Goal: Information Seeking & Learning: Learn about a topic

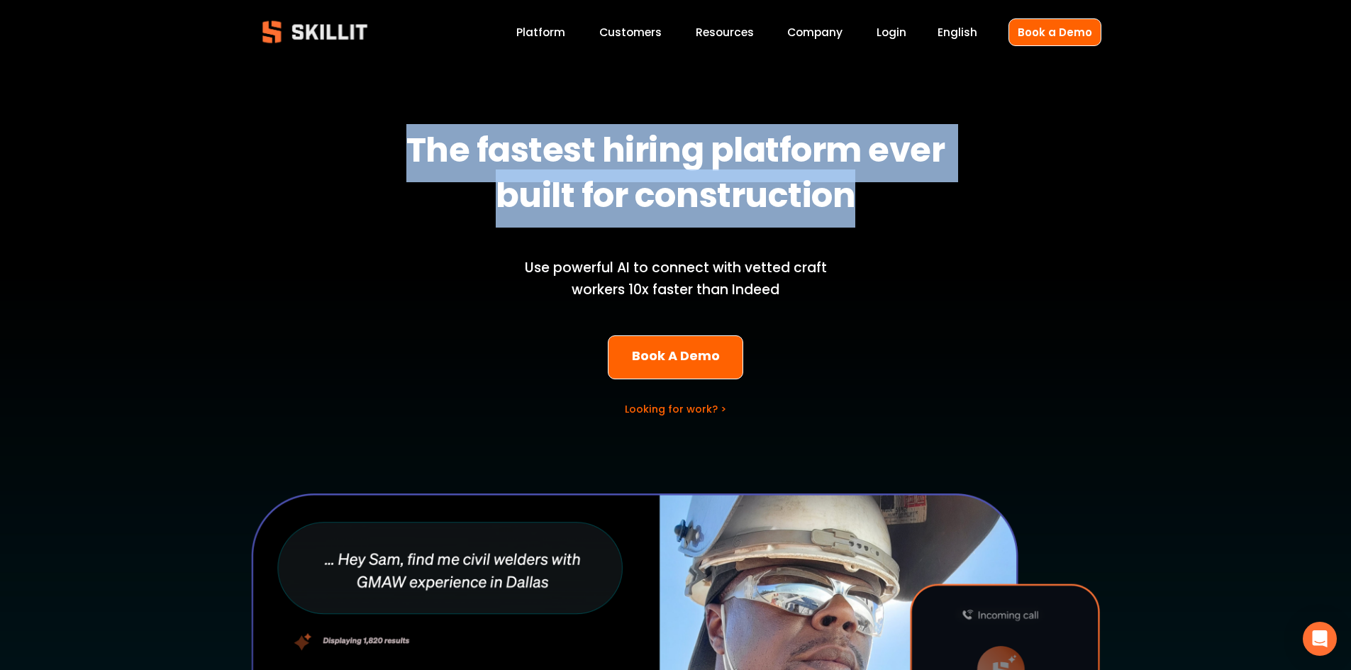
drag, startPoint x: 395, startPoint y: 143, endPoint x: 896, endPoint y: 204, distance: 504.3
click at [896, 204] on h1 "The fastest hiring platform ever built for construction" at bounding box center [675, 174] width 565 height 91
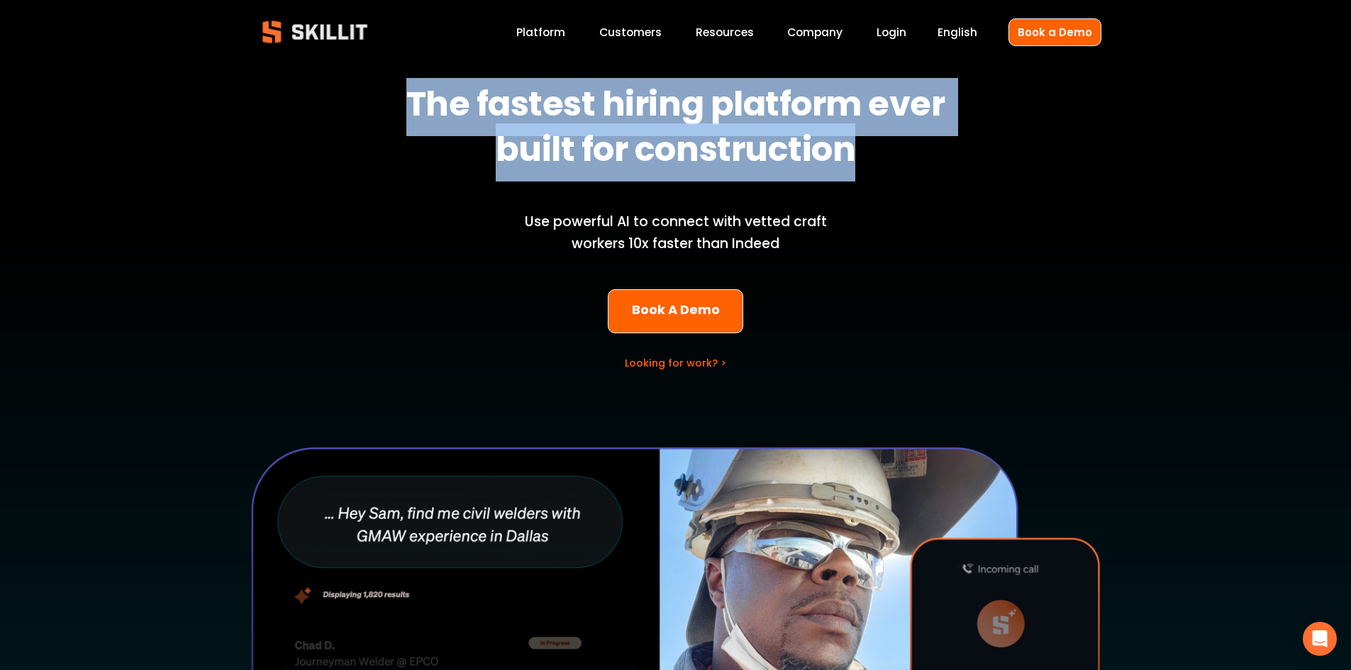
scroll to position [71, 0]
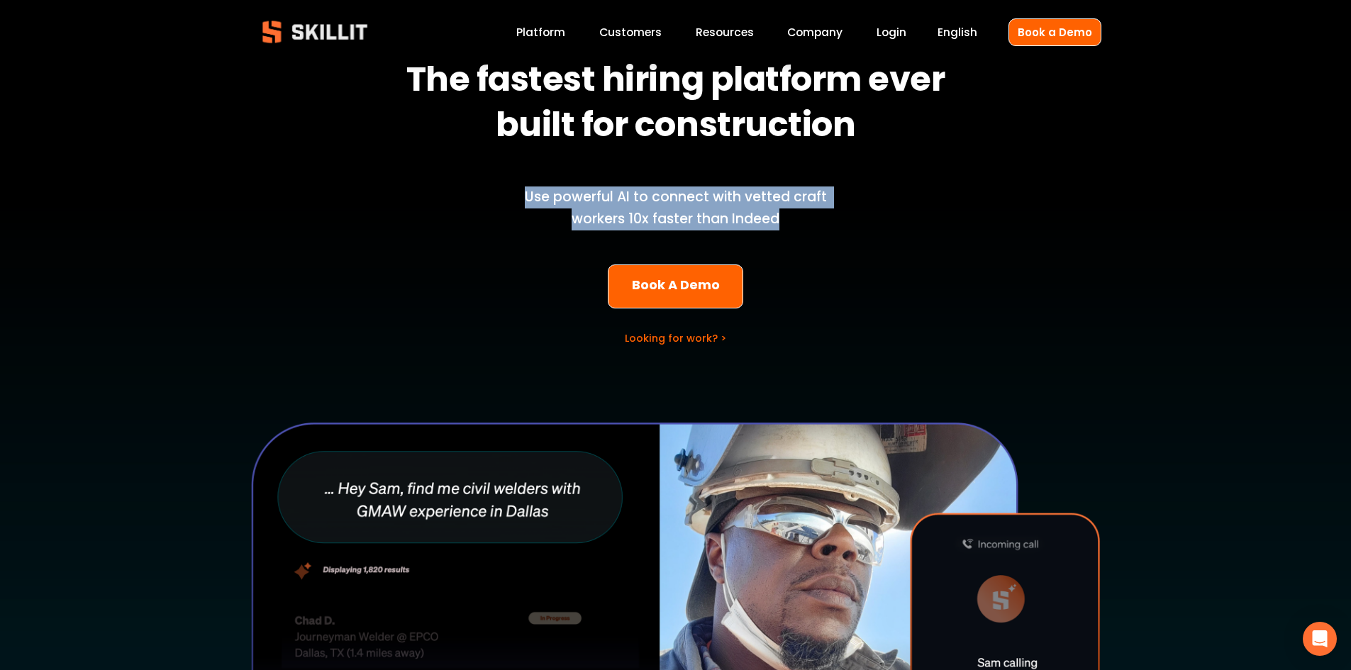
drag, startPoint x: 502, startPoint y: 184, endPoint x: 817, endPoint y: 231, distance: 318.4
click at [817, 231] on div "Use powerful AI to connect with vetted craft workers 10x faster than Indeed" at bounding box center [676, 208] width 350 height 96
click at [818, 217] on p "Use powerful AI to connect with vetted craft workers 10x faster than Indeed" at bounding box center [676, 208] width 350 height 43
drag, startPoint x: 914, startPoint y: 233, endPoint x: 467, endPoint y: 201, distance: 448.7
click at [467, 201] on div "The fastest hiring platform ever built for construction Use powerful AI to conn…" at bounding box center [675, 443] width 1351 height 879
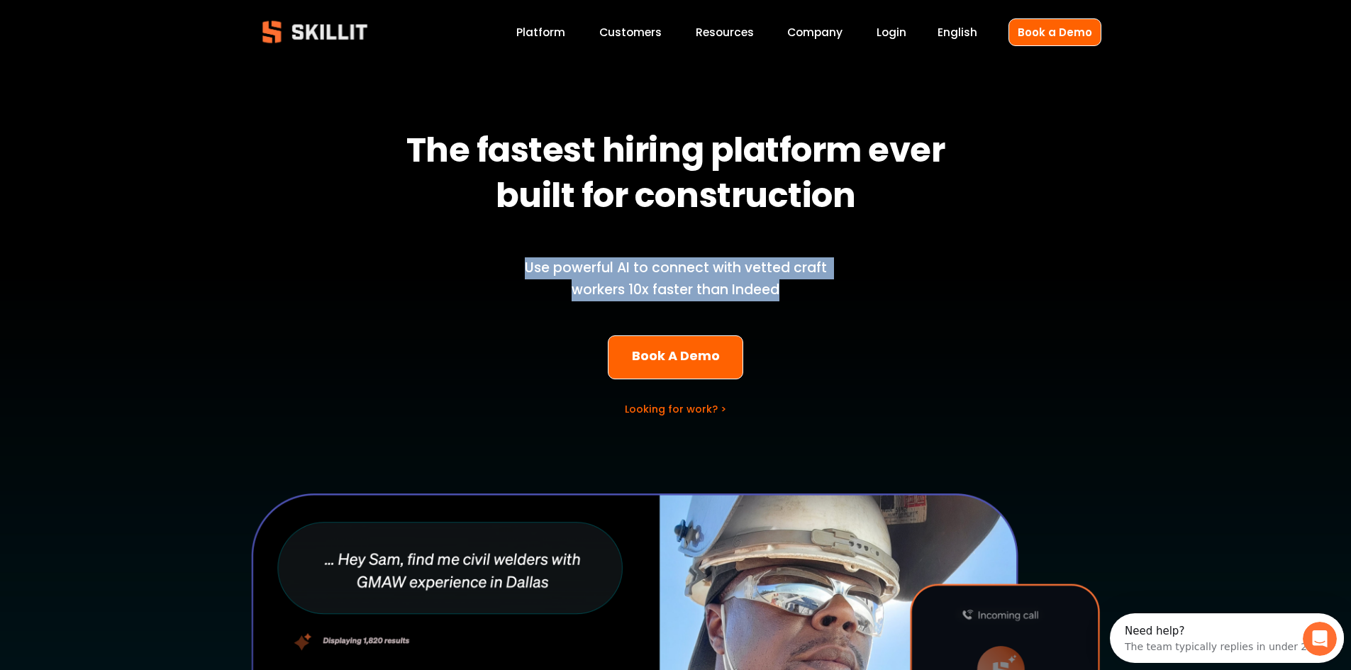
scroll to position [0, 0]
click at [552, 28] on link "Platform" at bounding box center [540, 32] width 49 height 19
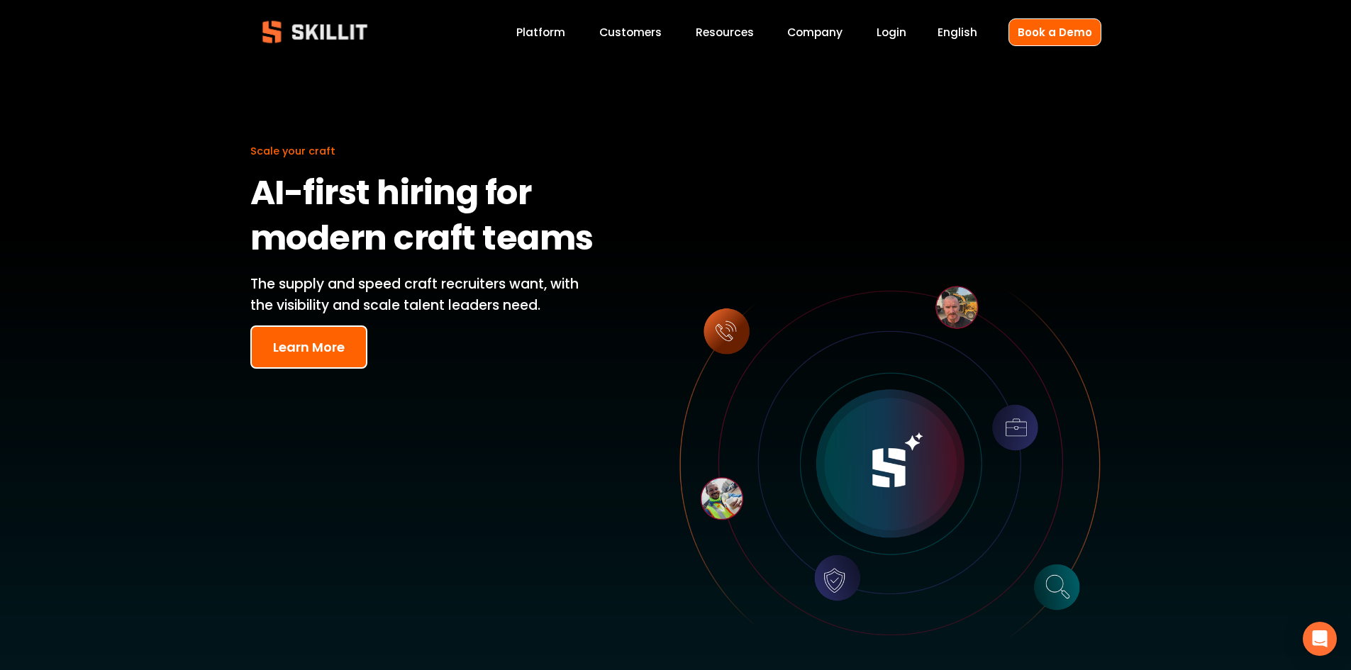
click at [334, 291] on p "The supply and speed craft recruiters want, with the visibility and scale talen…" at bounding box center [425, 295] width 350 height 43
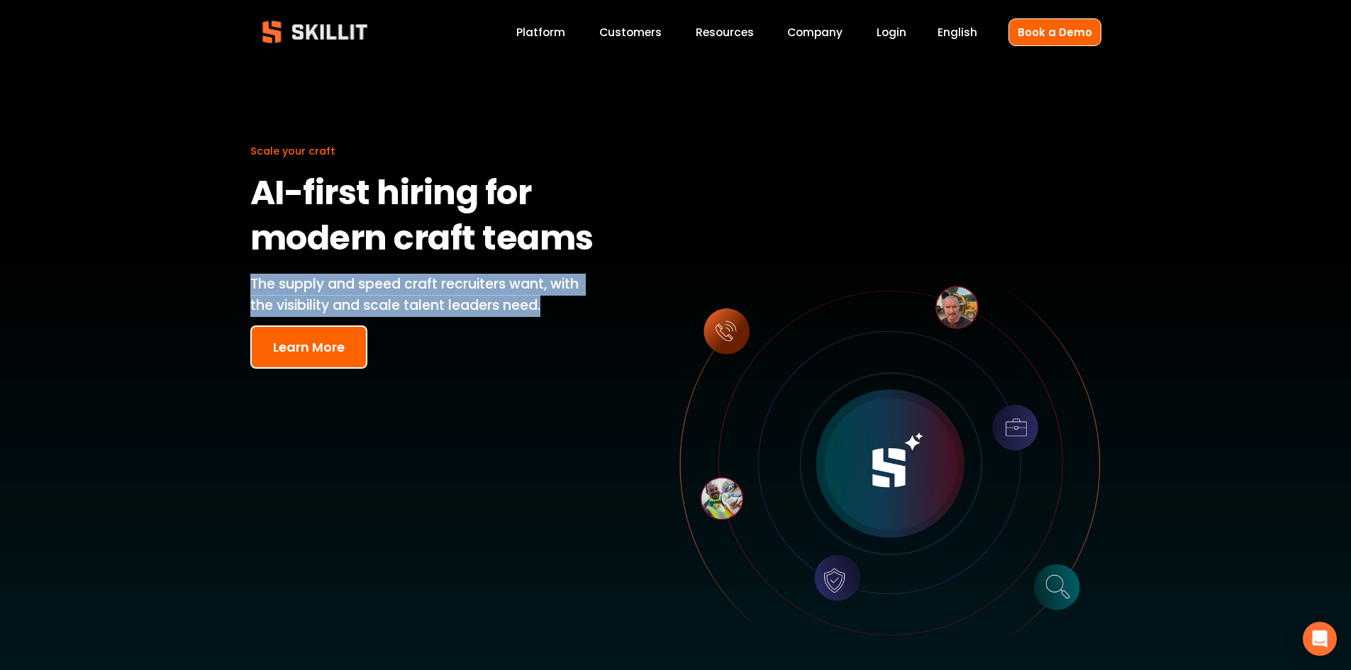
click at [334, 291] on p "The supply and speed craft recruiters want, with the visibility and scale talen…" at bounding box center [425, 295] width 350 height 43
click at [285, 354] on button "Learn More" at bounding box center [308, 347] width 117 height 43
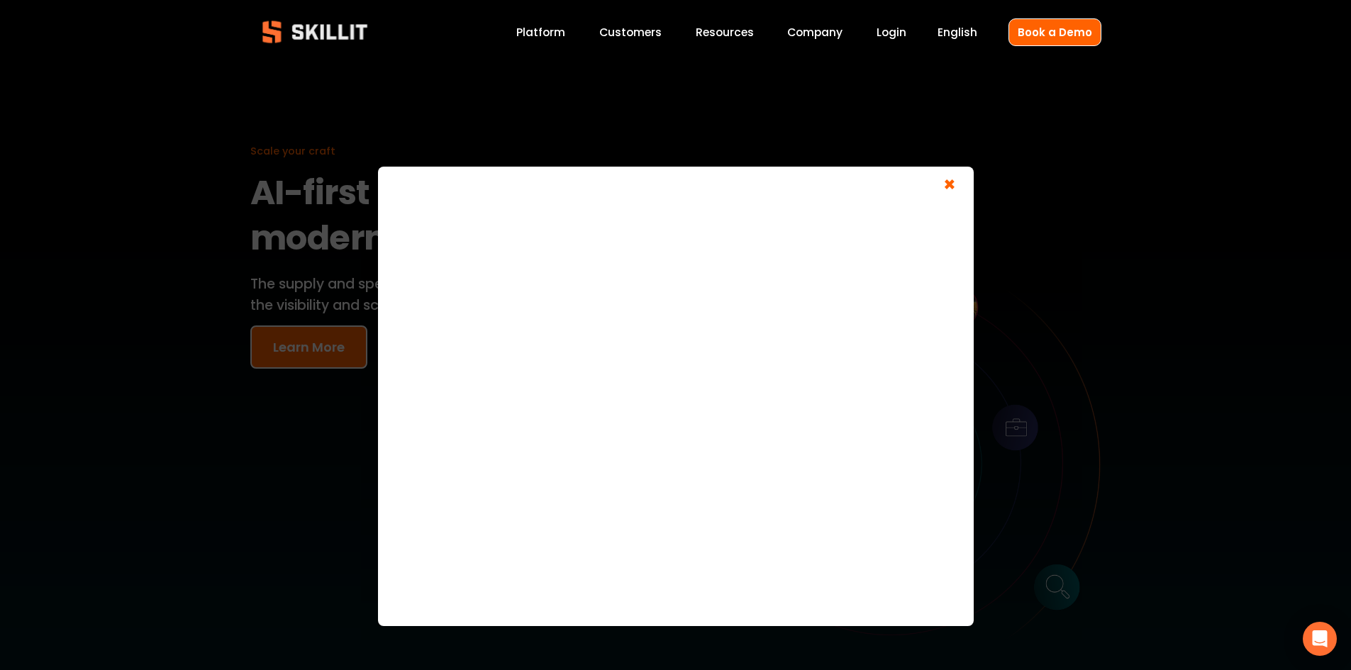
click at [948, 180] on span "×" at bounding box center [949, 187] width 27 height 26
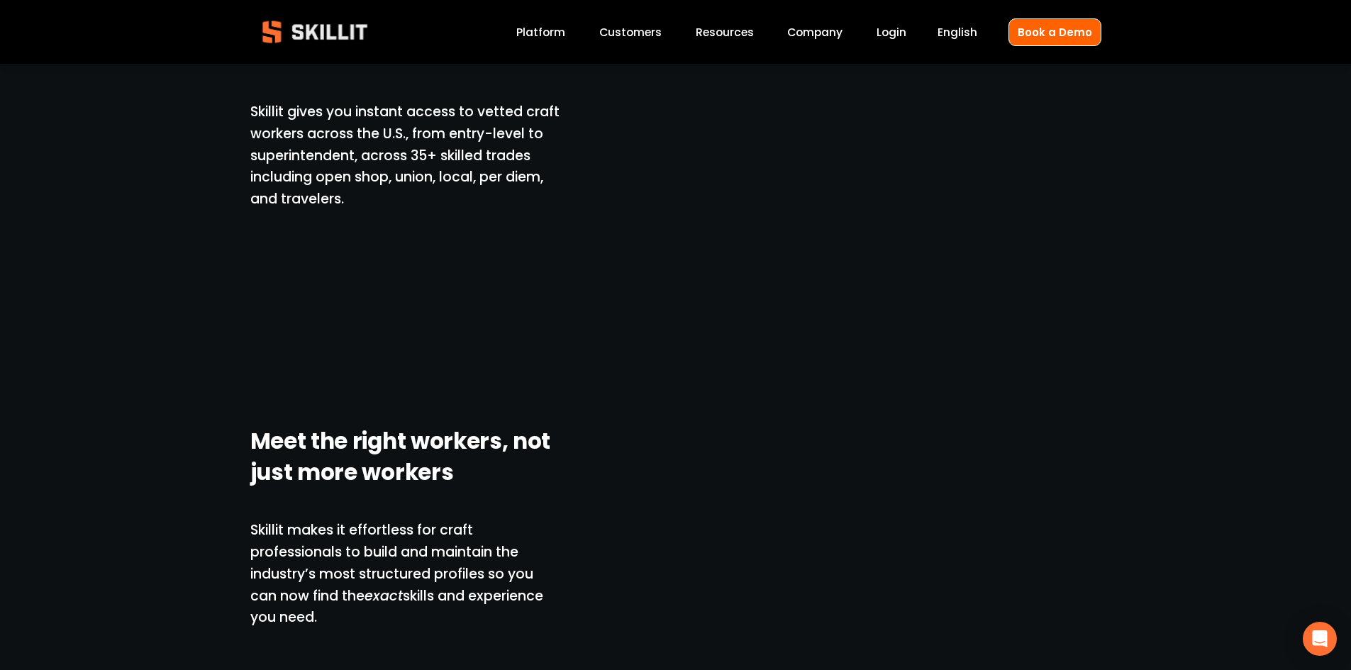
scroll to position [1135, 0]
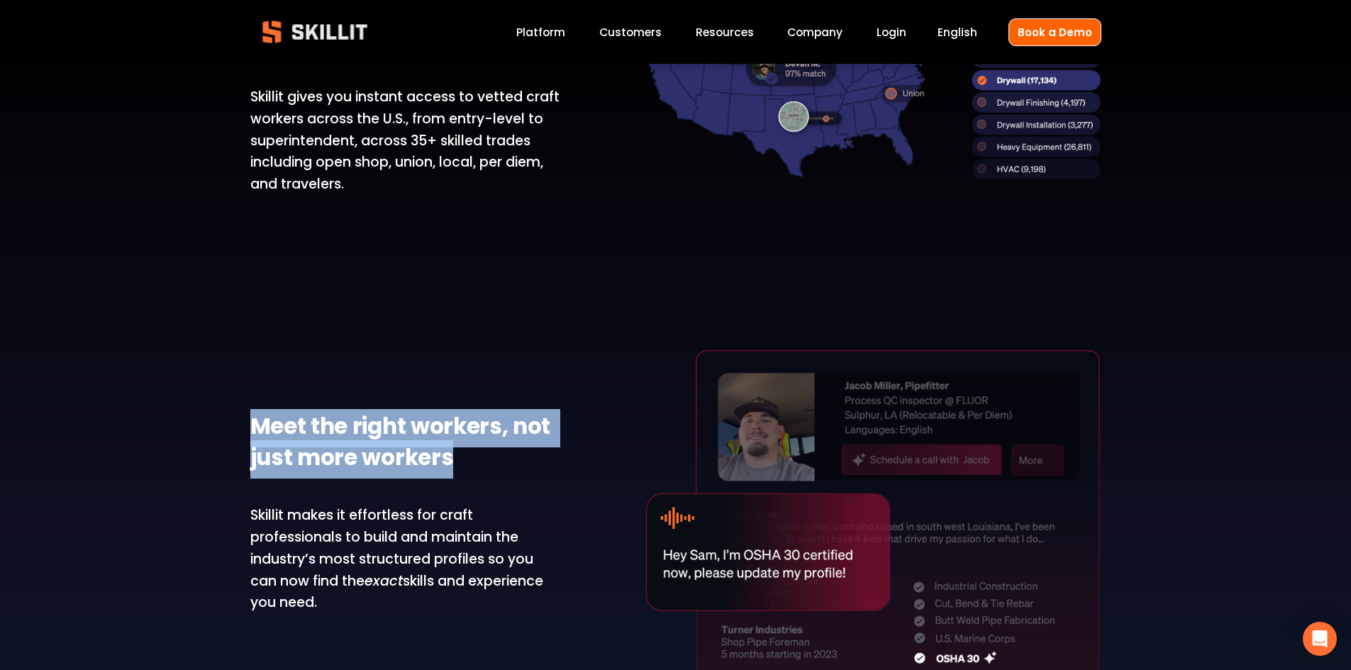
drag, startPoint x: 469, startPoint y: 457, endPoint x: 201, endPoint y: 422, distance: 269.7
click at [201, 422] on div "Solve your labor shortage with America’s largest database of vetted craft Skill…" at bounding box center [675, 324] width 1351 height 861
click at [268, 416] on strong "Meet the right workers, not just more workers" at bounding box center [402, 444] width 305 height 70
drag, startPoint x: 235, startPoint y: 420, endPoint x: 394, endPoint y: 518, distance: 187.2
click at [521, 489] on div "Solve your labor shortage with America’s largest database of vetted craft Skill…" at bounding box center [675, 324] width 1351 height 861
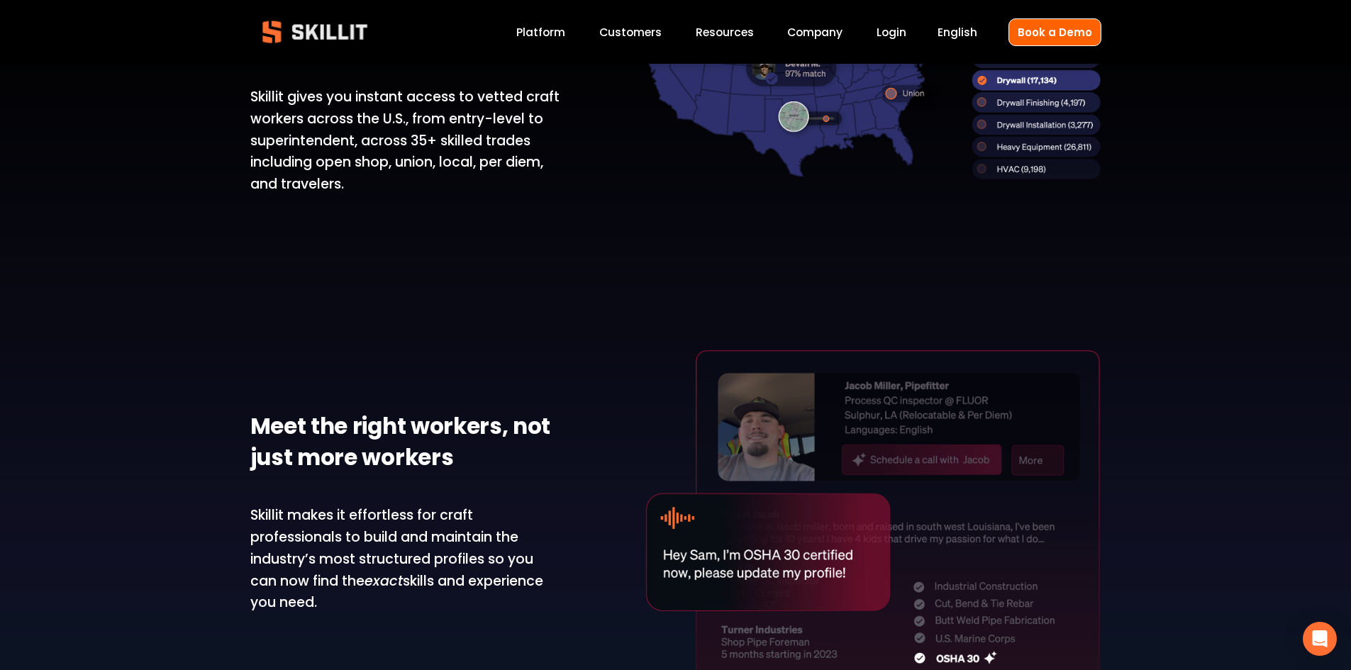
drag, startPoint x: 232, startPoint y: 518, endPoint x: 224, endPoint y: 509, distance: 11.5
click at [232, 517] on div "Solve your labor shortage with America’s largest database of vetted craft Skill…" at bounding box center [675, 324] width 1351 height 861
drag, startPoint x: 223, startPoint y: 509, endPoint x: 357, endPoint y: 596, distance: 159.7
click at [357, 596] on div "Solve your labor shortage with America’s largest database of vetted craft Skill…" at bounding box center [675, 324] width 1351 height 861
click at [357, 596] on p "Skillit makes it effortless for craft professionals to build and maintain the i…" at bounding box center [405, 559] width 311 height 109
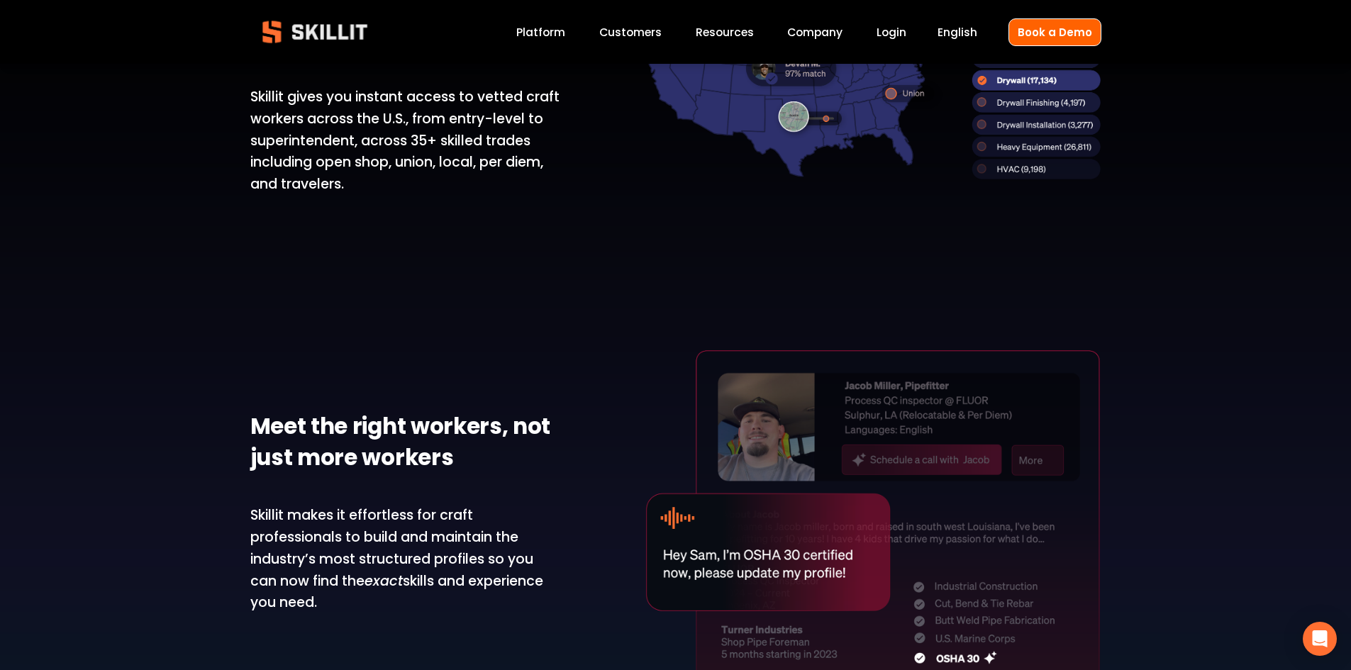
scroll to position [1206, 0]
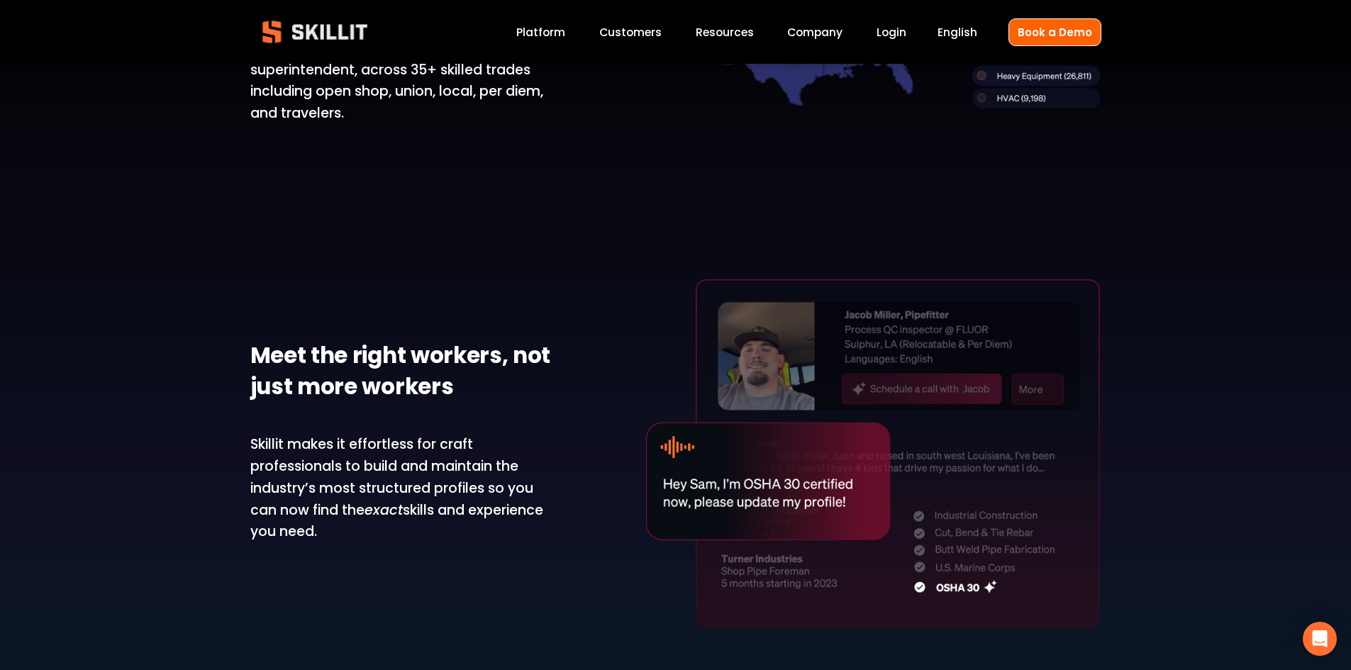
drag, startPoint x: 367, startPoint y: 529, endPoint x: 204, endPoint y: 432, distance: 190.5
click at [204, 432] on div "Solve your labor shortage with America’s largest database of vetted craft Skill…" at bounding box center [675, 253] width 1351 height 861
click at [331, 446] on p "Skillit makes it effortless for craft professionals to build and maintain the i…" at bounding box center [405, 488] width 311 height 109
drag, startPoint x: 194, startPoint y: 434, endPoint x: 348, endPoint y: 538, distance: 185.9
click at [348, 538] on div "Solve your labor shortage with America’s largest database of vetted craft Skill…" at bounding box center [675, 253] width 1351 height 861
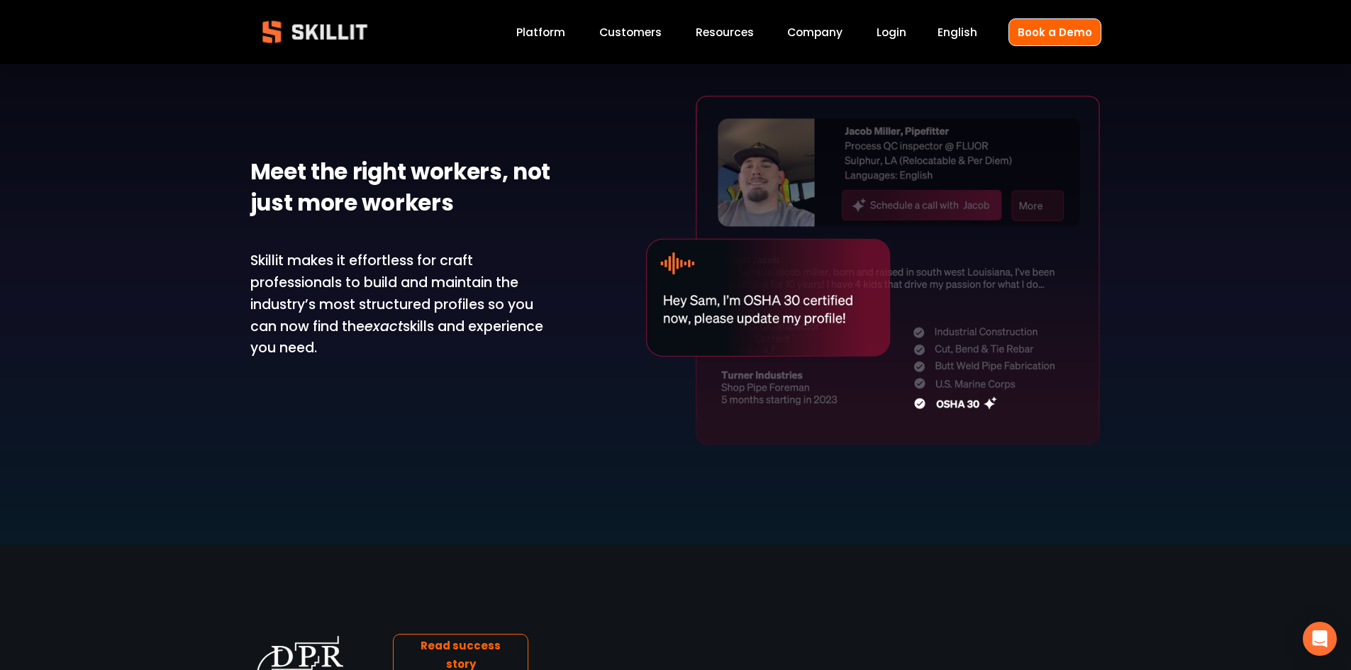
scroll to position [1631, 0]
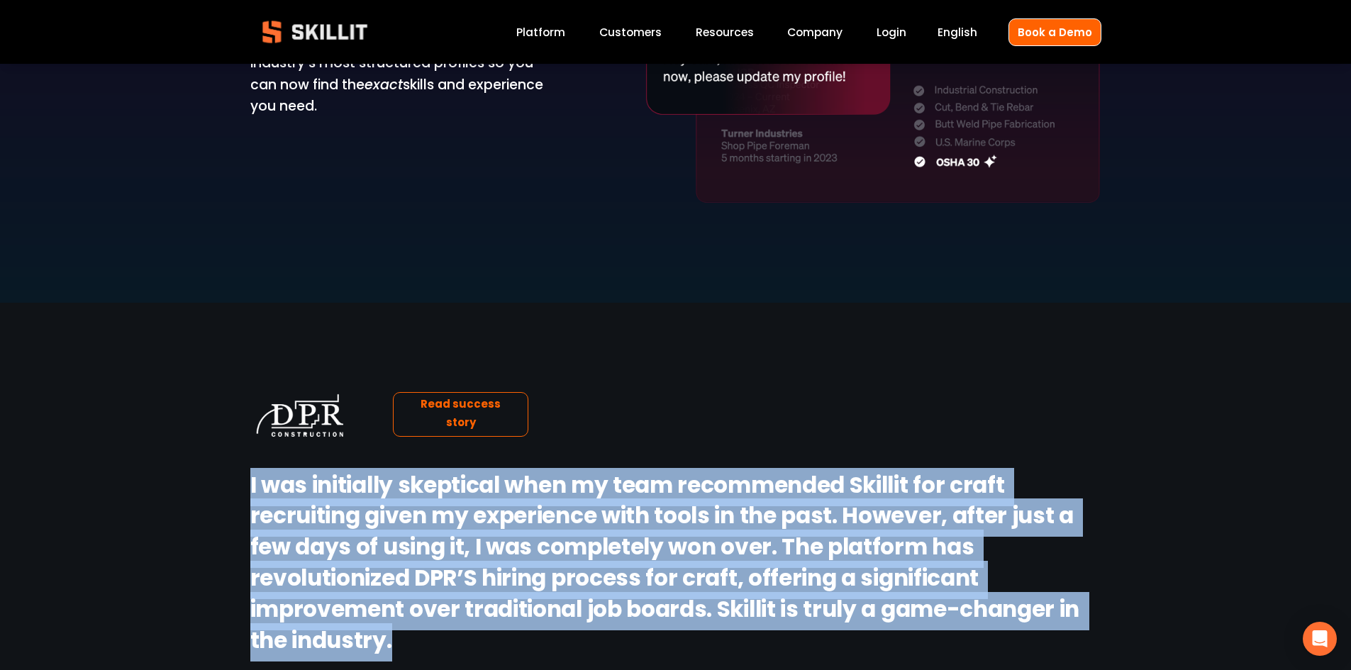
drag, startPoint x: 218, startPoint y: 484, endPoint x: 506, endPoint y: 636, distance: 324.9
click at [506, 636] on div "Read success story I was initially skeptical when my team recommended Skillit f…" at bounding box center [675, 577] width 1351 height 370
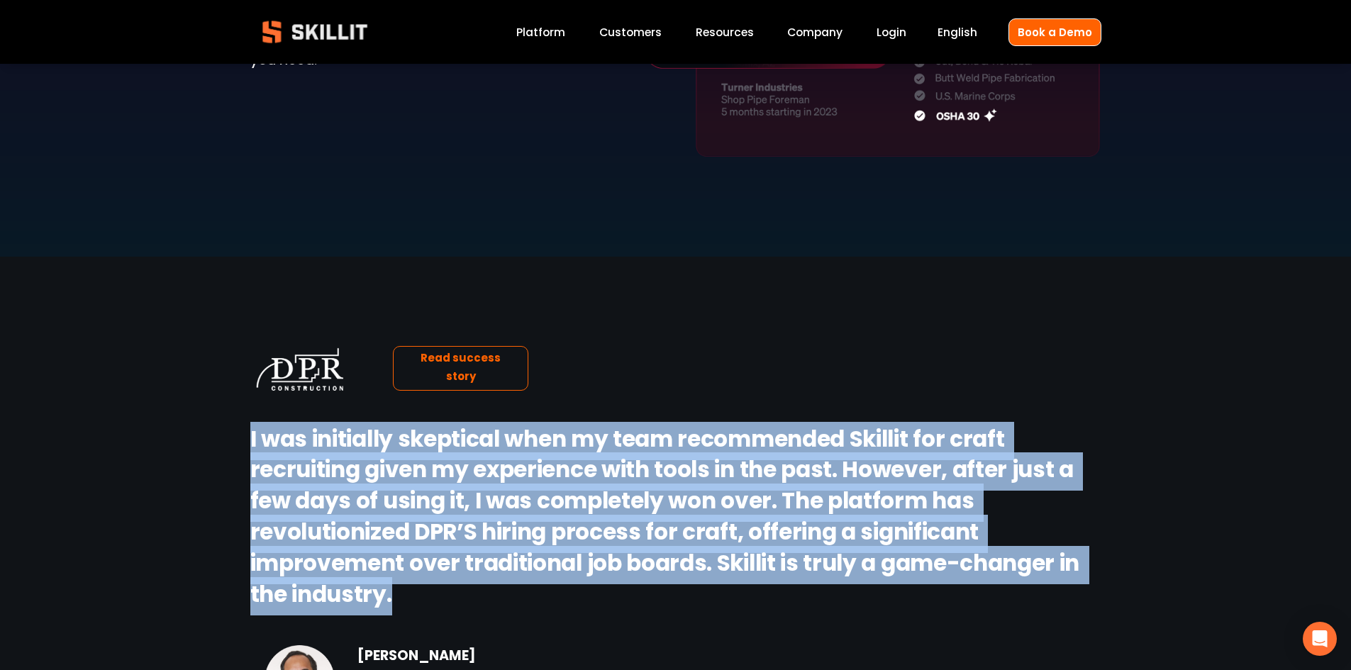
scroll to position [1702, 0]
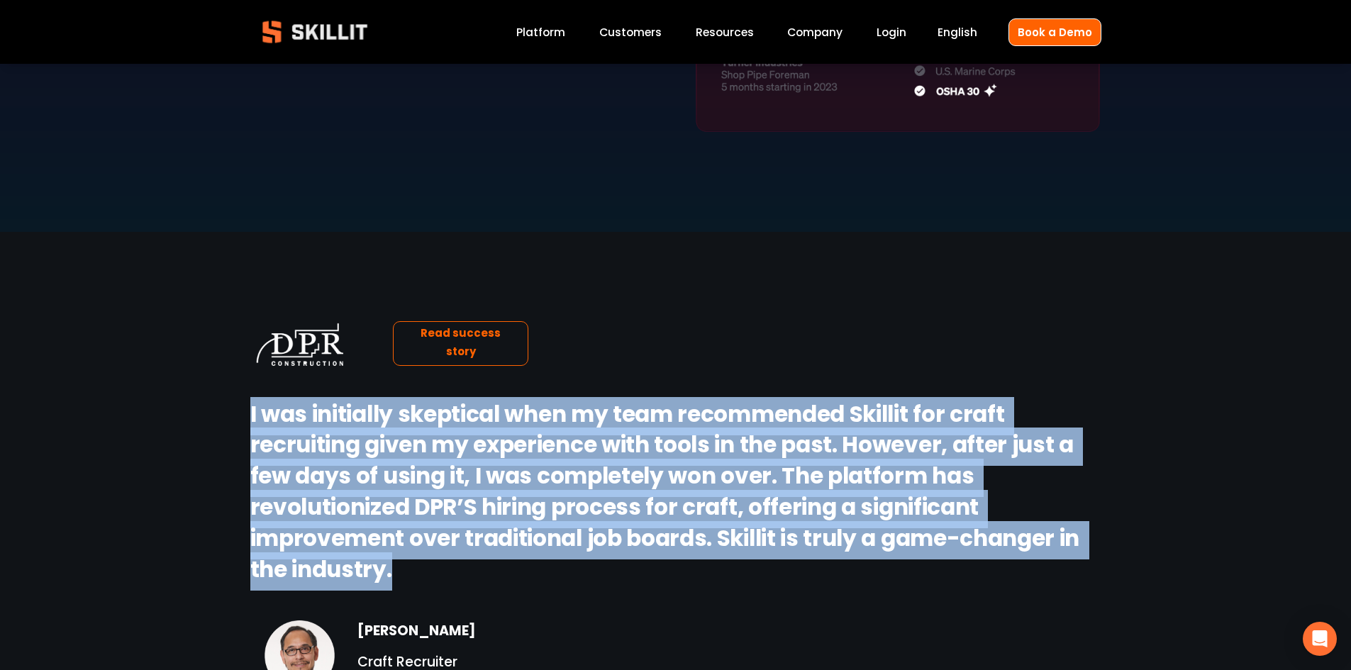
click at [399, 546] on strong "I was initially skeptical when my team recommended Skillit for craft recruiting…" at bounding box center [667, 494] width 834 height 194
drag, startPoint x: 470, startPoint y: 570, endPoint x: 265, endPoint y: 429, distance: 248.3
click at [265, 429] on h2 "I was initially skeptical when my team recommended Skillit for craft recruiting…" at bounding box center [675, 493] width 851 height 187
click at [265, 429] on strong "I was initially skeptical when my team recommended Skillit for craft recruiting…" at bounding box center [667, 494] width 834 height 194
drag, startPoint x: 231, startPoint y: 426, endPoint x: 479, endPoint y: 570, distance: 286.4
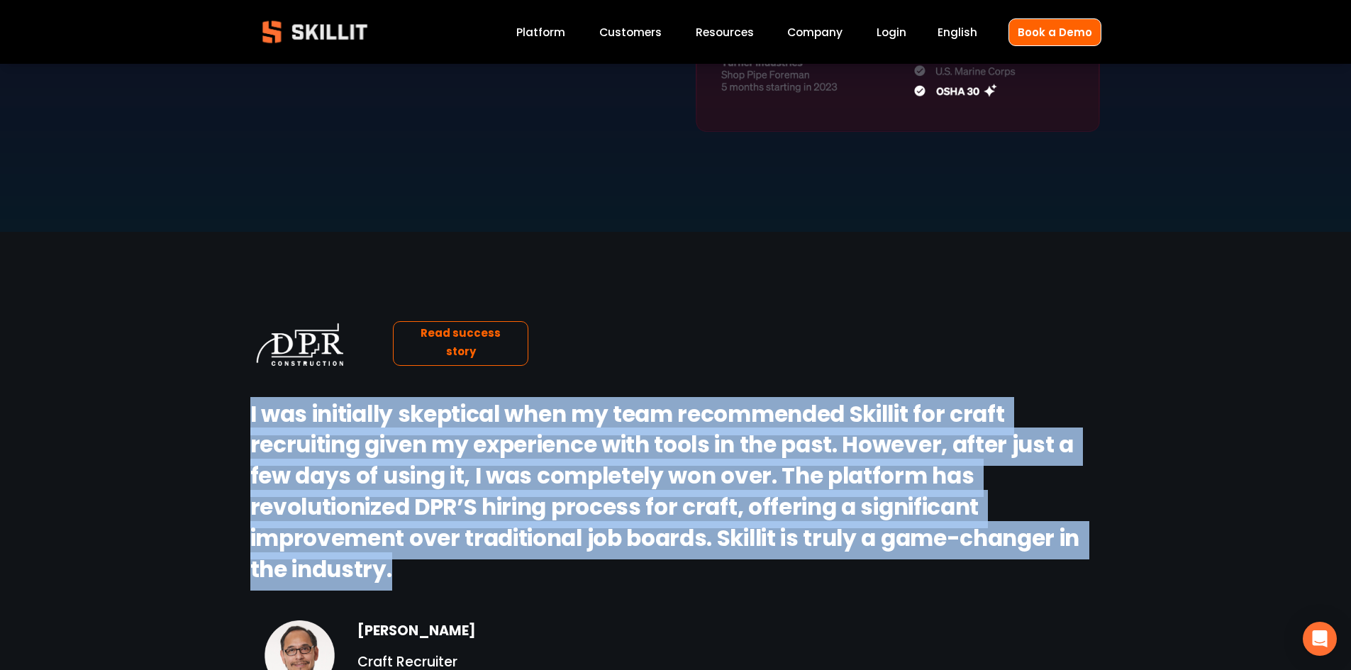
click at [479, 570] on div "Read success story I was initially skeptical when my team recommended Skillit f…" at bounding box center [675, 506] width 1351 height 370
click at [479, 570] on h2 "I was initially skeptical when my team recommended Skillit for craft recruiting…" at bounding box center [675, 493] width 851 height 187
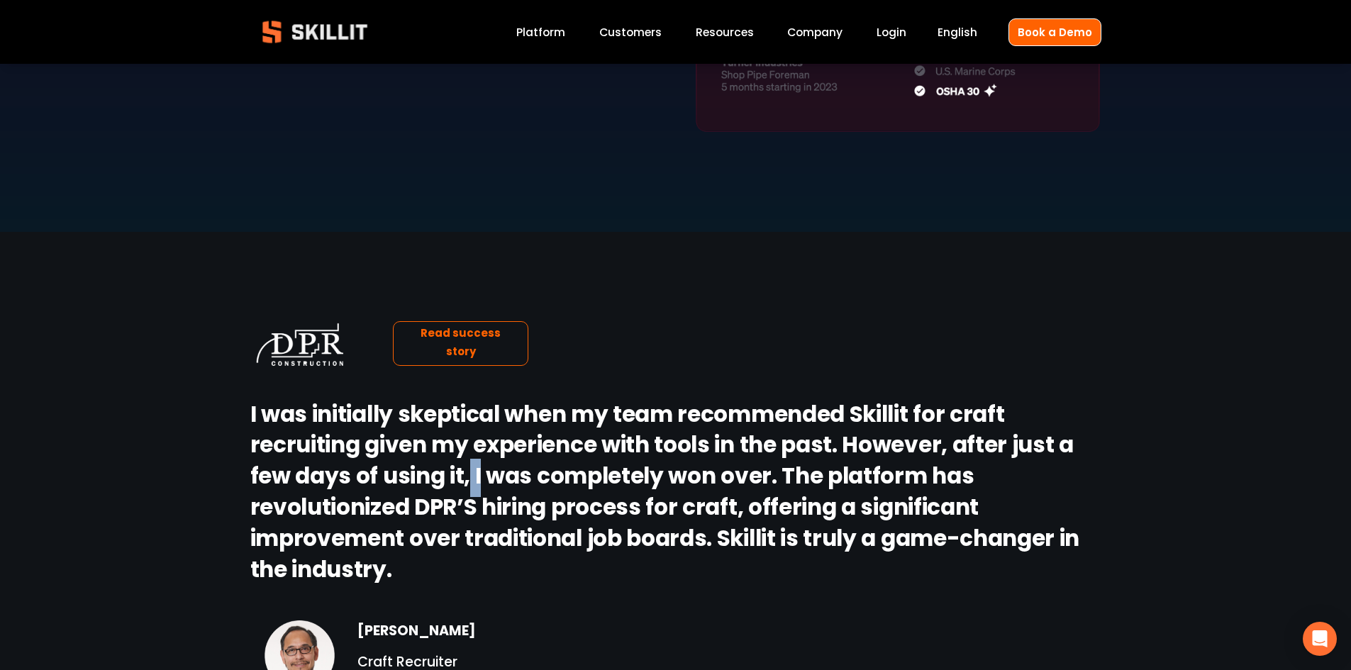
drag, startPoint x: 471, startPoint y: 472, endPoint x: 484, endPoint y: 484, distance: 17.6
click at [480, 483] on strong "I was initially skeptical when my team recommended Skillit for craft recruiting…" at bounding box center [667, 494] width 834 height 194
click at [423, 513] on strong "I was initially skeptical when my team recommended Skillit for craft recruiting…" at bounding box center [667, 494] width 834 height 194
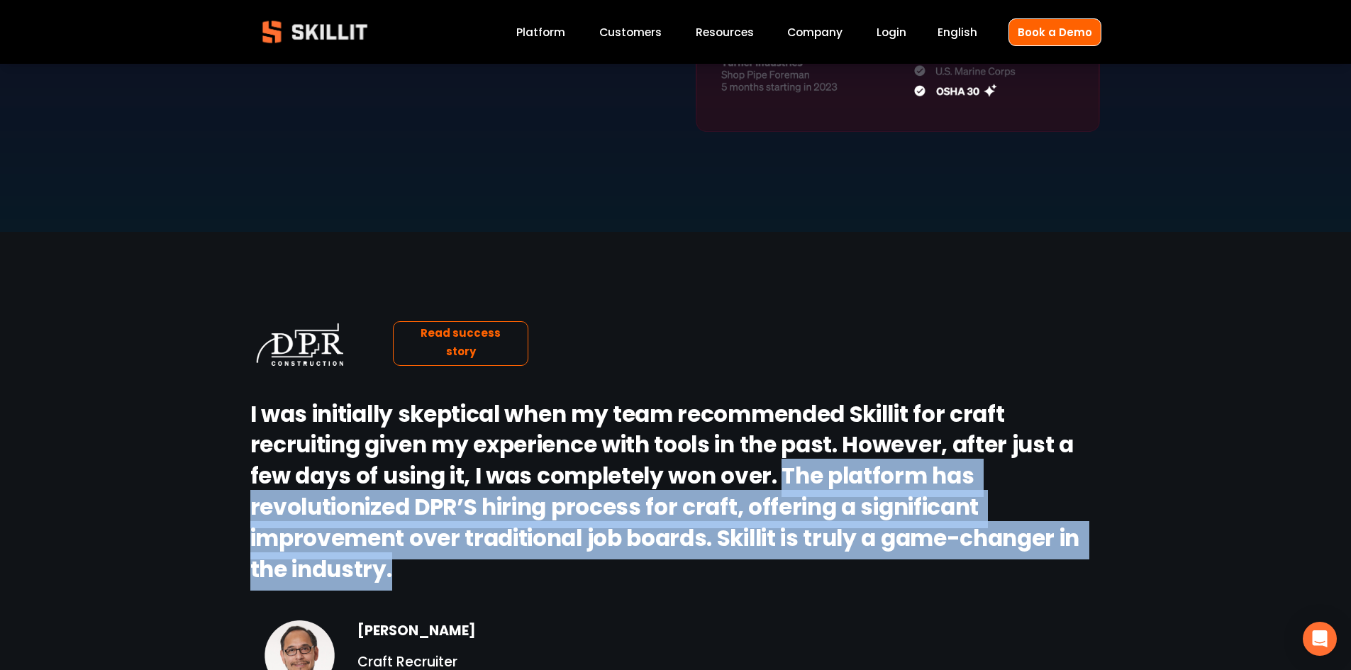
drag, startPoint x: 784, startPoint y: 474, endPoint x: 786, endPoint y: 568, distance: 93.6
click at [786, 568] on h2 "I was initially skeptical when my team recommended Skillit for craft recruiting…" at bounding box center [675, 493] width 851 height 187
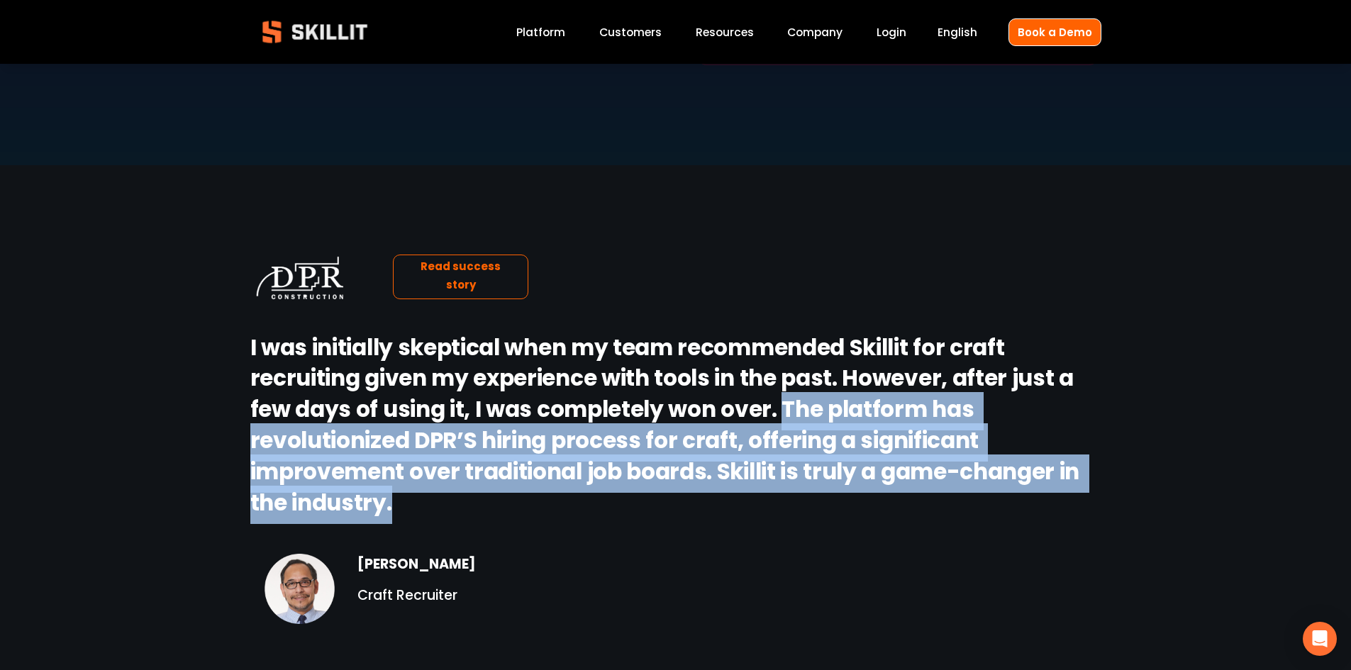
scroll to position [1915, 0]
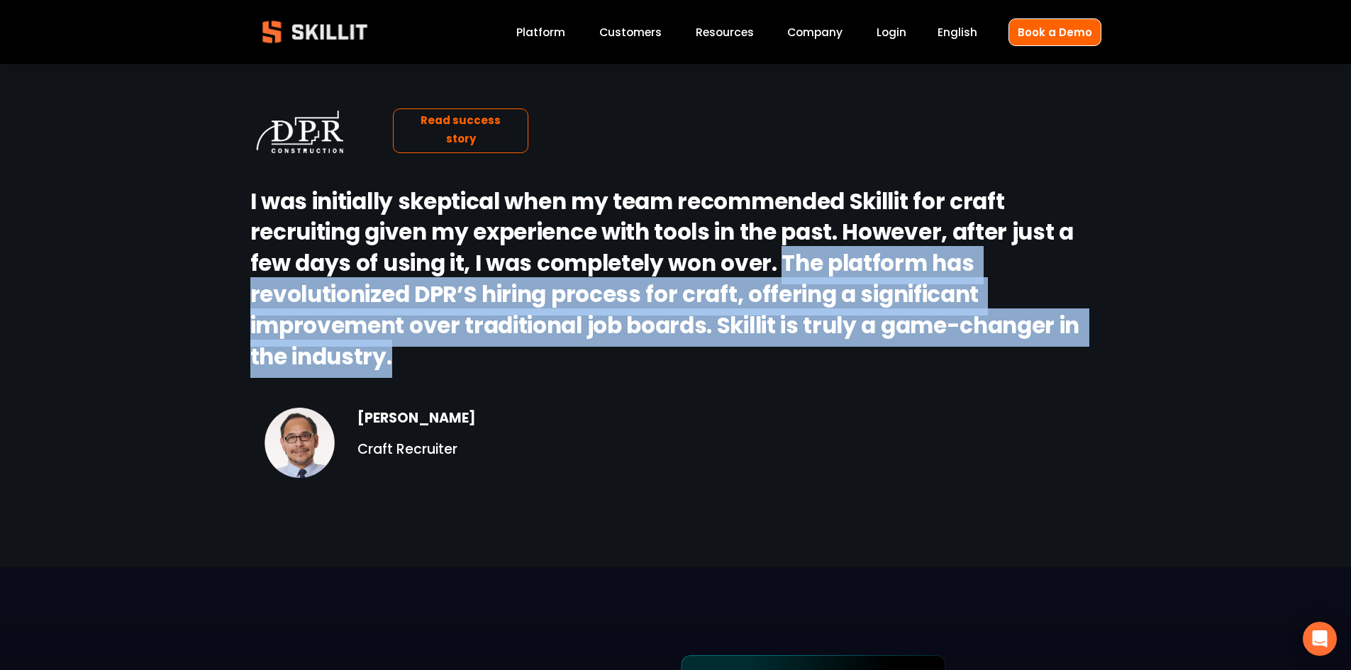
click at [463, 365] on h2 "I was initially skeptical when my team recommended Skillit for craft recruiting…" at bounding box center [675, 280] width 851 height 187
drag, startPoint x: 574, startPoint y: 363, endPoint x: 780, endPoint y: 269, distance: 226.9
click at [780, 269] on h2 "I was initially skeptical when my team recommended Skillit for craft recruiting…" at bounding box center [675, 280] width 851 height 187
click at [811, 29] on link "Company" at bounding box center [814, 32] width 55 height 19
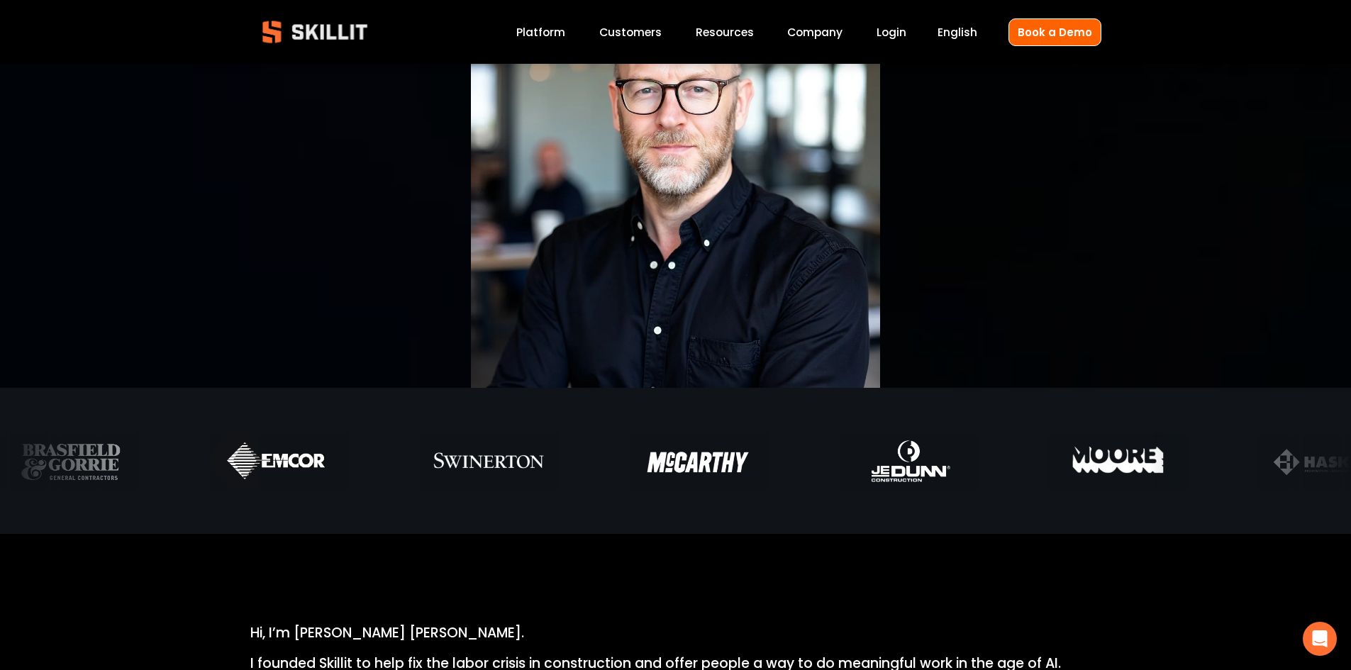
scroll to position [355, 0]
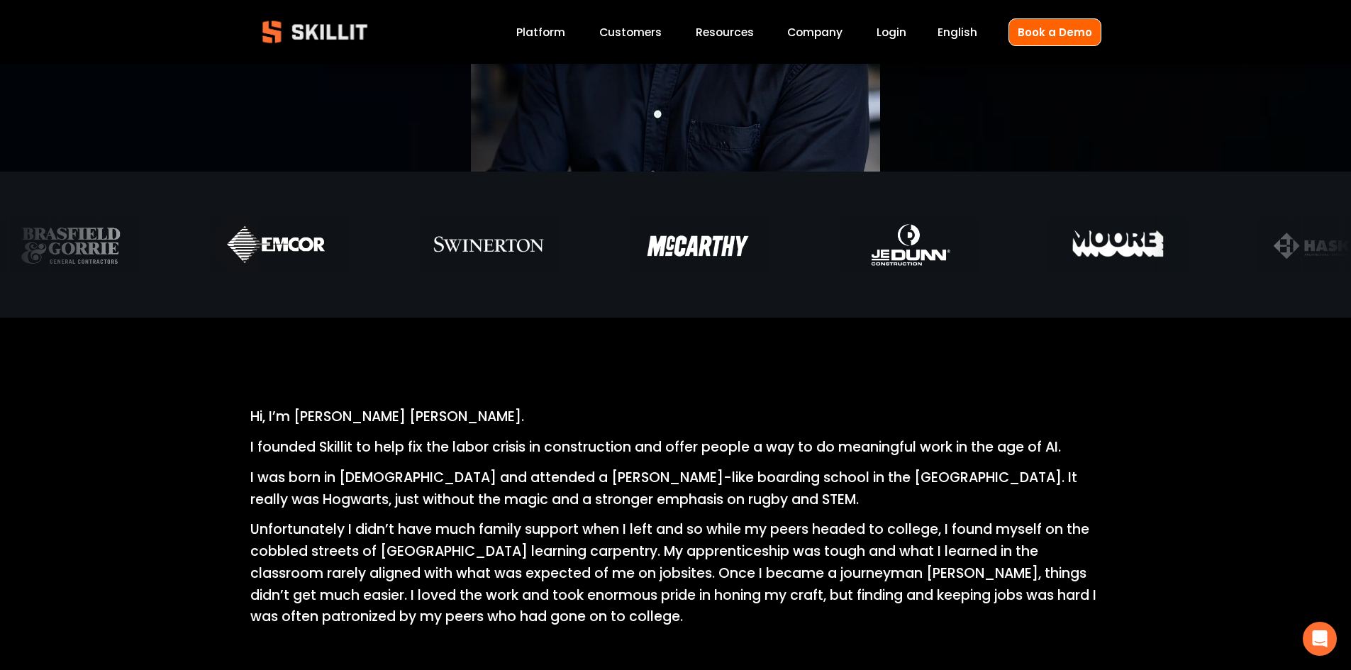
click at [491, 455] on p "I founded Skillit to help fix the labor crisis in construction and offer people…" at bounding box center [675, 448] width 851 height 22
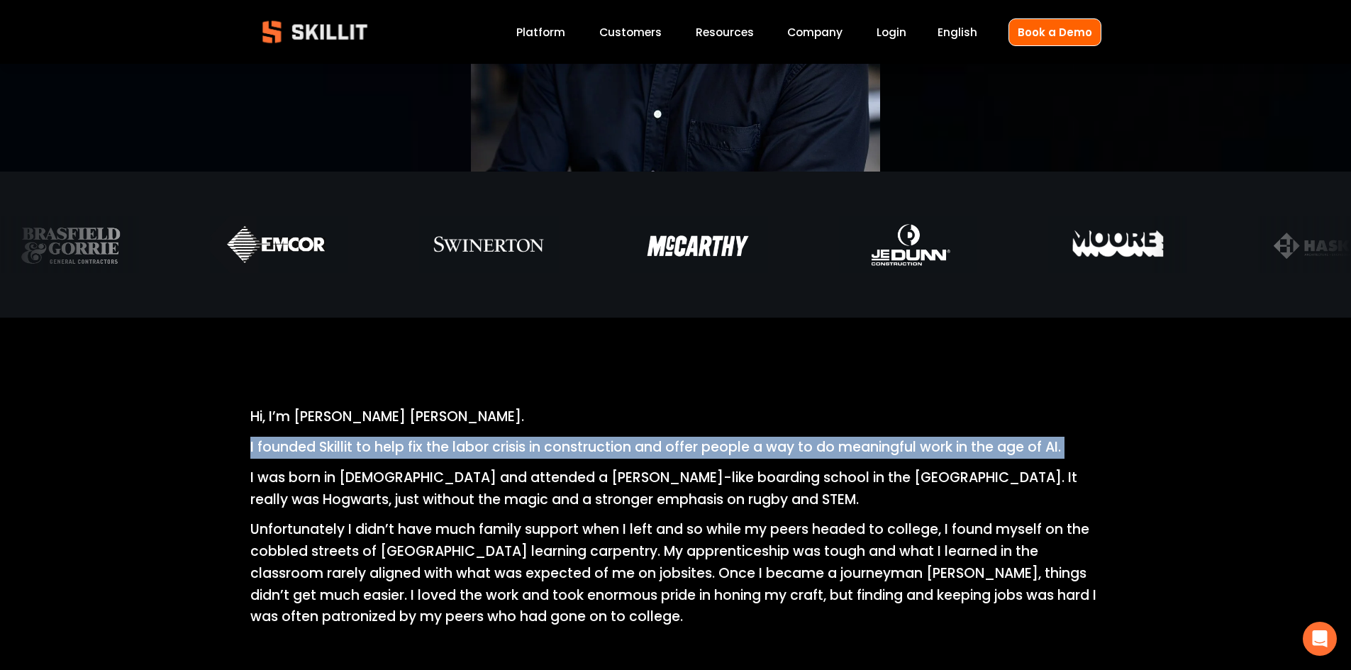
click at [491, 455] on p "I founded Skillit to help fix the labor crisis in construction and offer people…" at bounding box center [675, 448] width 851 height 22
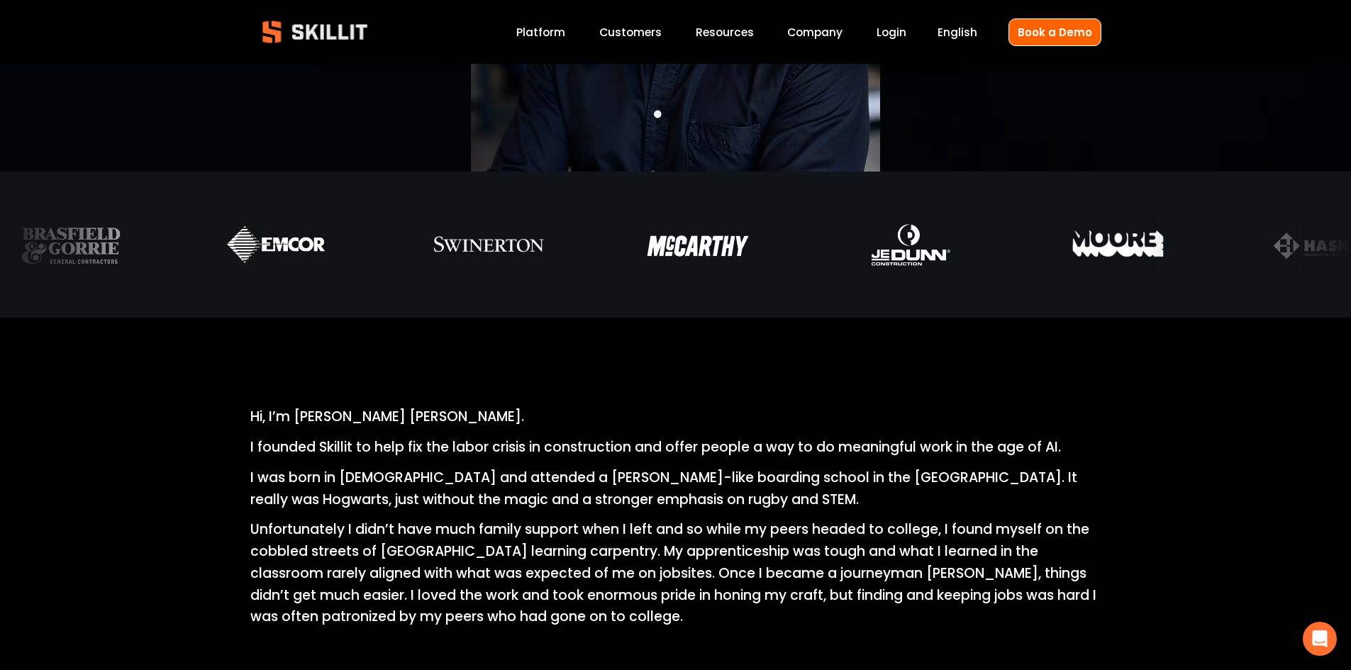
click at [504, 491] on p "I was born in Scotland and attended a Harry Potter-like boarding school in the …" at bounding box center [675, 488] width 851 height 43
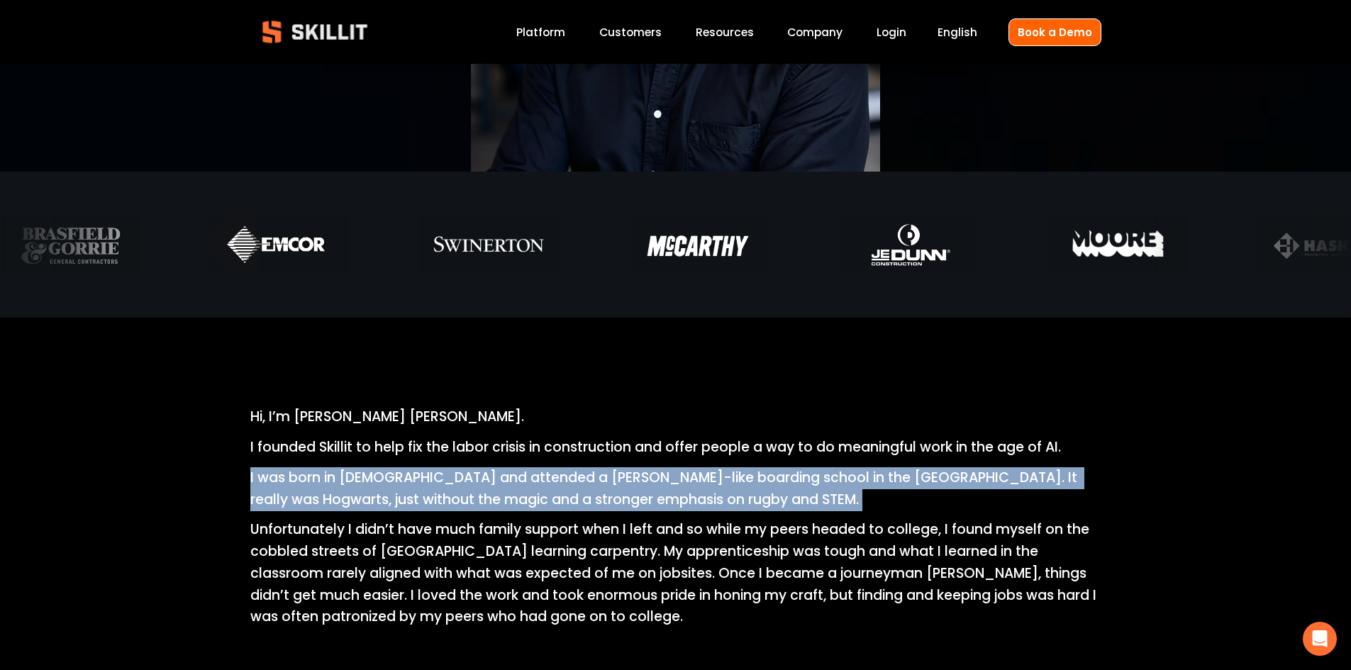
click at [504, 491] on p "I was born in Scotland and attended a Harry Potter-like boarding school in the …" at bounding box center [675, 488] width 851 height 43
click at [521, 479] on p "I was born in Scotland and attended a Harry Potter-like boarding school in the …" at bounding box center [675, 488] width 851 height 43
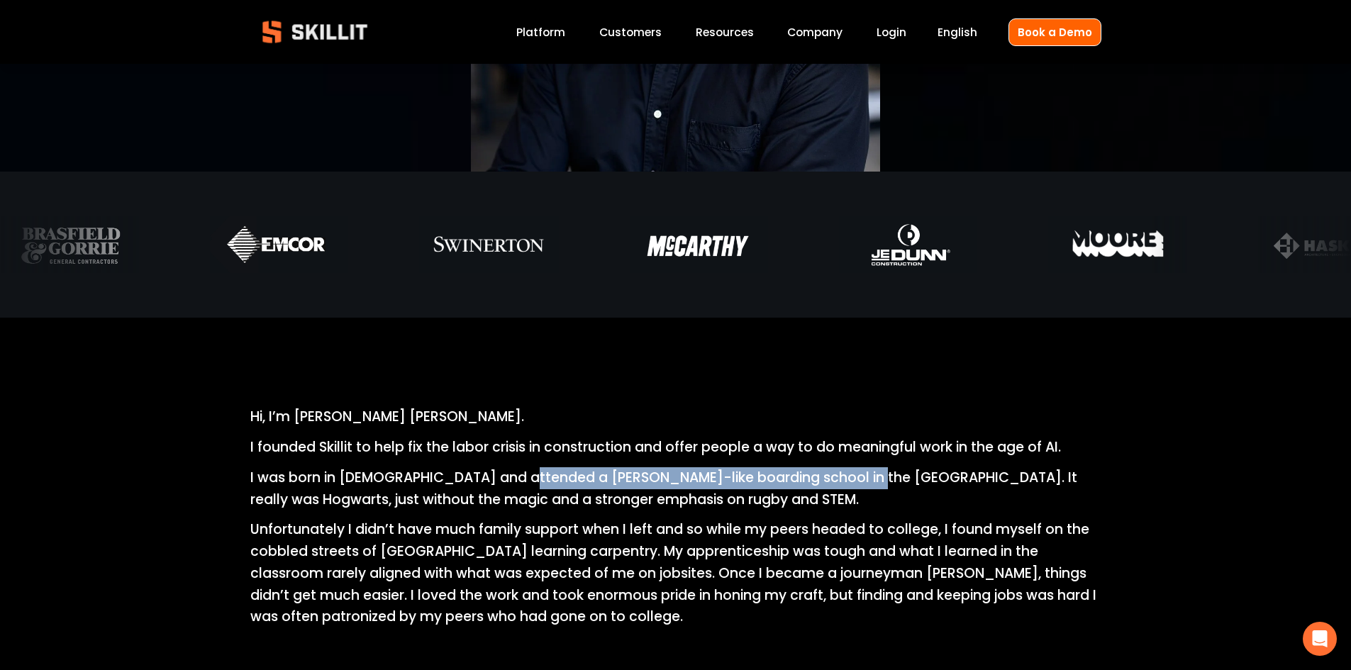
drag, startPoint x: 514, startPoint y: 479, endPoint x: 843, endPoint y: 483, distance: 329.1
click at [843, 483] on p "I was born in Scotland and attended a Harry Potter-like boarding school in the …" at bounding box center [675, 488] width 851 height 43
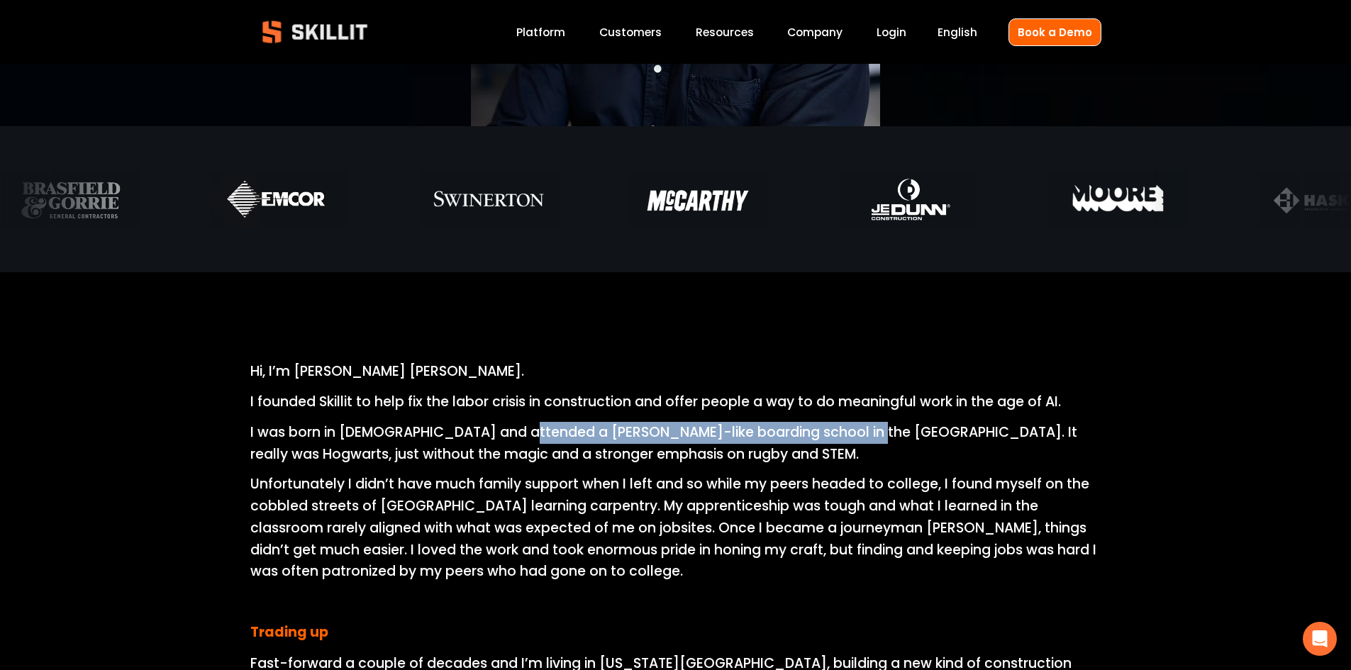
scroll to position [426, 0]
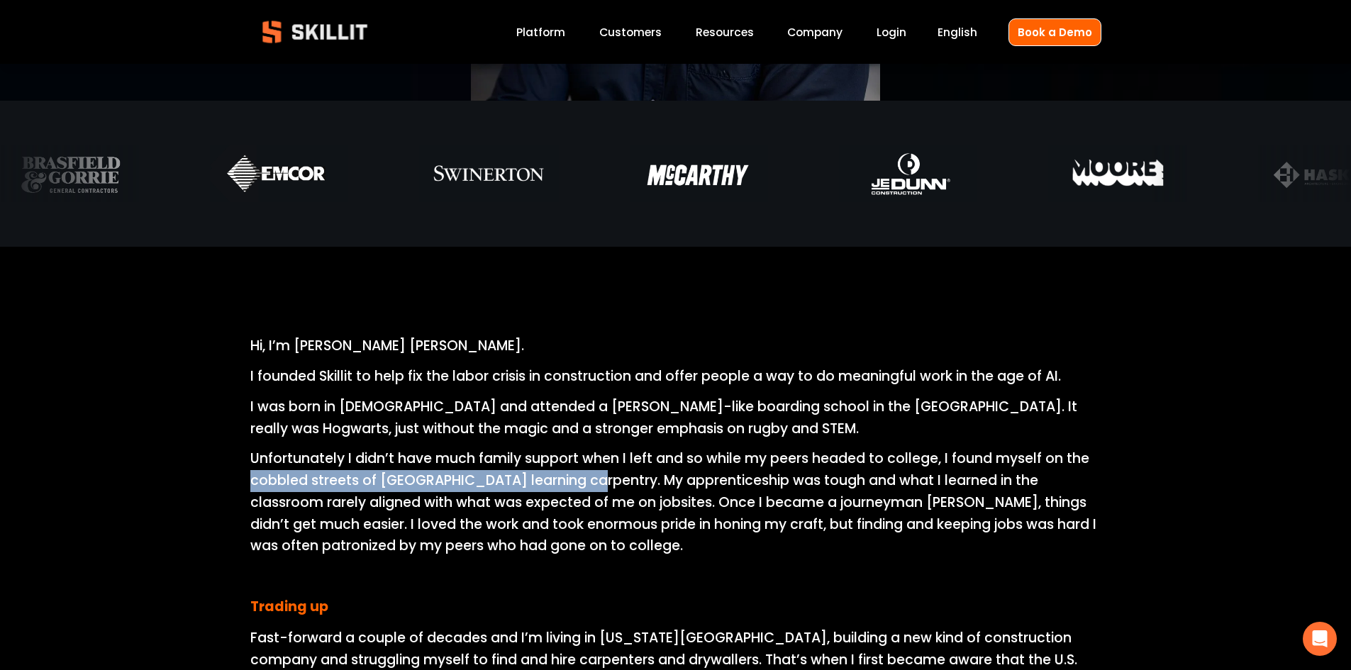
drag, startPoint x: 240, startPoint y: 481, endPoint x: 580, endPoint y: 483, distance: 339.7
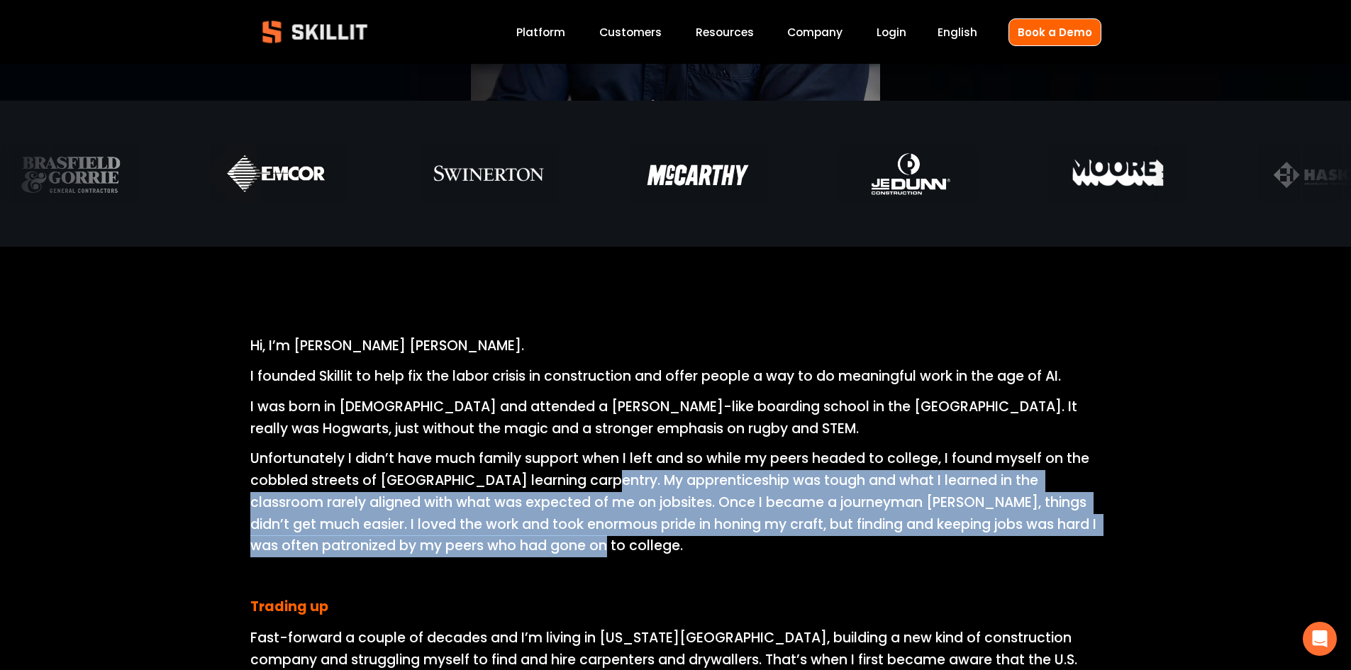
drag, startPoint x: 595, startPoint y: 479, endPoint x: 587, endPoint y: 550, distance: 70.7
click at [587, 550] on p "Unfortunately I didn’t have much family support when I left and so while my pee…" at bounding box center [675, 502] width 851 height 109
click at [589, 547] on p "Unfortunately I didn’t have much family support when I left and so while my pee…" at bounding box center [675, 502] width 851 height 109
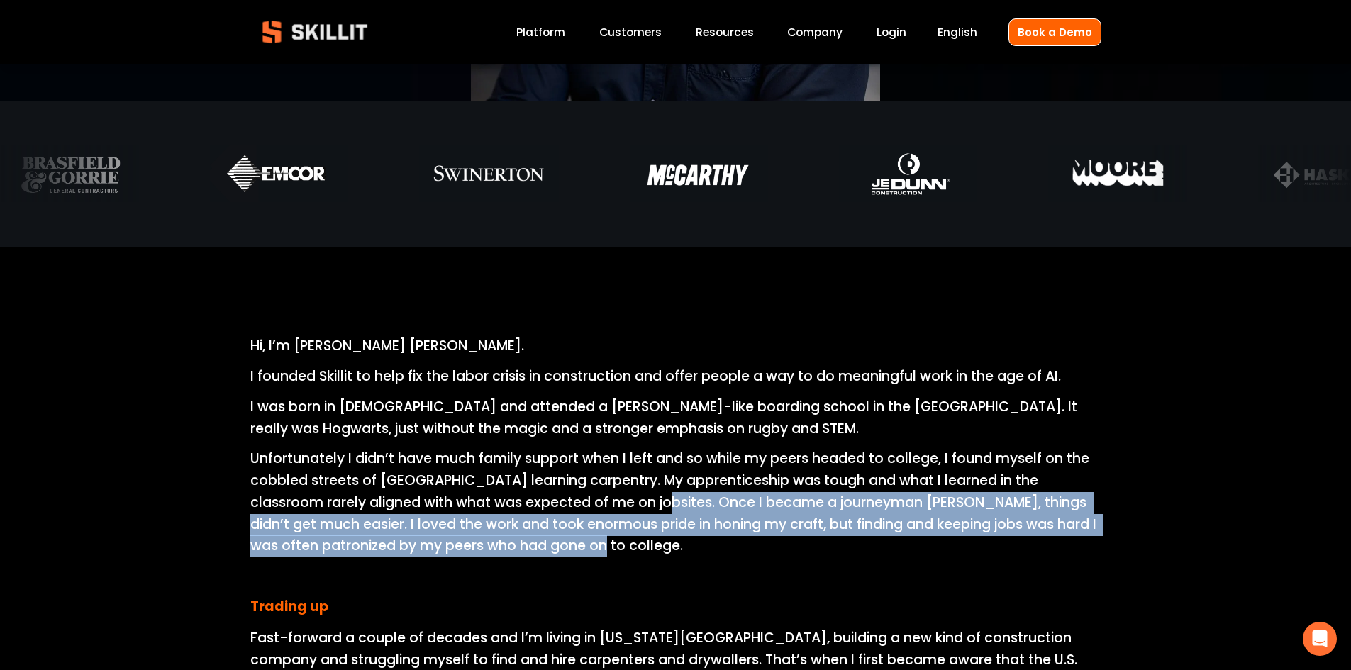
drag, startPoint x: 601, startPoint y: 507, endPoint x: 628, endPoint y: 554, distance: 54.4
click at [628, 554] on p "Unfortunately I didn’t have much family support when I left and so while my pee…" at bounding box center [675, 502] width 851 height 109
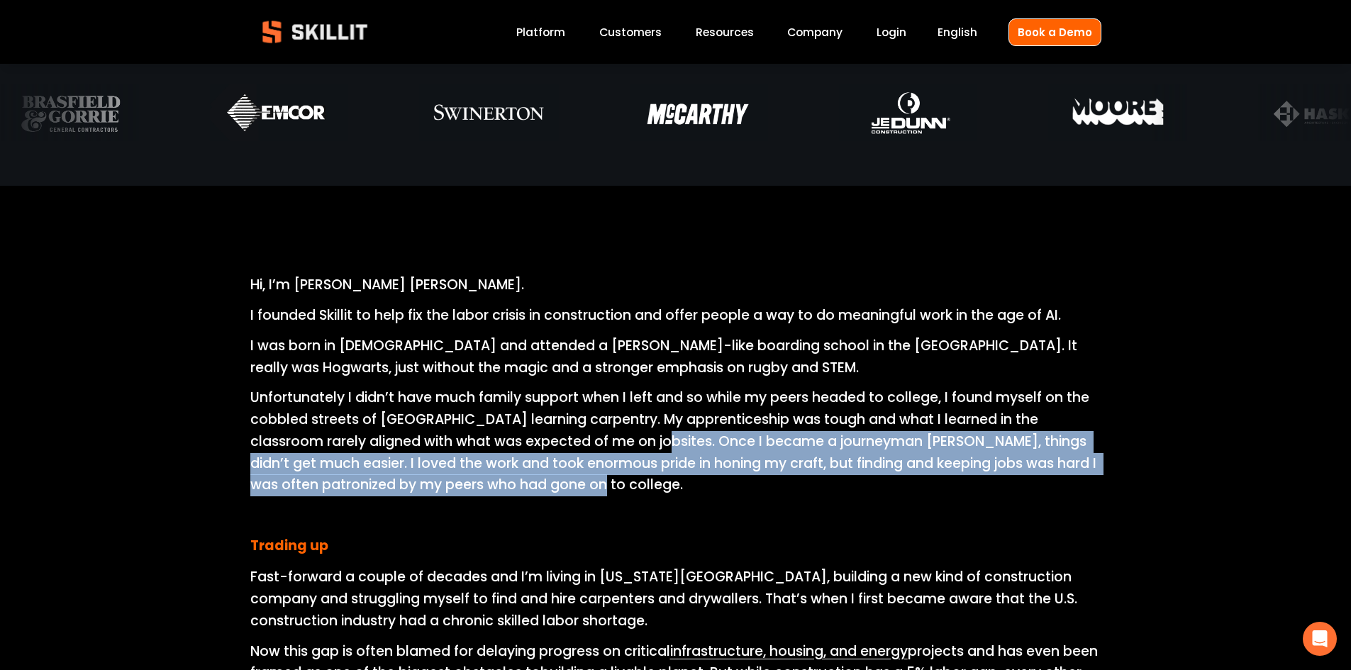
scroll to position [567, 0]
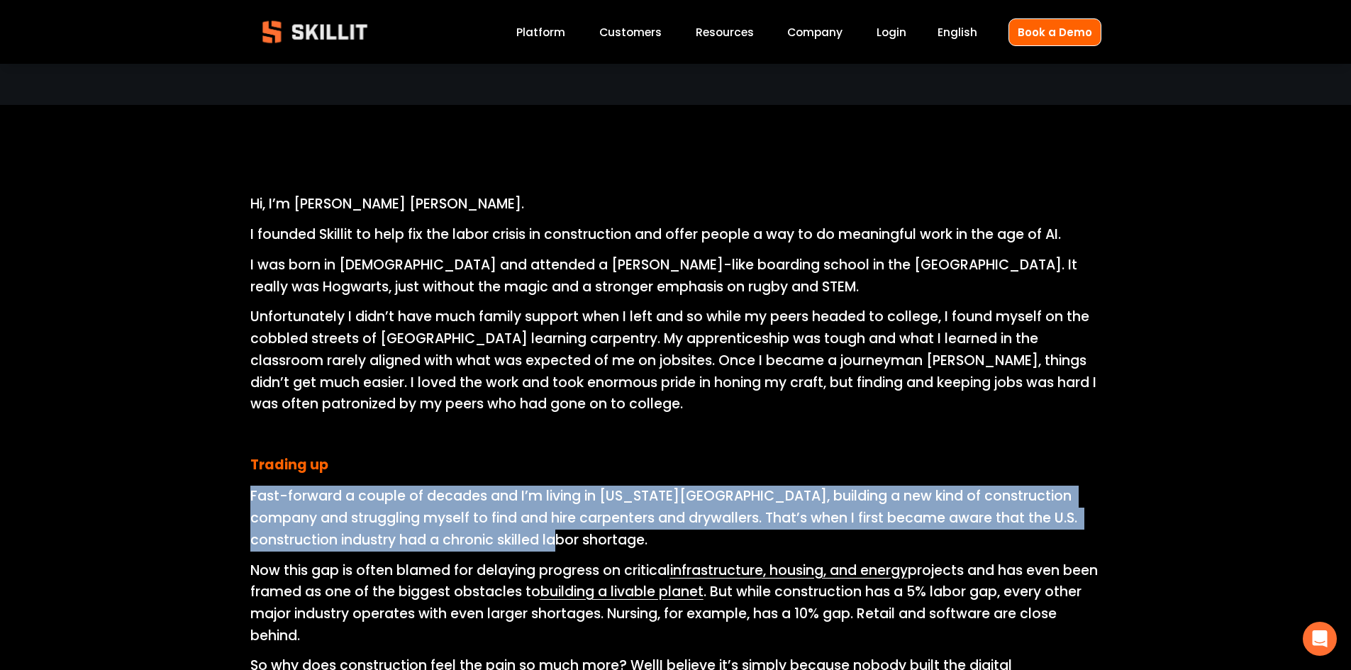
drag, startPoint x: 233, startPoint y: 487, endPoint x: 658, endPoint y: 535, distance: 428.3
click at [658, 535] on p "Fast-forward a couple of decades and I’m living in New York City, building a ne…" at bounding box center [675, 518] width 851 height 65
drag, startPoint x: 540, startPoint y: 539, endPoint x: 225, endPoint y: 499, distance: 318.1
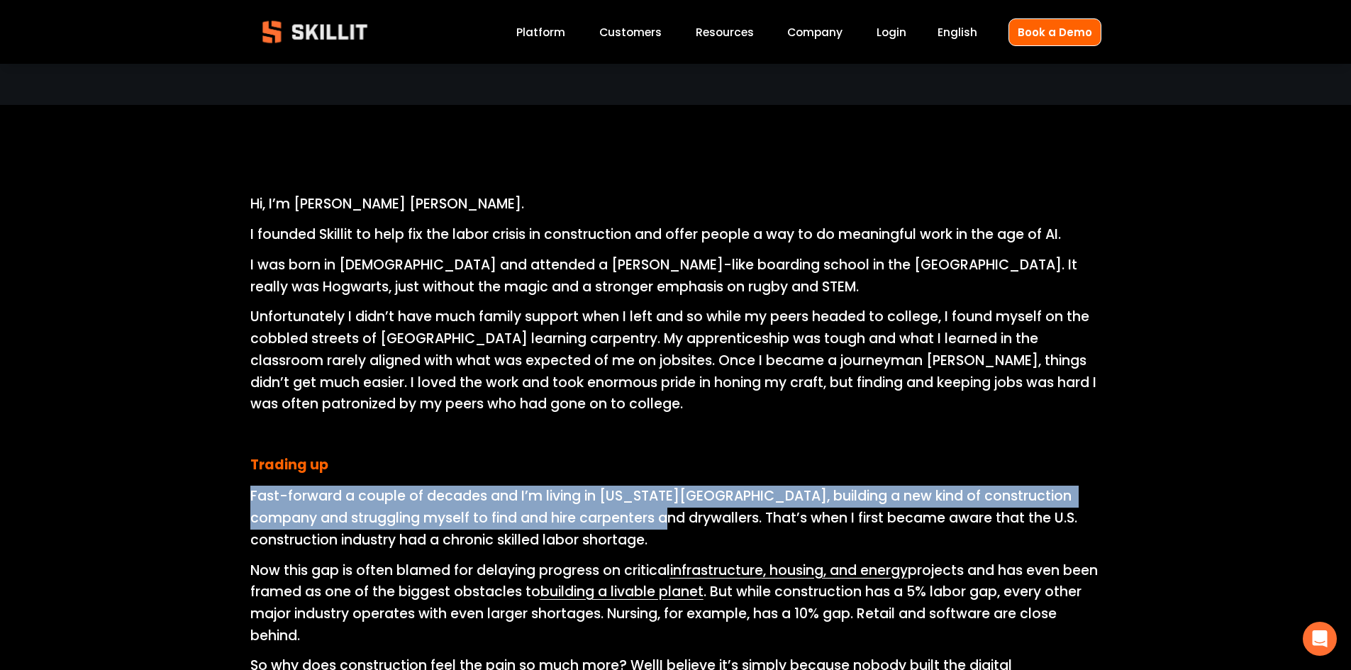
drag, startPoint x: 213, startPoint y: 491, endPoint x: 664, endPoint y: 525, distance: 452.4
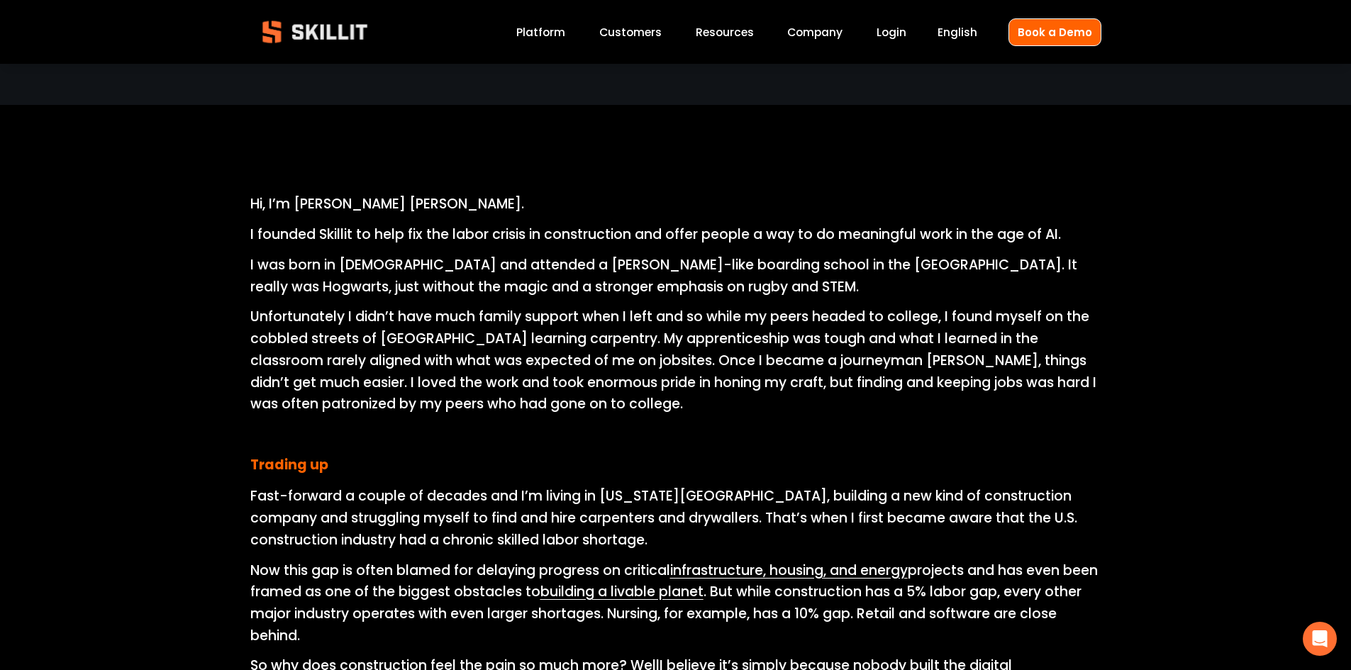
click at [669, 518] on p "Fast-forward a couple of decades and I’m living in New York City, building a ne…" at bounding box center [675, 518] width 851 height 65
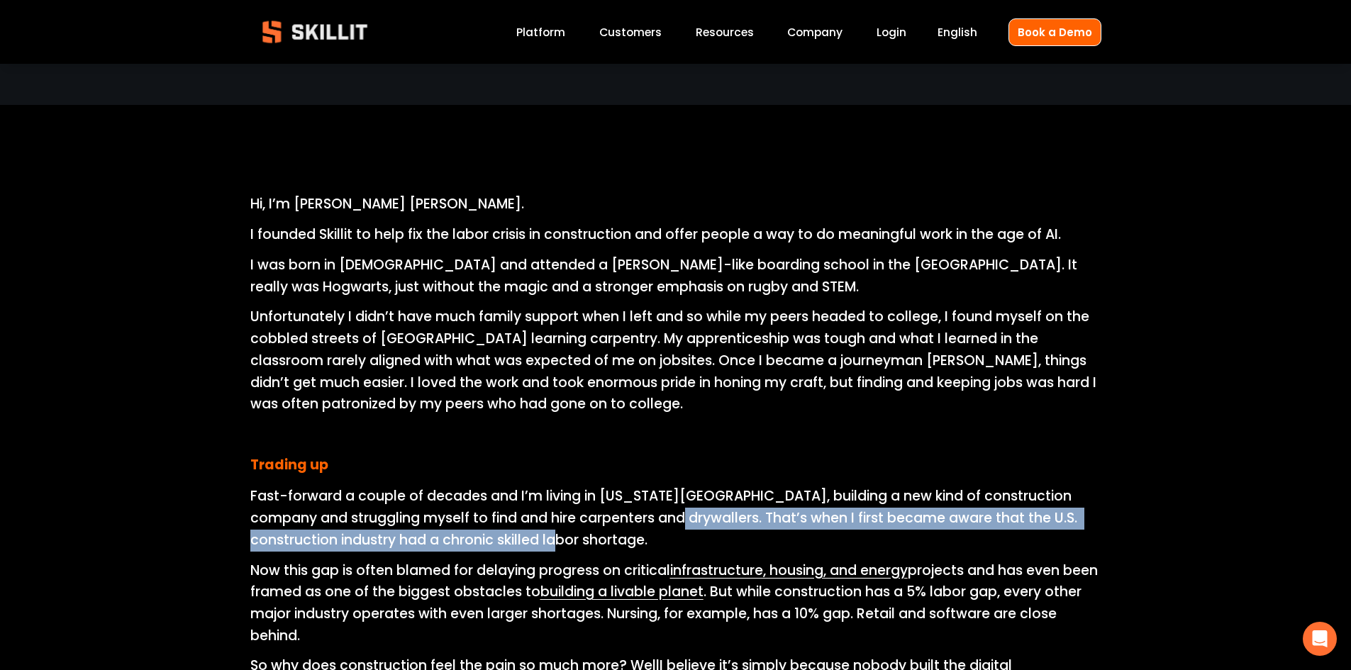
drag, startPoint x: 674, startPoint y: 517, endPoint x: 685, endPoint y: 539, distance: 24.7
click at [685, 539] on p "Fast-forward a couple of decades and I’m living in New York City, building a ne…" at bounding box center [675, 518] width 851 height 65
click at [688, 524] on p "Fast-forward a couple of decades and I’m living in New York City, building a ne…" at bounding box center [675, 518] width 851 height 65
drag, startPoint x: 666, startPoint y: 515, endPoint x: 692, endPoint y: 546, distance: 40.3
click at [694, 546] on p "Fast-forward a couple of decades and I’m living in New York City, building a ne…" at bounding box center [675, 518] width 851 height 65
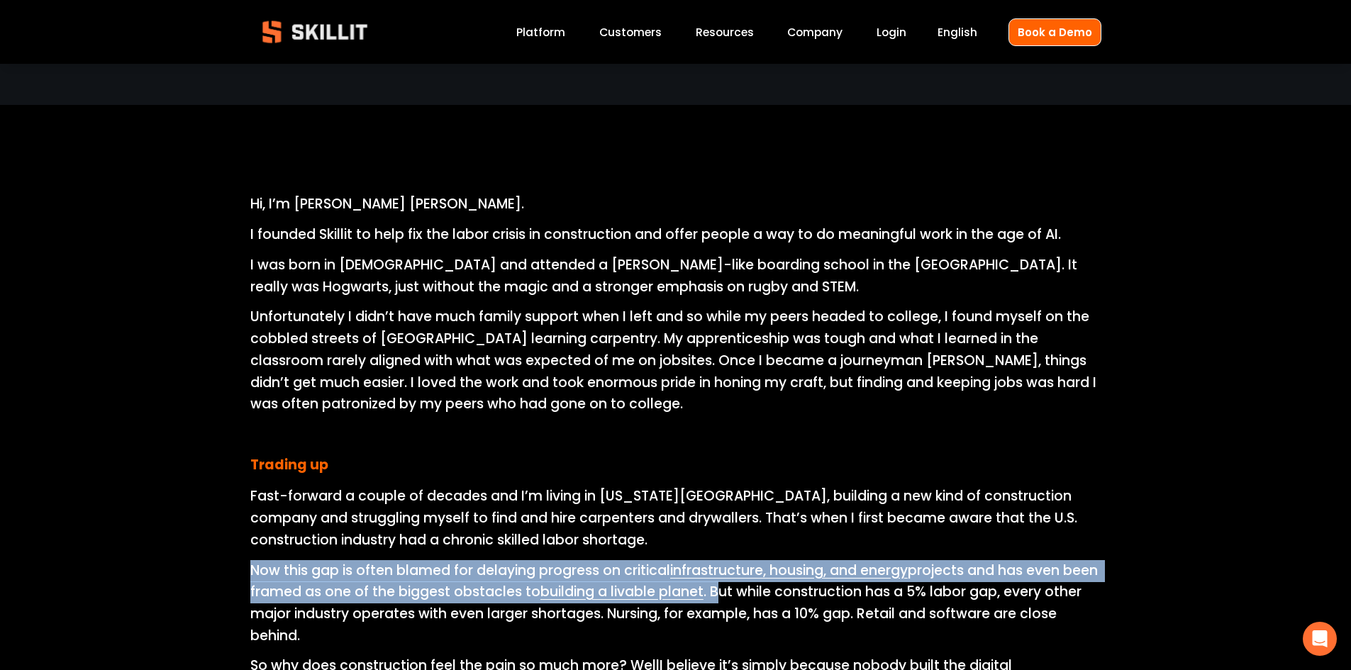
drag, startPoint x: 243, startPoint y: 570, endPoint x: 757, endPoint y: 589, distance: 513.8
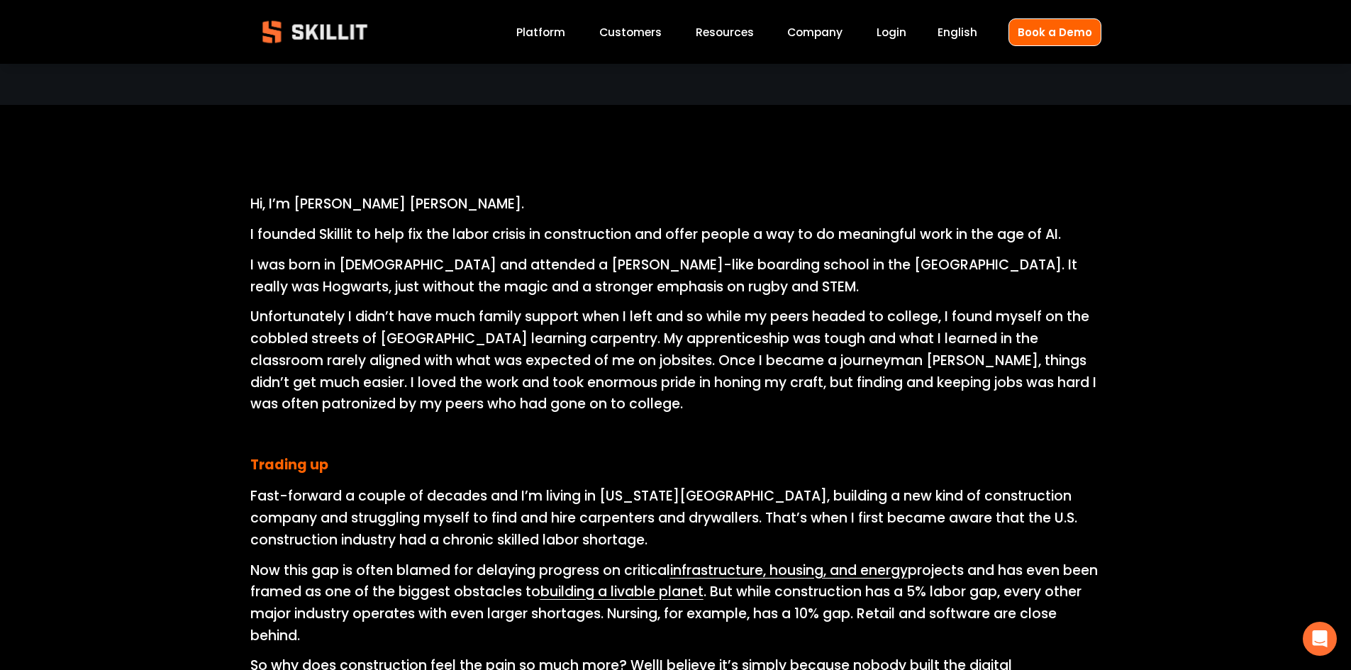
click at [780, 594] on span ". But while construction has a 5% labor gap, every other major industry operate…" at bounding box center [667, 602] width 835 height 41
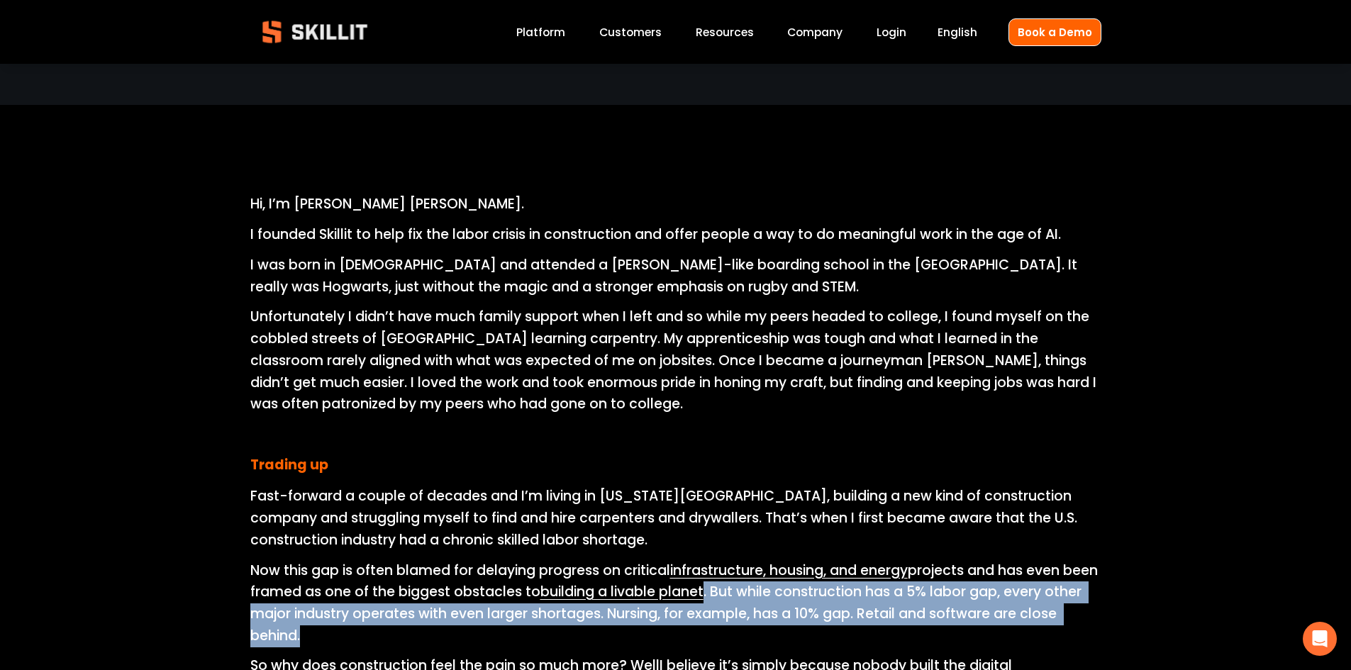
drag, startPoint x: 744, startPoint y: 591, endPoint x: 862, endPoint y: 640, distance: 128.4
click at [862, 640] on p "Now this gap is often blamed for delaying progress on critical infrastructure, …" at bounding box center [675, 603] width 851 height 87
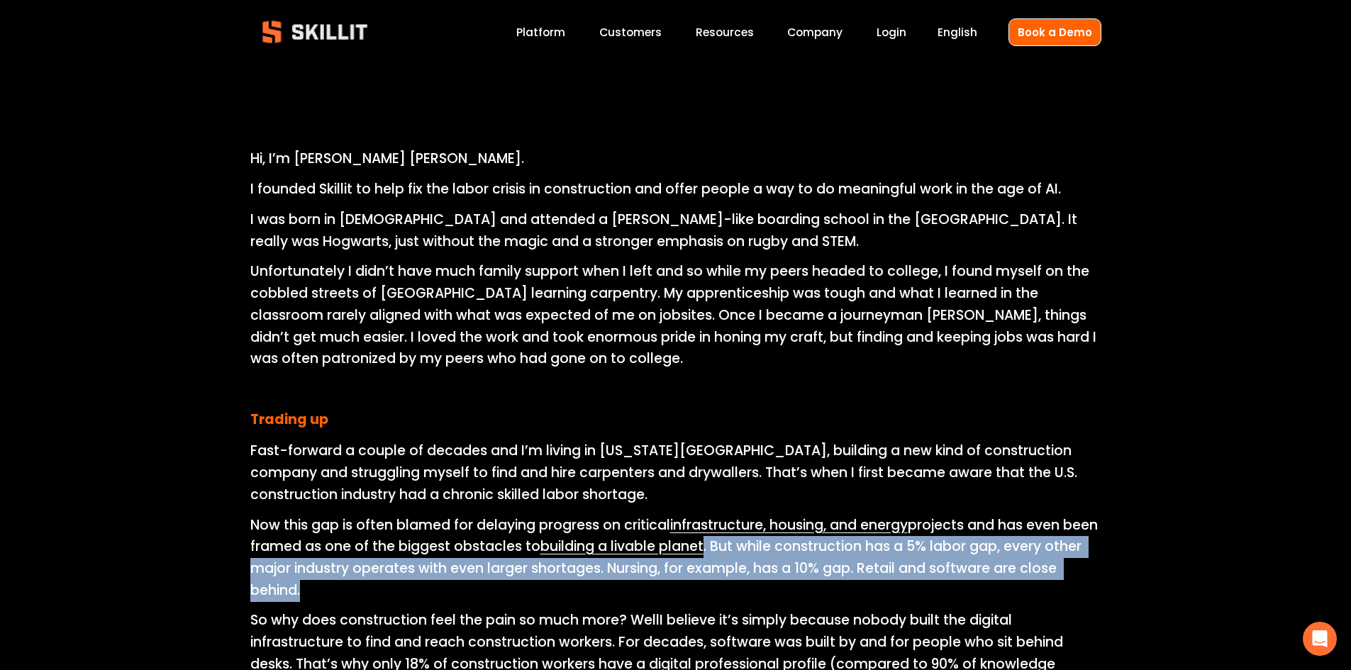
scroll to position [638, 0]
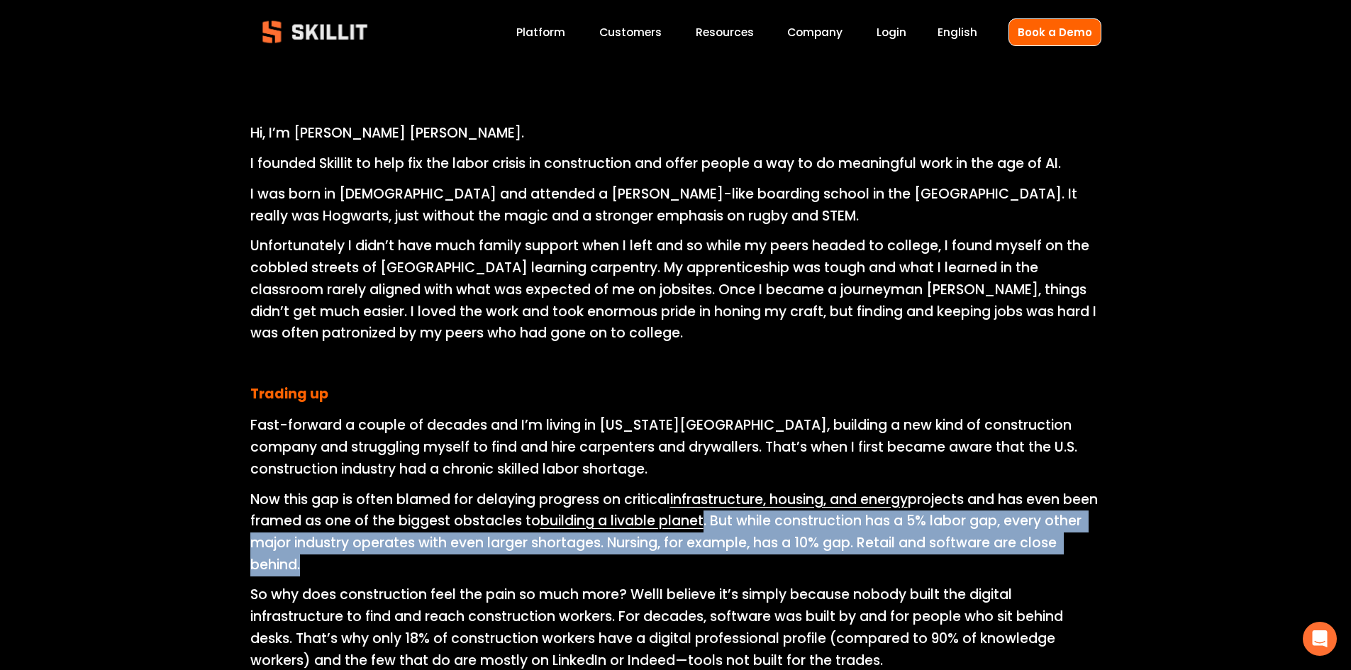
click at [527, 561] on p "Now this gap is often blamed for delaying progress on critical infrastructure, …" at bounding box center [675, 532] width 851 height 87
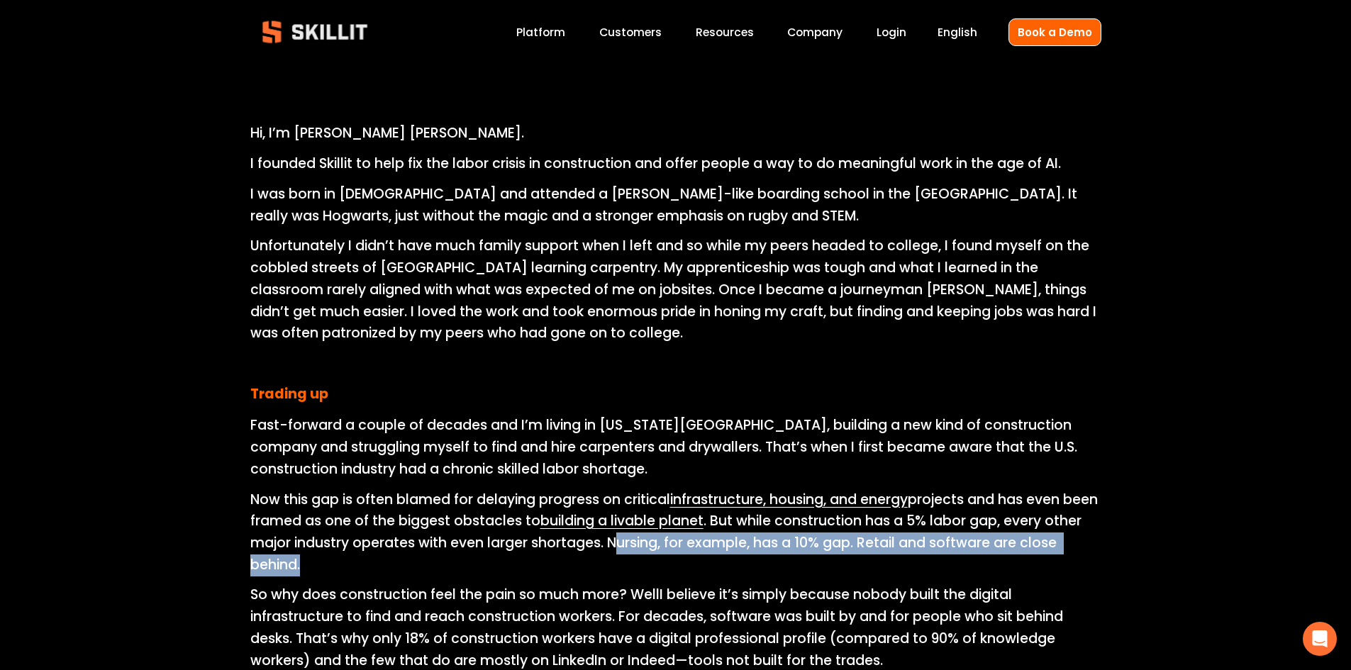
drag, startPoint x: 661, startPoint y: 545, endPoint x: 704, endPoint y: 563, distance: 46.8
click at [704, 563] on p "Now this gap is often blamed for delaying progress on critical infrastructure, …" at bounding box center [675, 532] width 851 height 87
drag, startPoint x: 652, startPoint y: 543, endPoint x: 688, endPoint y: 574, distance: 47.8
click at [688, 574] on p "Now this gap is often blamed for delaying progress on critical infrastructure, …" at bounding box center [675, 532] width 851 height 87
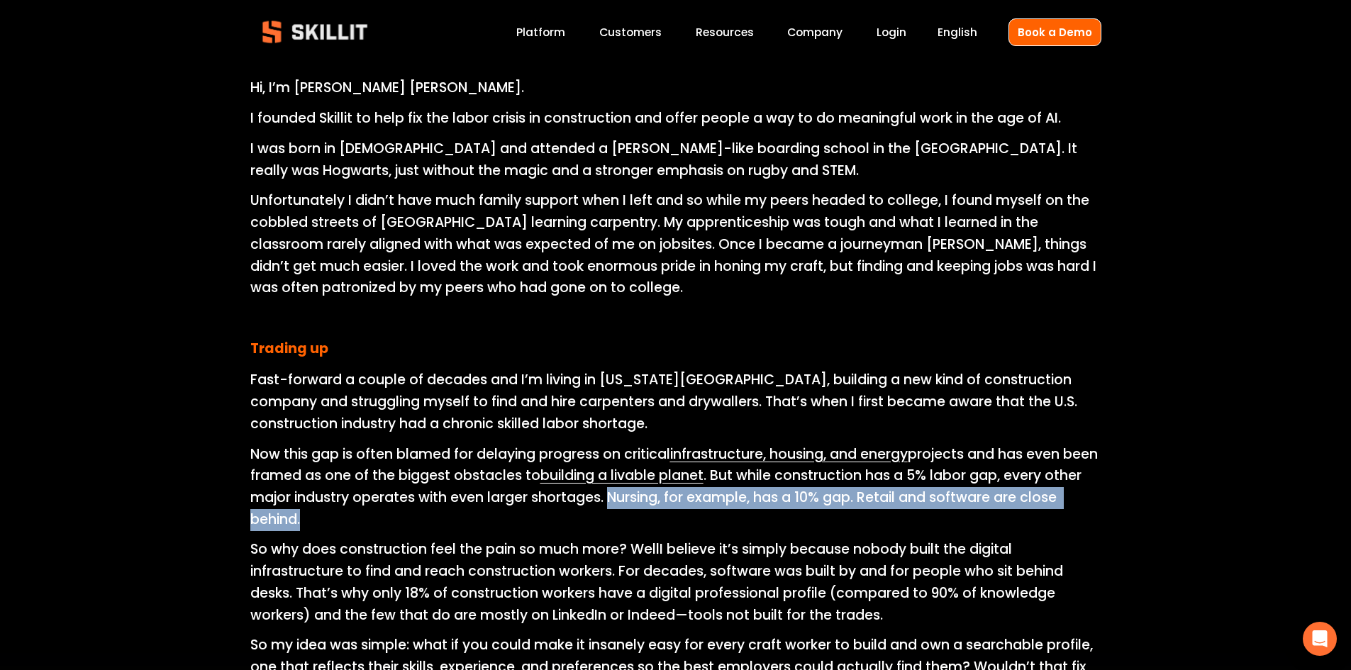
scroll to position [709, 0]
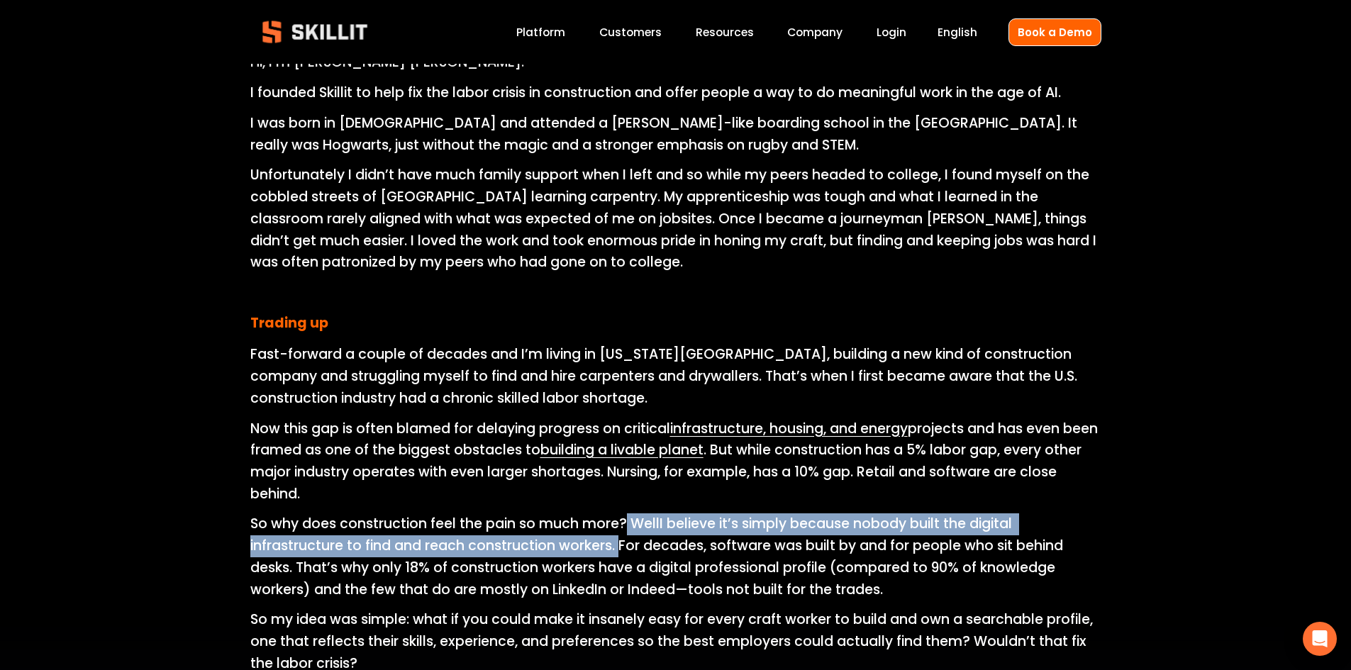
drag, startPoint x: 623, startPoint y: 521, endPoint x: 621, endPoint y: 545, distance: 23.4
click at [621, 545] on p "So why does construction feel the pain so much more? Well I believe it’s simply…" at bounding box center [675, 556] width 851 height 87
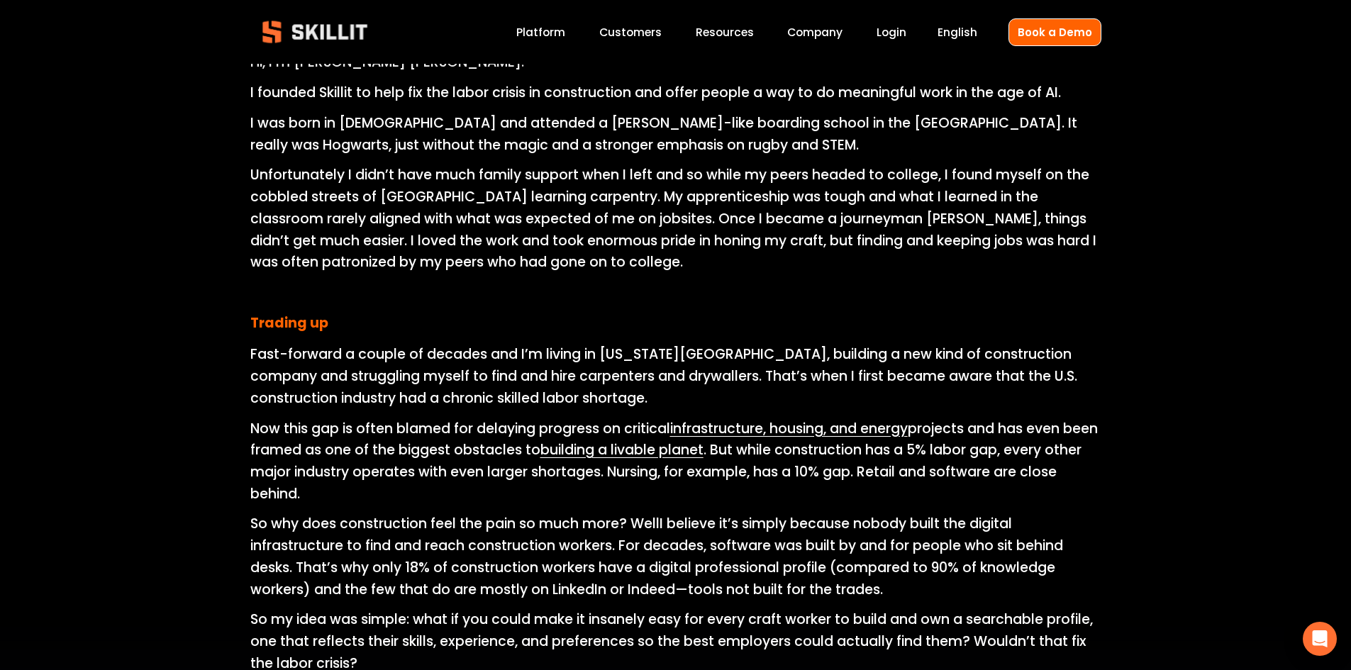
click at [623, 545] on span "I believe it’s simply because nobody built the digital infrastructure to find a…" at bounding box center [658, 556] width 816 height 84
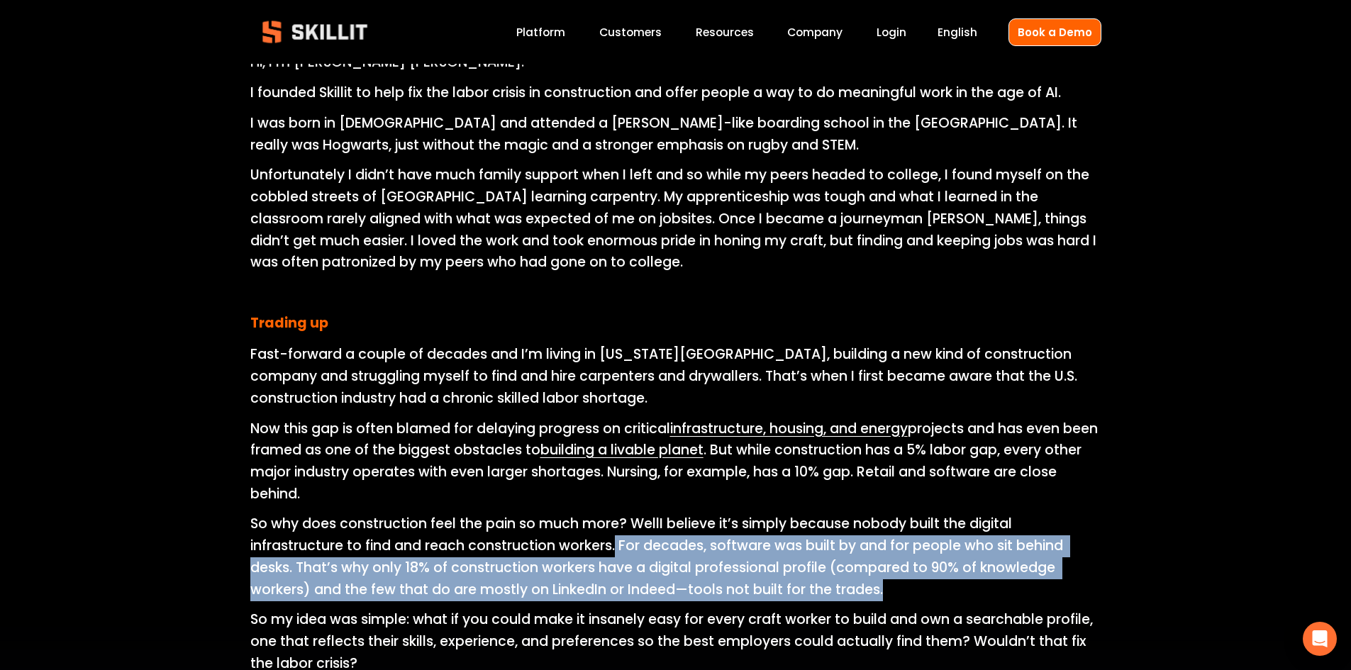
drag, startPoint x: 616, startPoint y: 546, endPoint x: 899, endPoint y: 587, distance: 285.3
click at [899, 587] on p "So why does construction feel the pain so much more? Well I believe it’s simply…" at bounding box center [675, 556] width 851 height 87
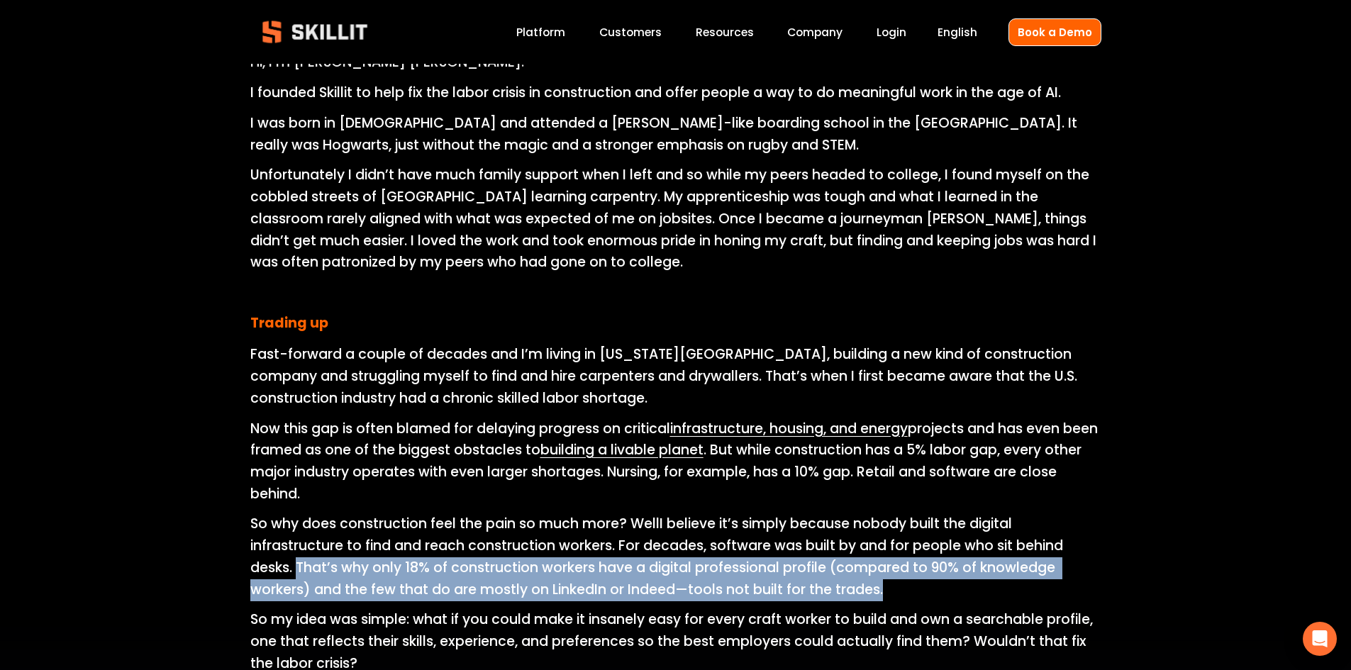
drag, startPoint x: 297, startPoint y: 566, endPoint x: 918, endPoint y: 595, distance: 622.0
click at [918, 595] on p "So why does construction feel the pain so much more? Well I believe it’s simply…" at bounding box center [675, 556] width 851 height 87
click at [918, 592] on p "So why does construction feel the pain so much more? Well I believe it’s simply…" at bounding box center [675, 556] width 851 height 87
drag, startPoint x: 918, startPoint y: 592, endPoint x: 301, endPoint y: 566, distance: 618.3
click at [301, 566] on p "So why does construction feel the pain so much more? Well I believe it’s simply…" at bounding box center [675, 556] width 851 height 87
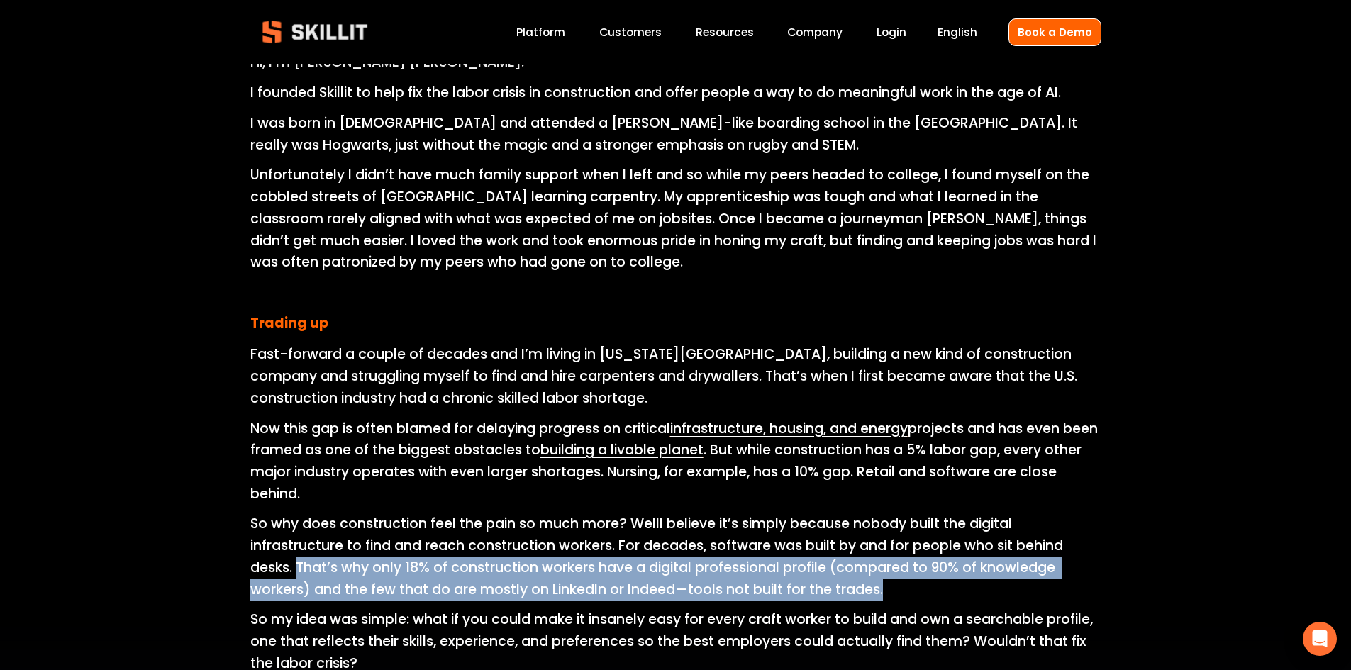
click at [301, 566] on span "I believe it’s simply because nobody built the digital infrastructure to find a…" at bounding box center [658, 556] width 816 height 84
drag, startPoint x: 296, startPoint y: 566, endPoint x: 981, endPoint y: 592, distance: 684.9
click at [981, 592] on p "So why does construction feel the pain so much more? Well I believe it’s simply…" at bounding box center [675, 556] width 851 height 87
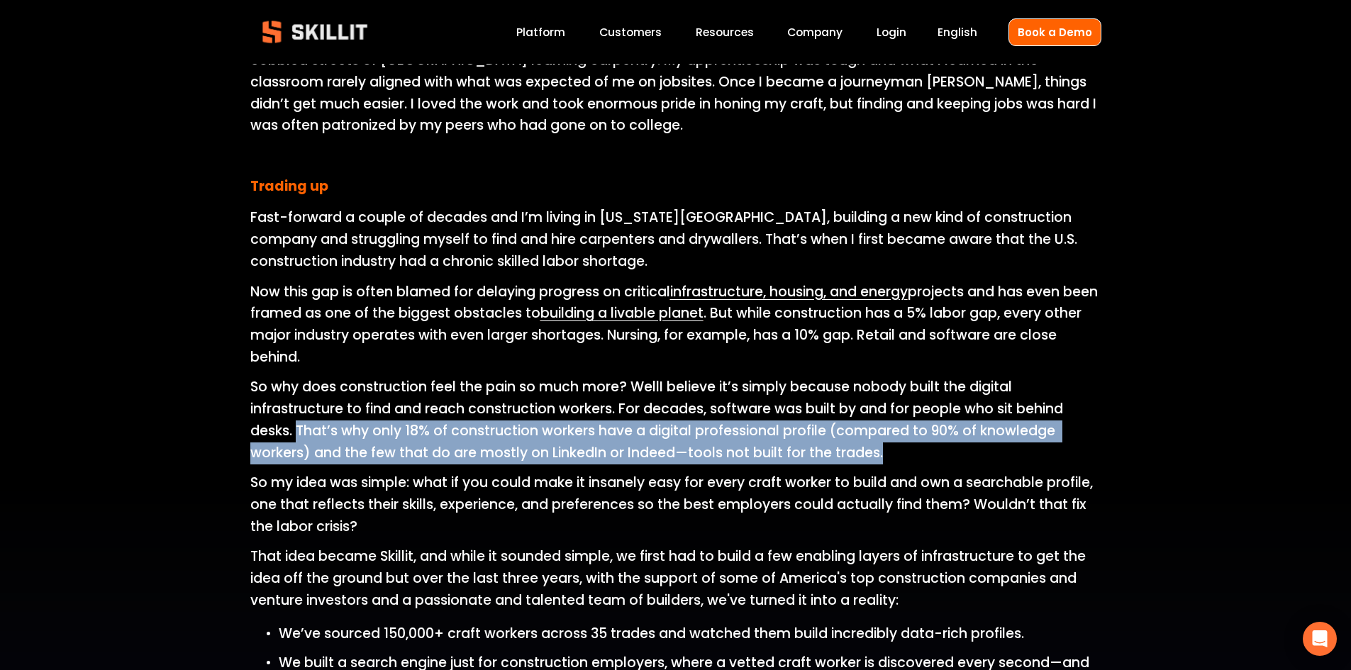
scroll to position [851, 0]
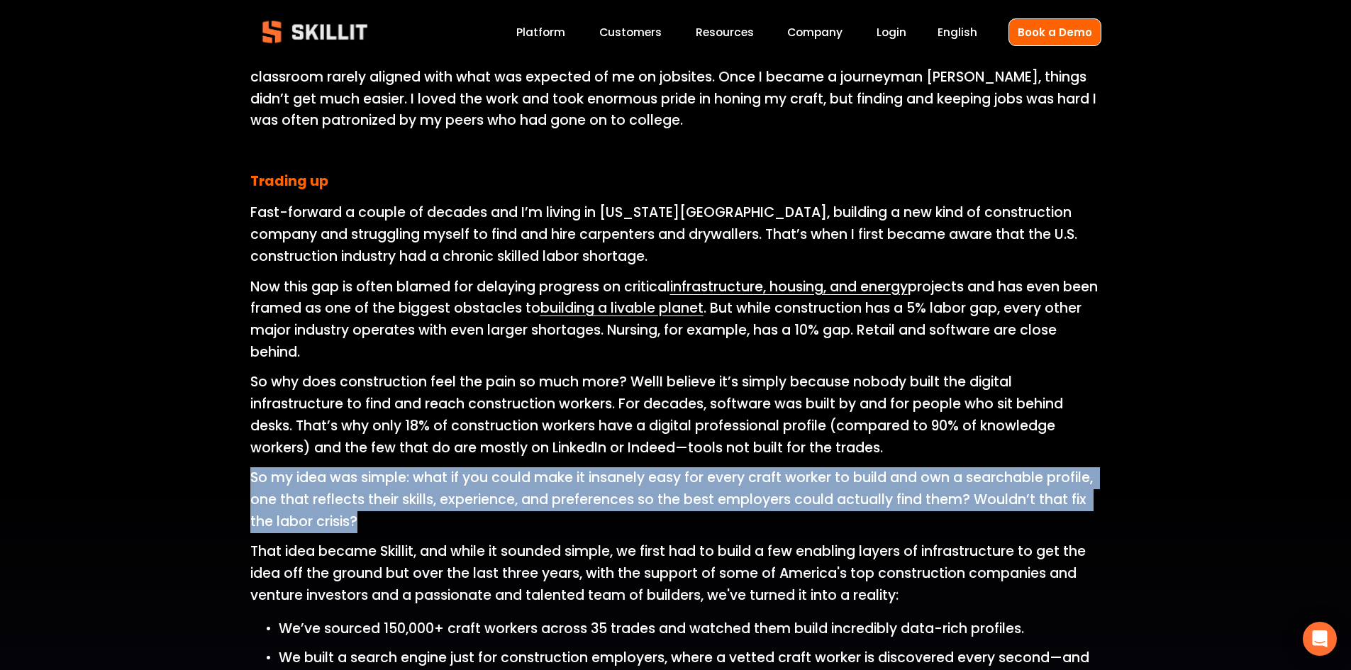
drag, startPoint x: 235, startPoint y: 478, endPoint x: 433, endPoint y: 531, distance: 205.4
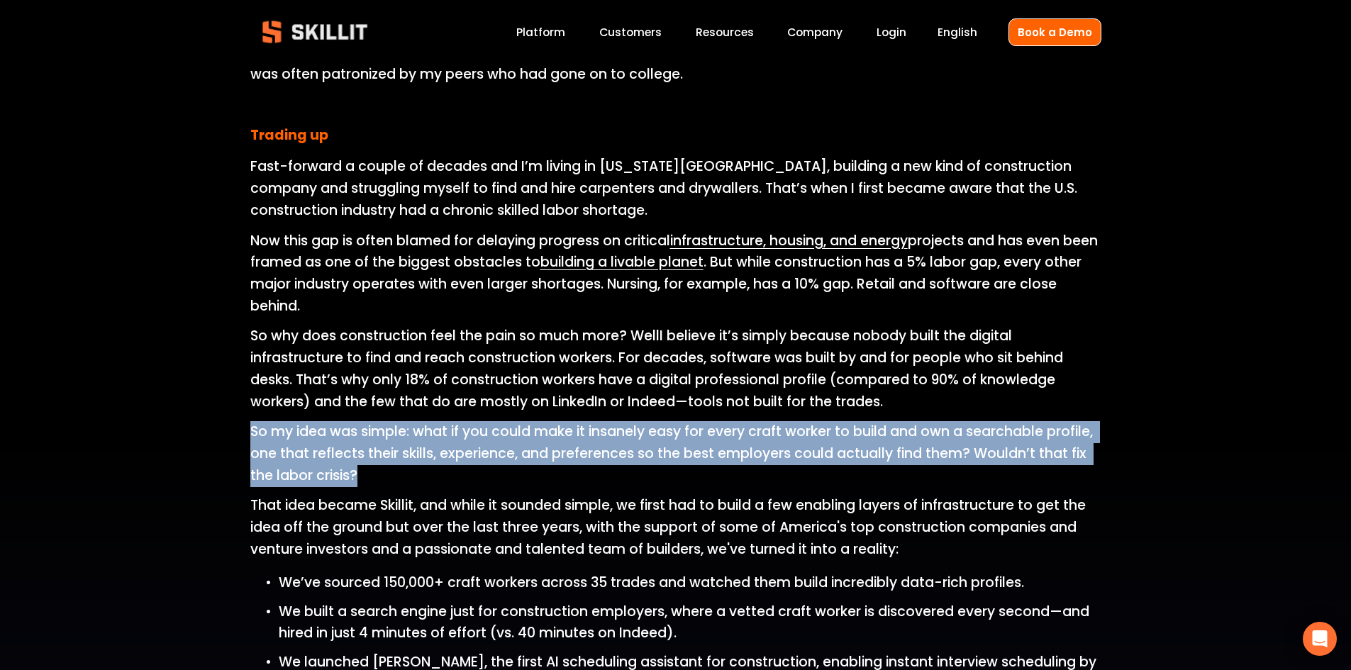
scroll to position [922, 0]
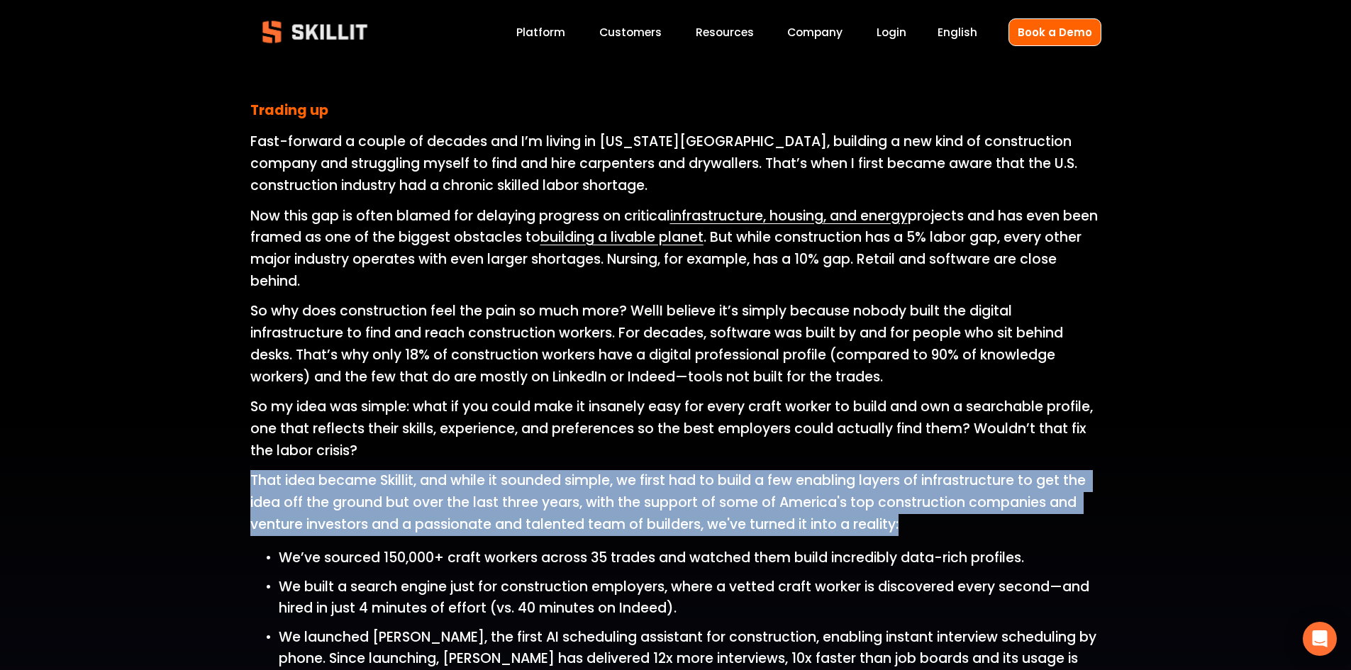
drag, startPoint x: 946, startPoint y: 538, endPoint x: 138, endPoint y: 483, distance: 809.7
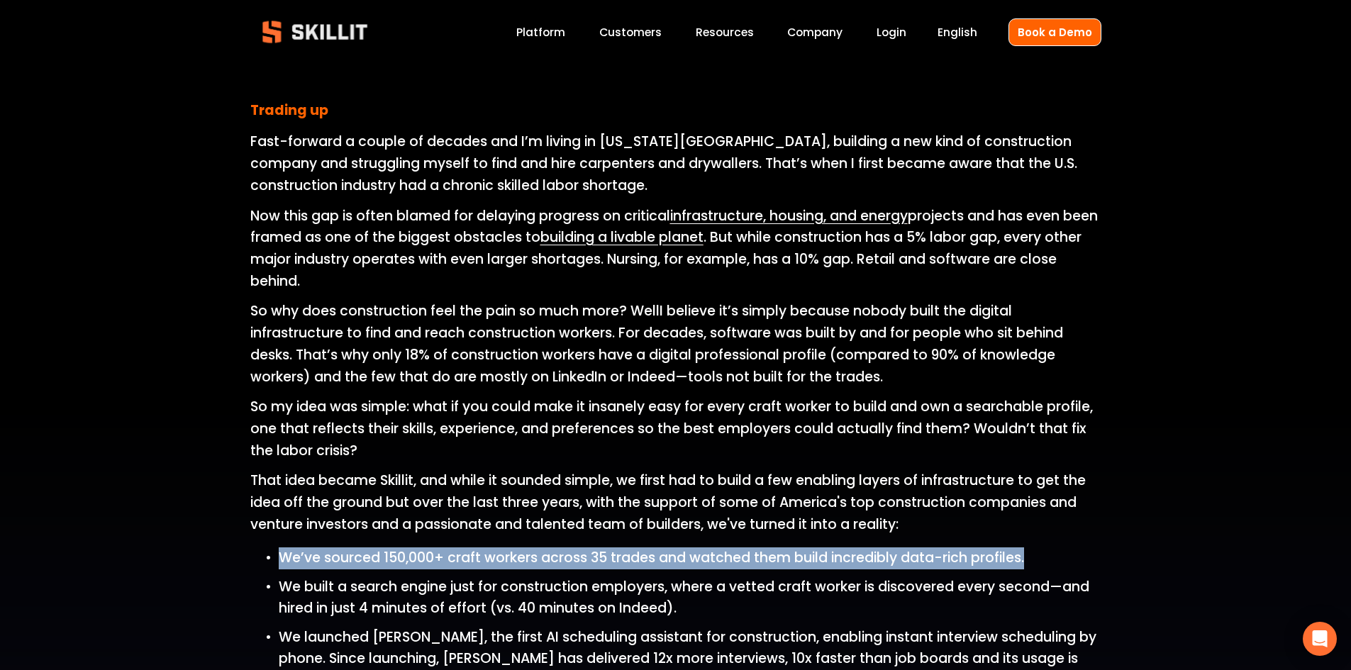
drag, startPoint x: 277, startPoint y: 555, endPoint x: 1053, endPoint y: 557, distance: 775.9
click at [1053, 557] on p "We’ve sourced 150,000+ craft workers across 35 trades and watched them build in…" at bounding box center [690, 559] width 823 height 22
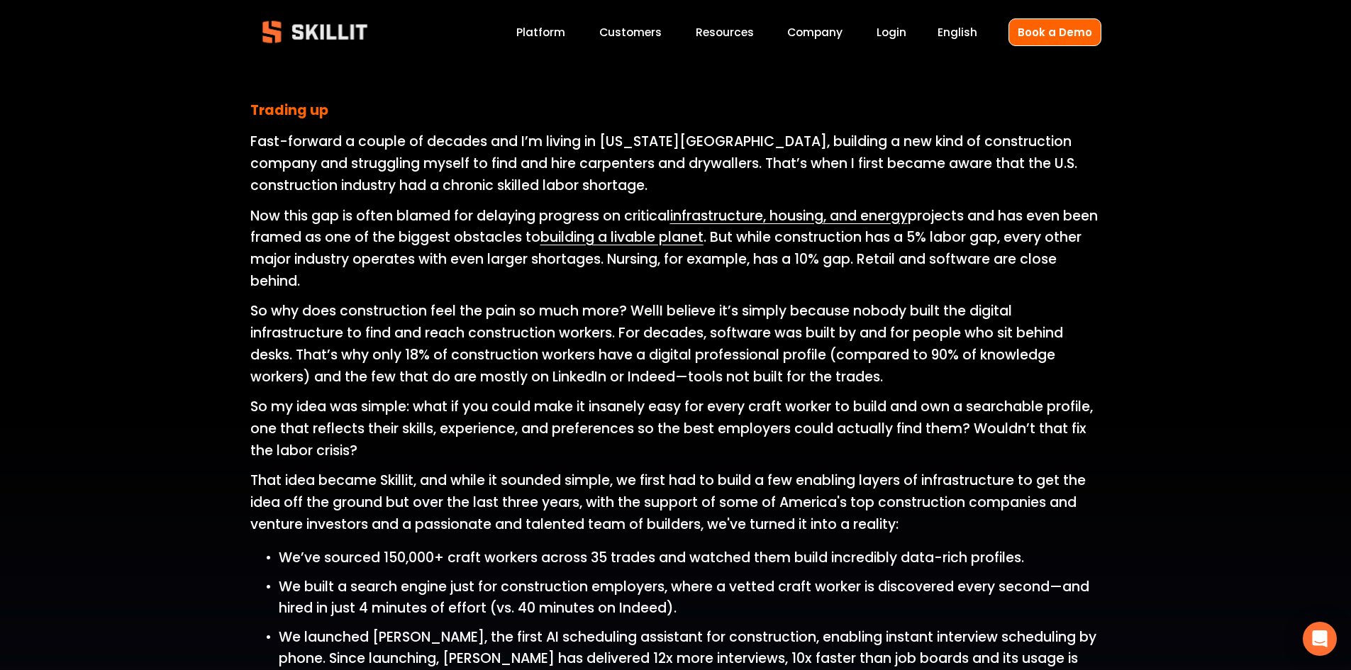
click at [364, 596] on span "We built a search engine just for construction employers, where a vetted craft …" at bounding box center [686, 597] width 814 height 41
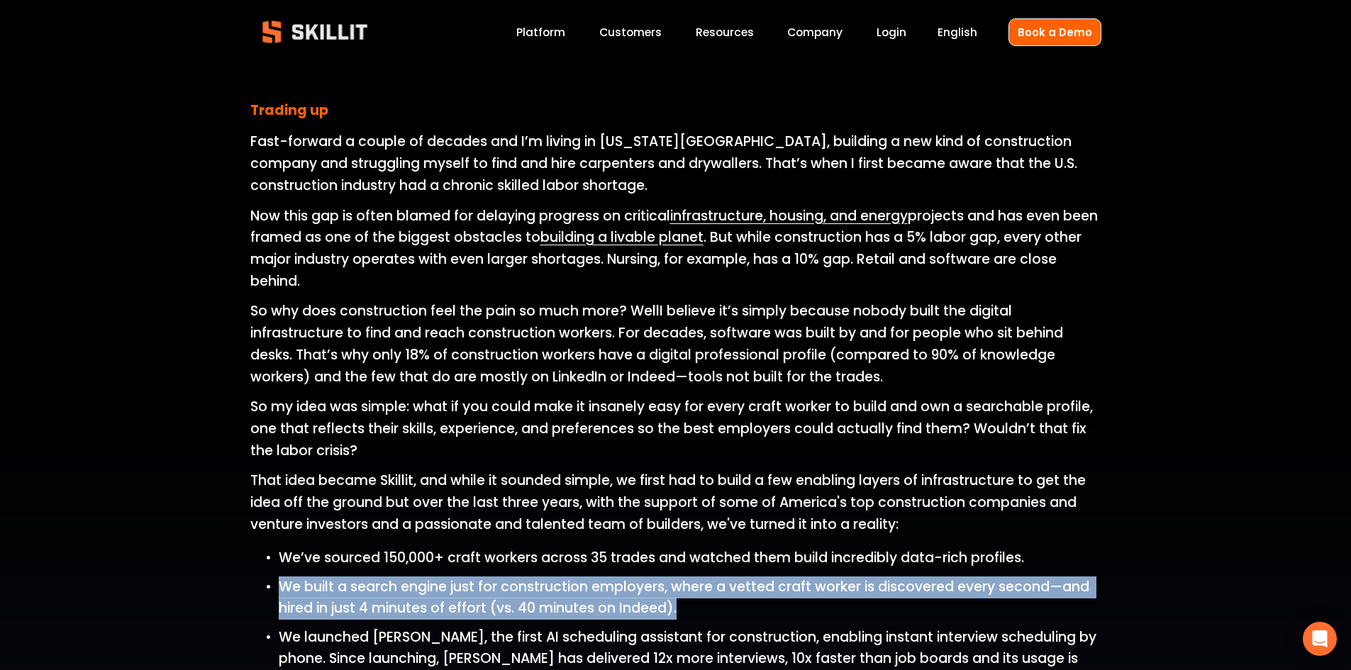
click at [364, 596] on span "We built a search engine just for construction employers, where a vetted craft …" at bounding box center [686, 597] width 814 height 41
click at [530, 605] on span "We built a search engine just for construction employers, where a vetted craft …" at bounding box center [686, 597] width 814 height 41
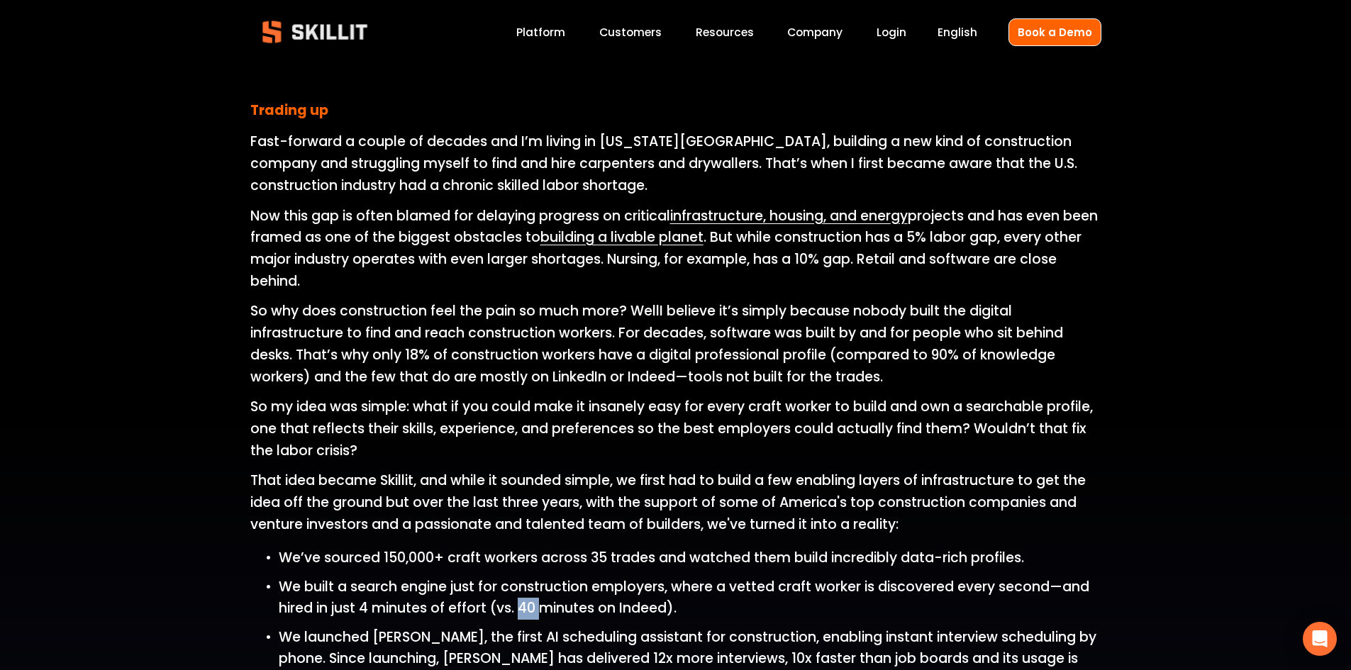
click at [530, 605] on span "We built a search engine just for construction employers, where a vetted craft …" at bounding box center [686, 597] width 814 height 41
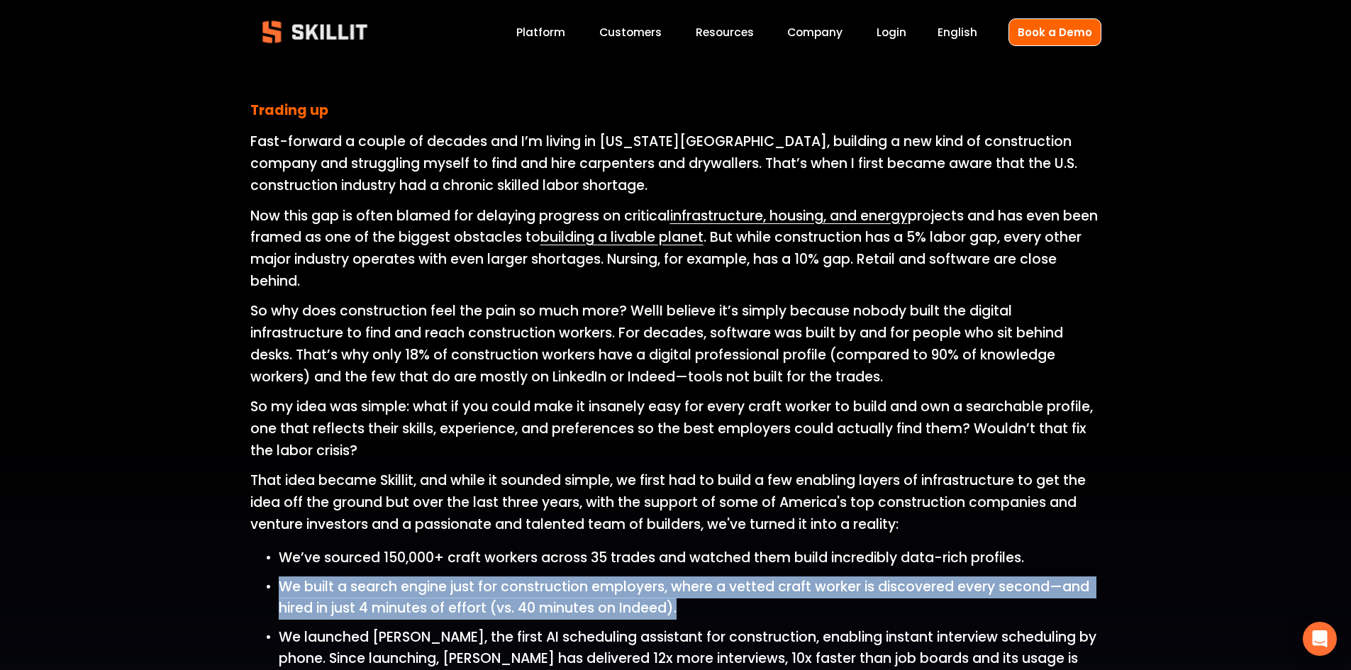
click at [530, 605] on span "We built a search engine just for construction employers, where a vetted craft …" at bounding box center [686, 597] width 814 height 41
click at [690, 602] on p "We built a search engine just for construction employers, where a vetted craft …" at bounding box center [690, 598] width 823 height 43
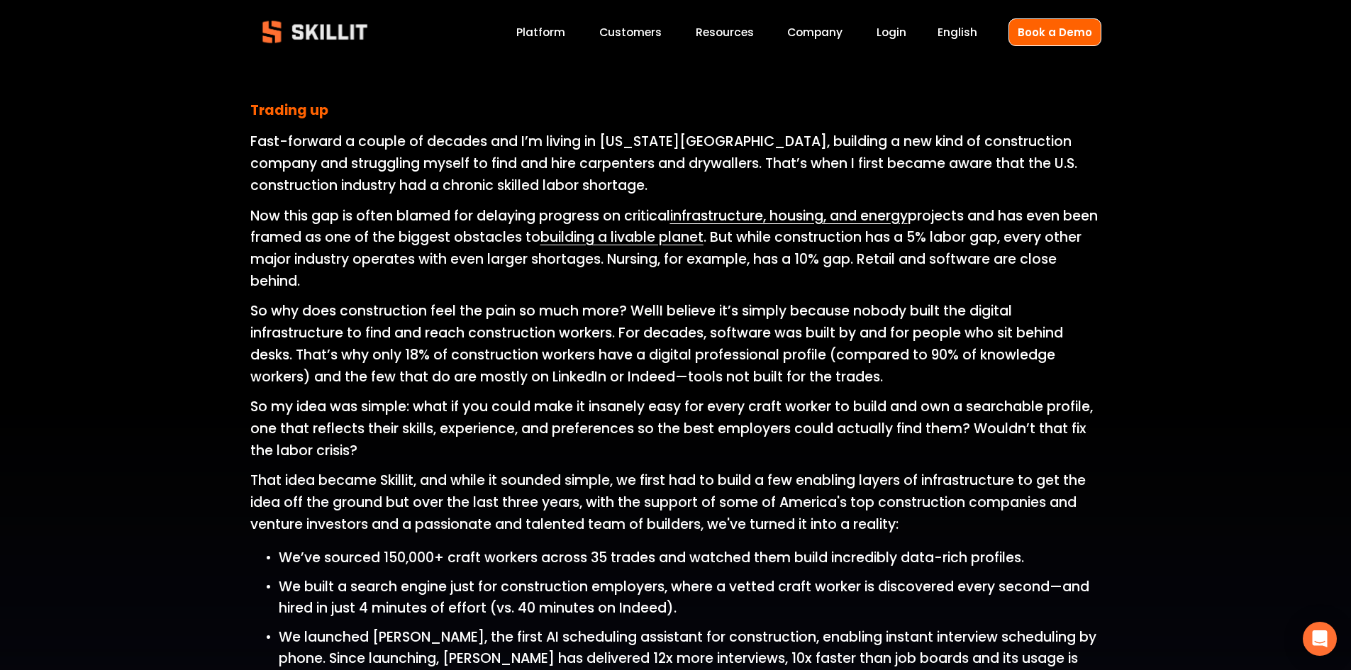
click at [690, 602] on p "We built a search engine just for construction employers, where a vetted craft …" at bounding box center [690, 598] width 823 height 43
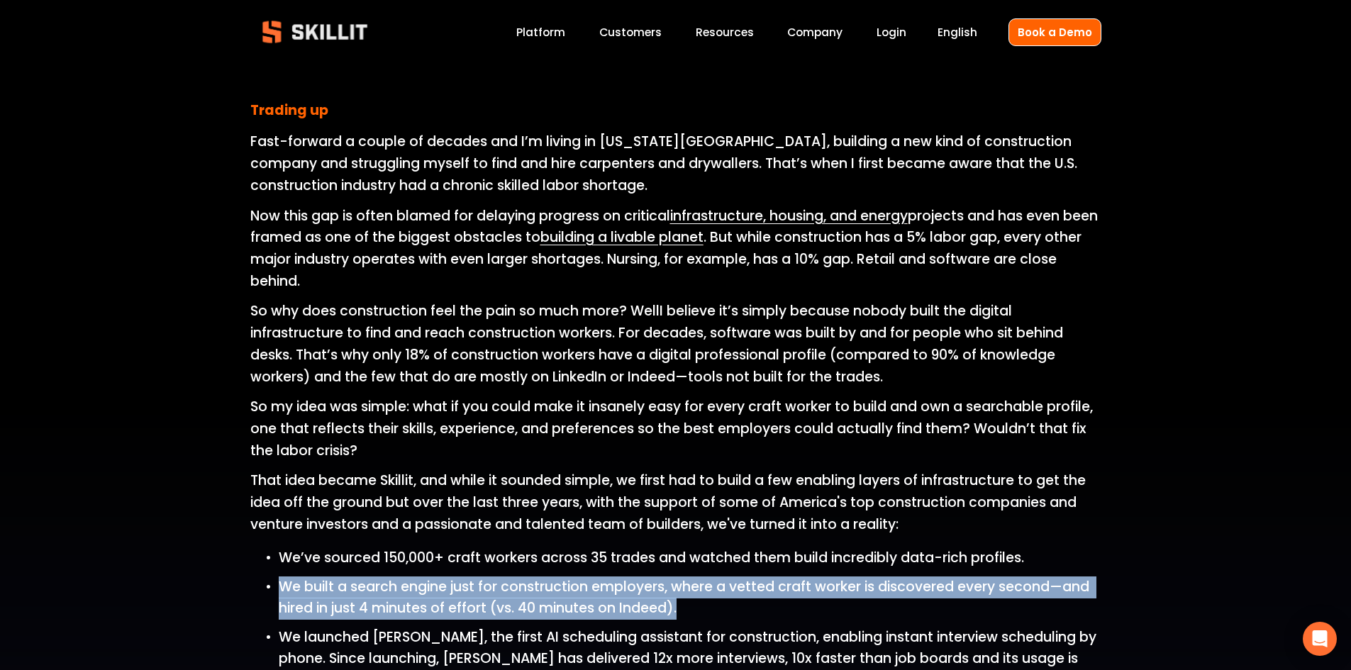
click at [690, 602] on p "We built a search engine just for construction employers, where a vetted craft …" at bounding box center [690, 598] width 823 height 43
click at [683, 604] on p "We built a search engine just for construction employers, where a vetted craft …" at bounding box center [690, 598] width 823 height 43
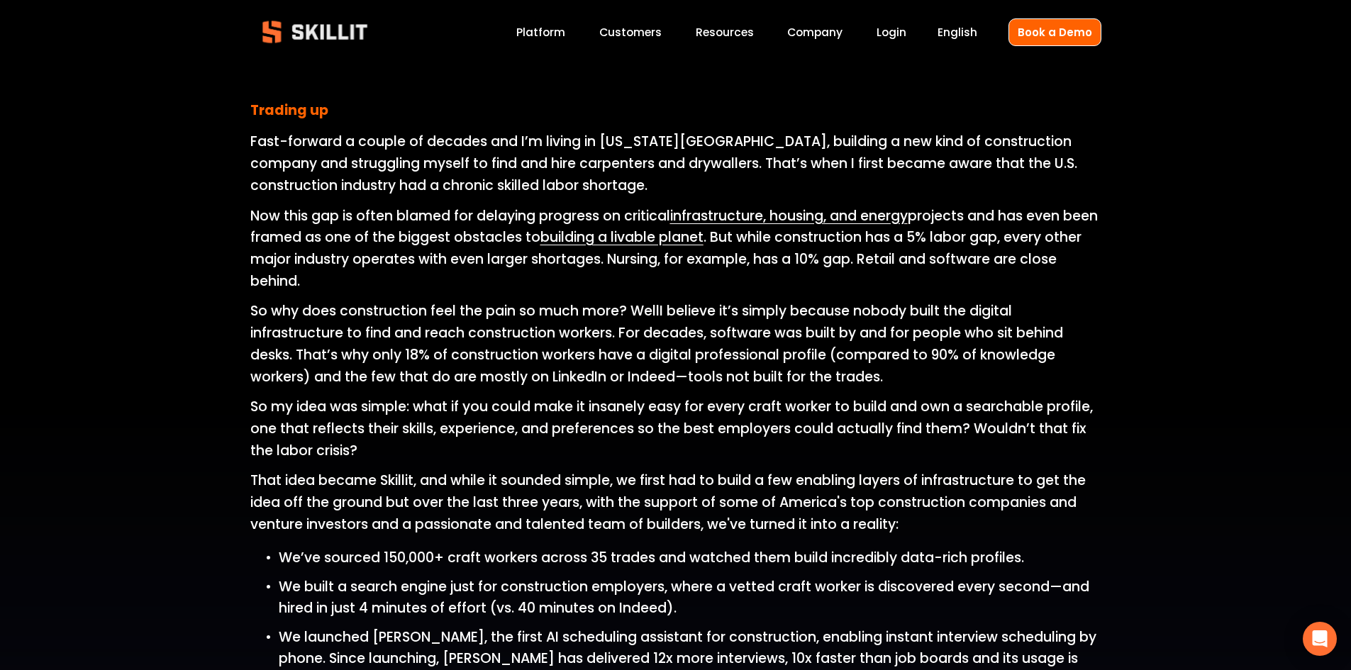
click at [683, 604] on p "We built a search engine just for construction employers, where a vetted craft …" at bounding box center [690, 598] width 823 height 43
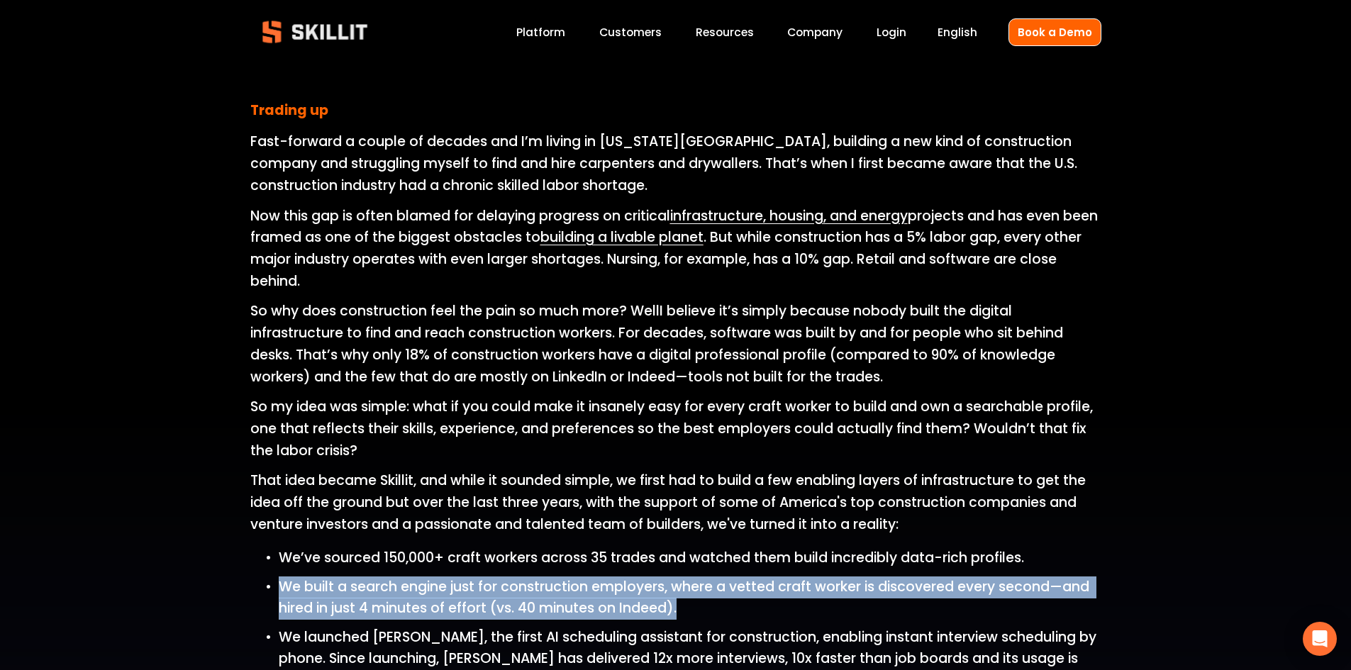
click at [683, 604] on p "We built a search engine just for construction employers, where a vetted craft …" at bounding box center [690, 598] width 823 height 43
click at [692, 605] on p "We built a search engine just for construction employers, where a vetted craft …" at bounding box center [690, 598] width 823 height 43
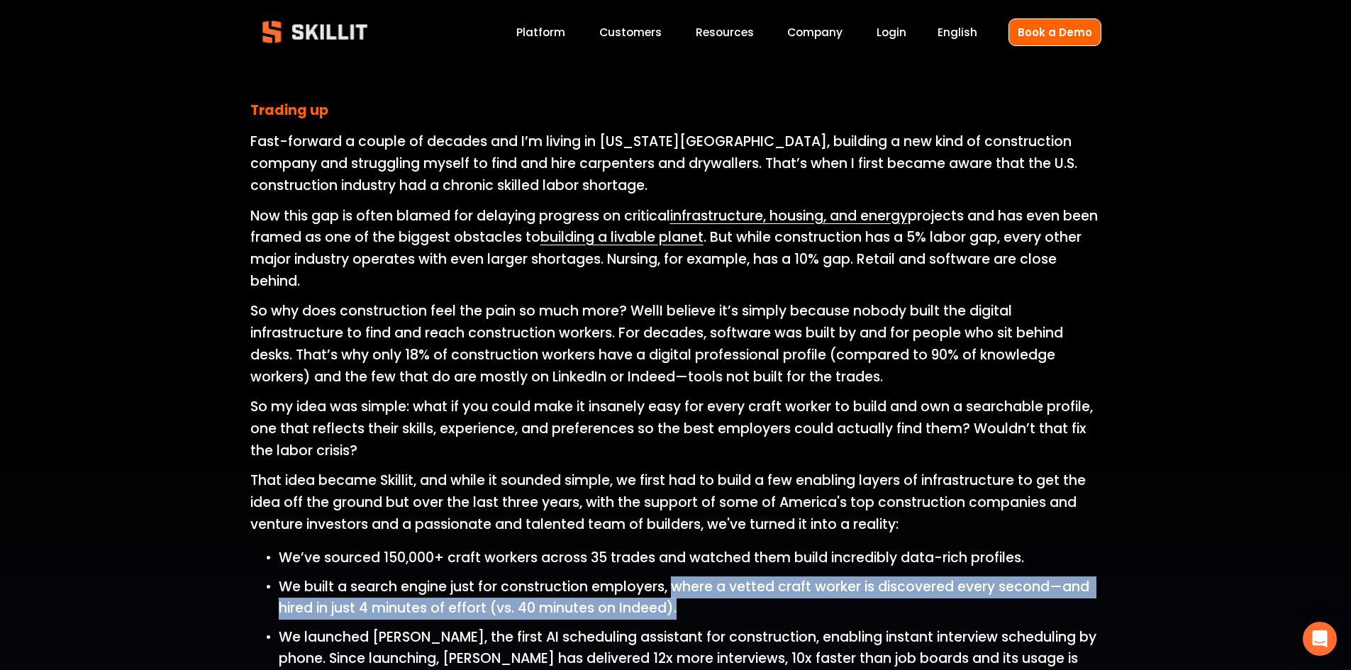
drag, startPoint x: 699, startPoint y: 606, endPoint x: 676, endPoint y: 596, distance: 24.8
click at [676, 596] on p "We built a search engine just for construction employers, where a vetted craft …" at bounding box center [690, 598] width 823 height 43
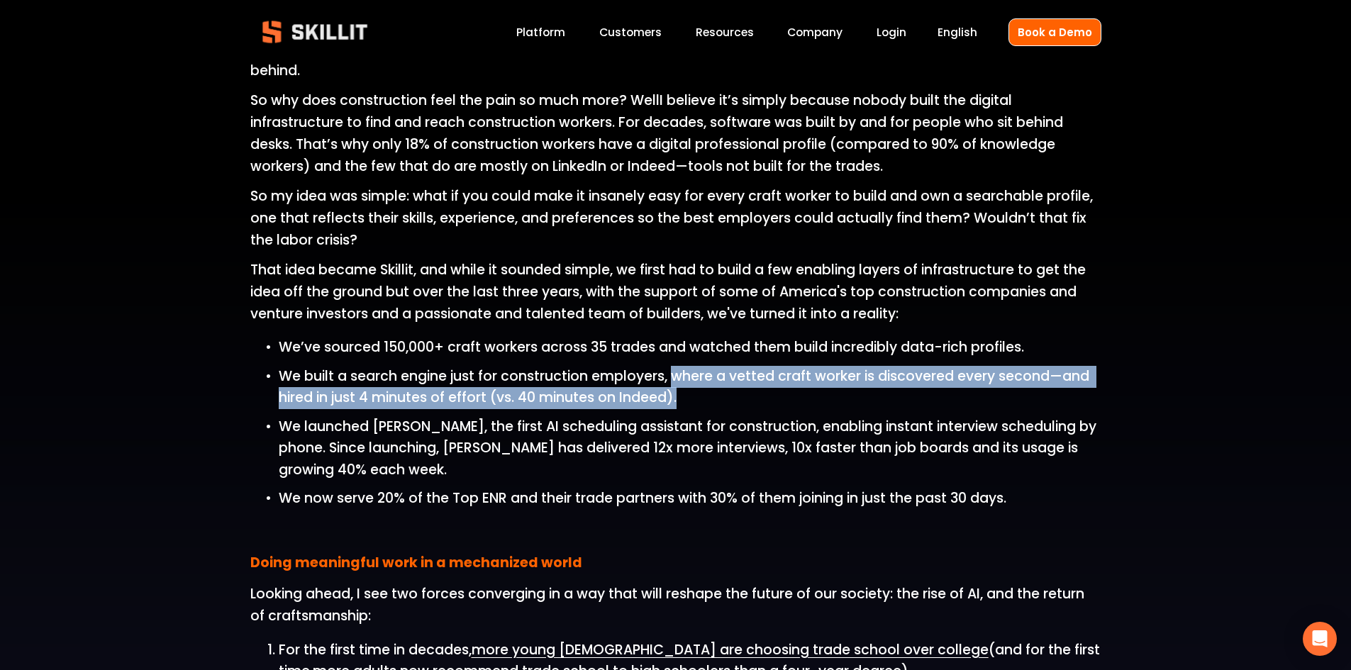
scroll to position [1135, 0]
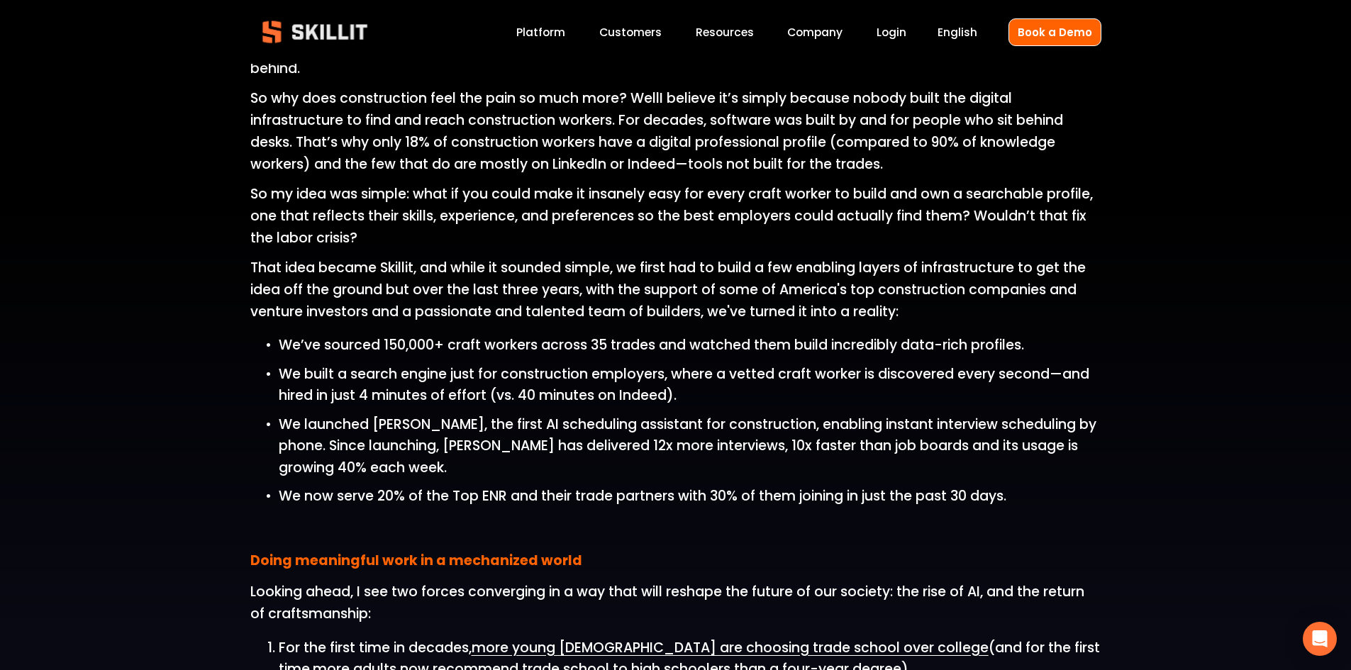
click at [454, 436] on p "We launched Sam, the first AI scheduling assistant for construction, enabling i…" at bounding box center [690, 446] width 823 height 65
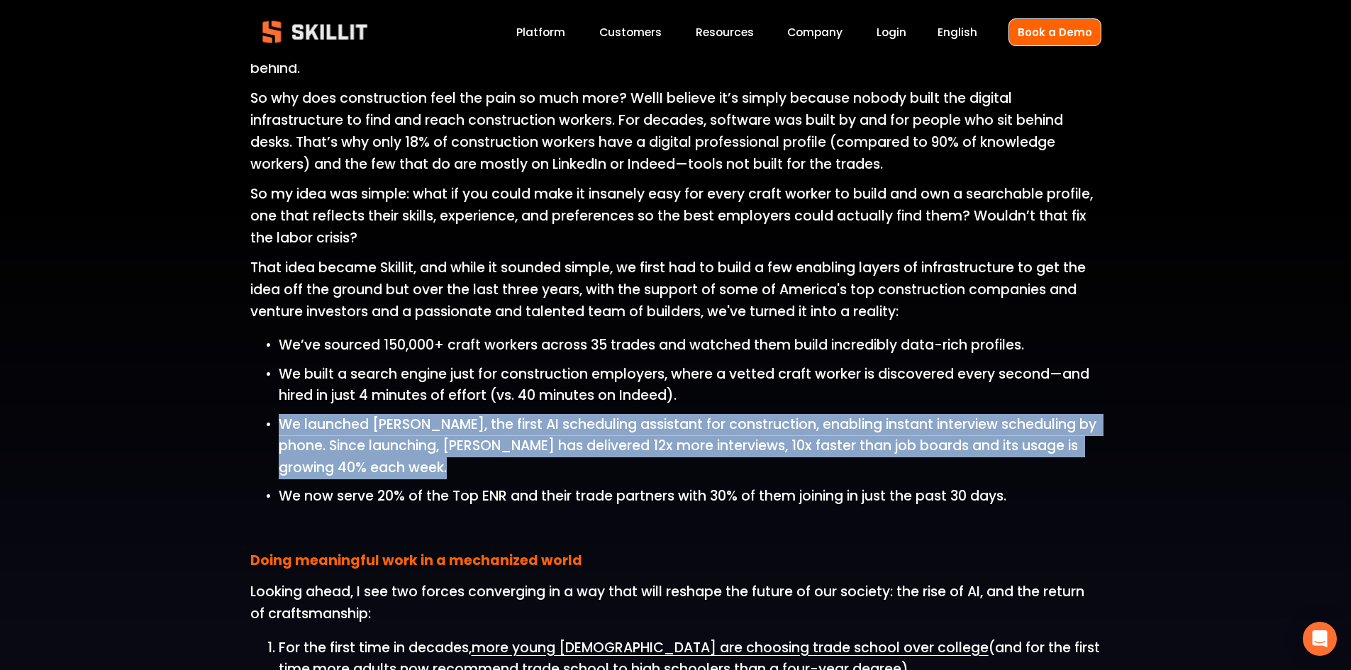
click at [454, 436] on p "We launched Sam, the first AI scheduling assistant for construction, enabling i…" at bounding box center [690, 446] width 823 height 65
click at [445, 448] on span "We launched Sam, the first AI scheduling assistant for construction, enabling i…" at bounding box center [689, 446] width 821 height 62
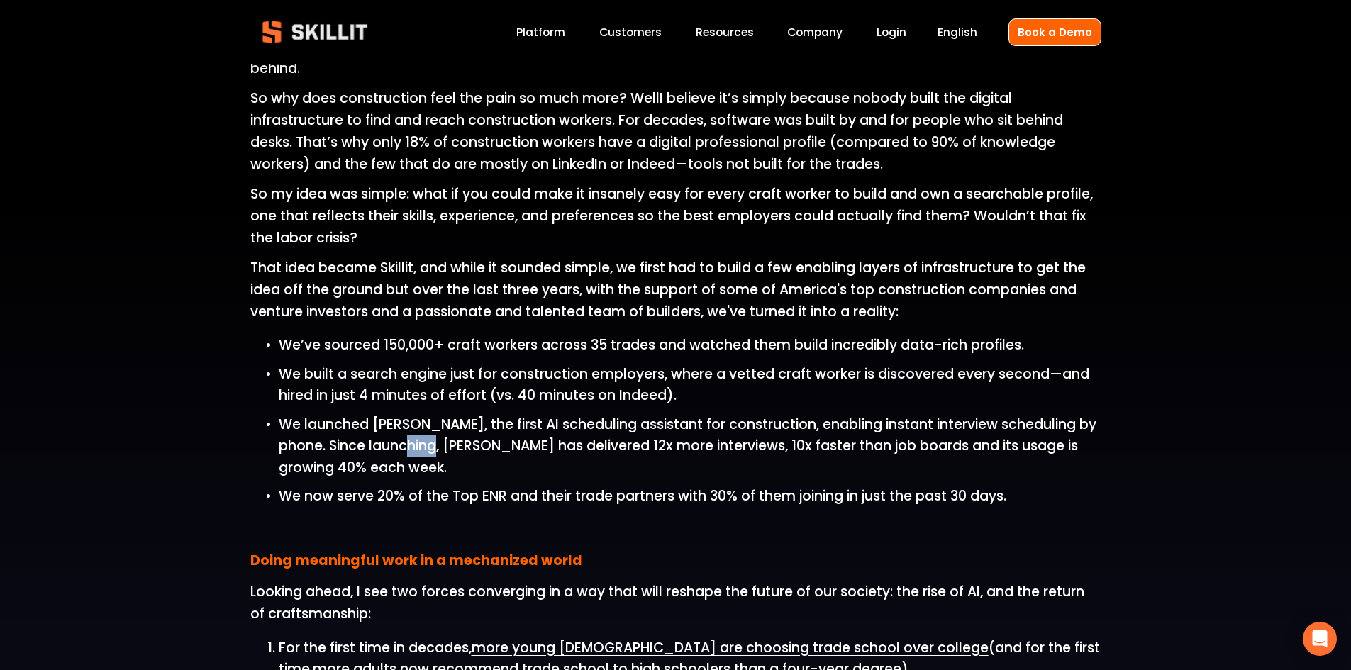
click at [445, 448] on span "We launched Sam, the first AI scheduling assistant for construction, enabling i…" at bounding box center [689, 446] width 821 height 62
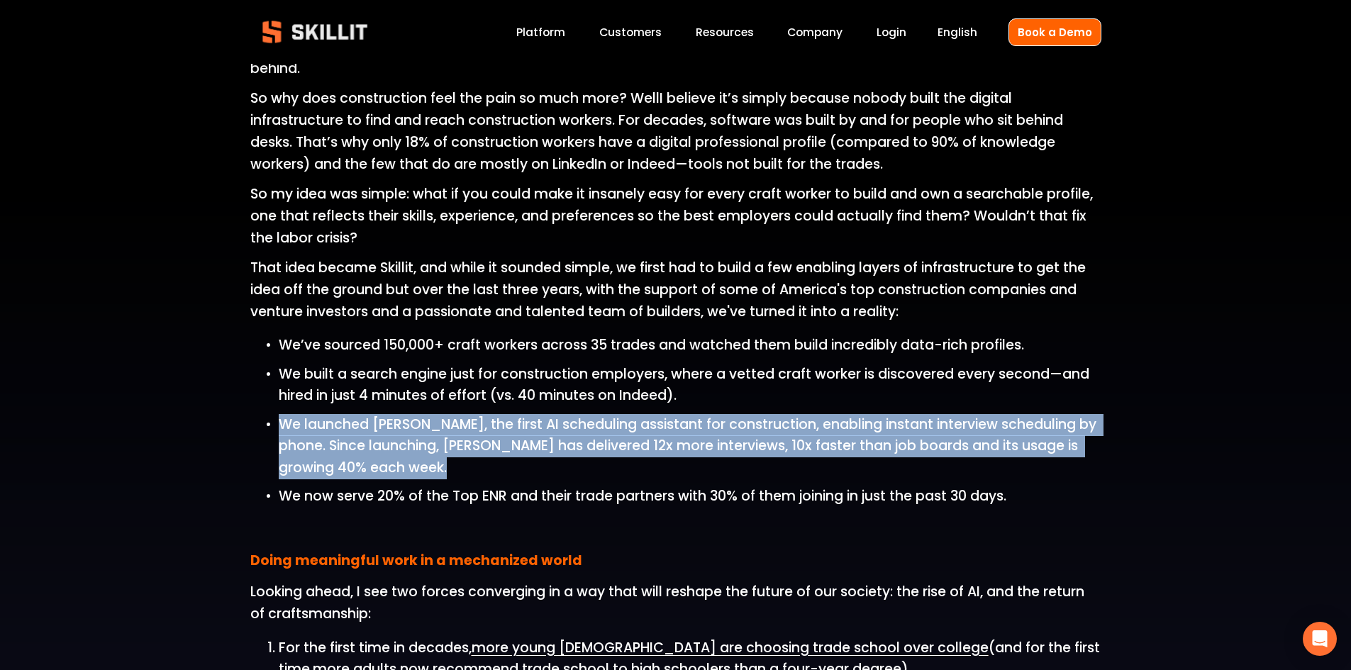
click at [445, 448] on span "We launched Sam, the first AI scheduling assistant for construction, enabling i…" at bounding box center [689, 446] width 821 height 62
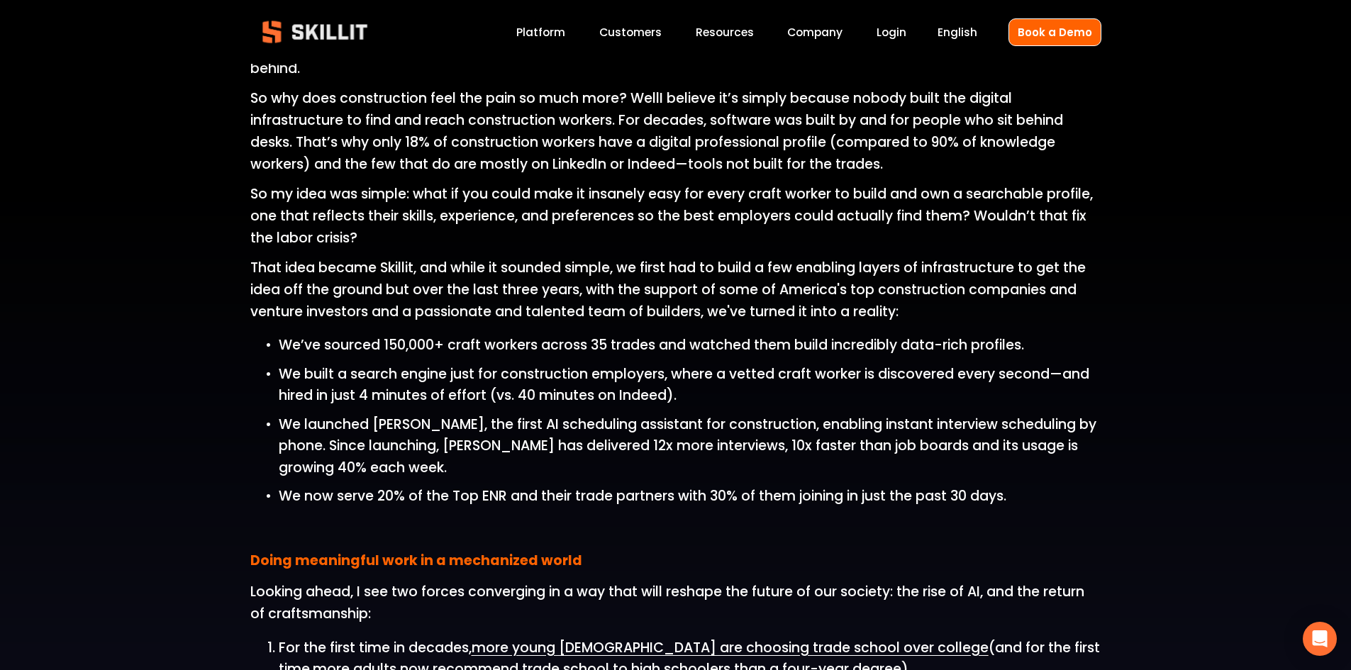
click at [759, 448] on span "We launched Sam, the first AI scheduling assistant for construction, enabling i…" at bounding box center [689, 446] width 821 height 62
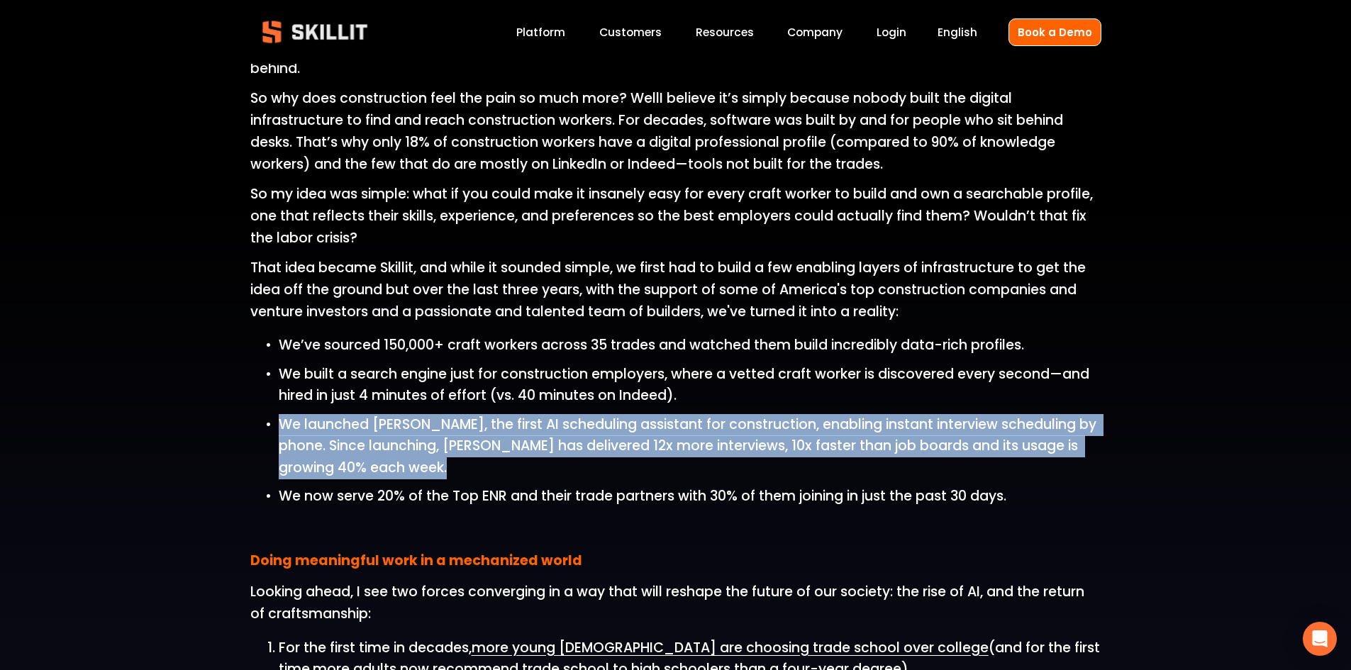
click at [759, 448] on span "We launched Sam, the first AI scheduling assistant for construction, enabling i…" at bounding box center [689, 446] width 821 height 62
click at [517, 445] on span "We launched Sam, the first AI scheduling assistant for construction, enabling i…" at bounding box center [689, 446] width 821 height 62
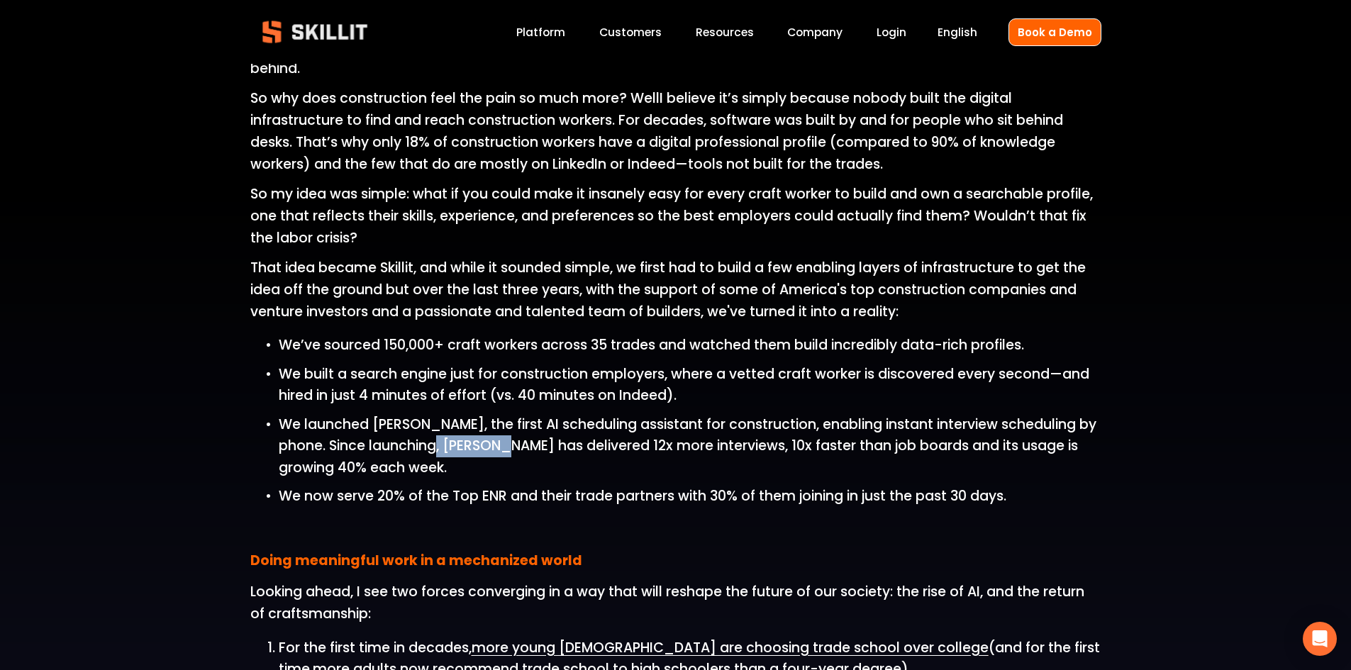
click at [517, 445] on span "We launched Sam, the first AI scheduling assistant for construction, enabling i…" at bounding box center [689, 446] width 821 height 62
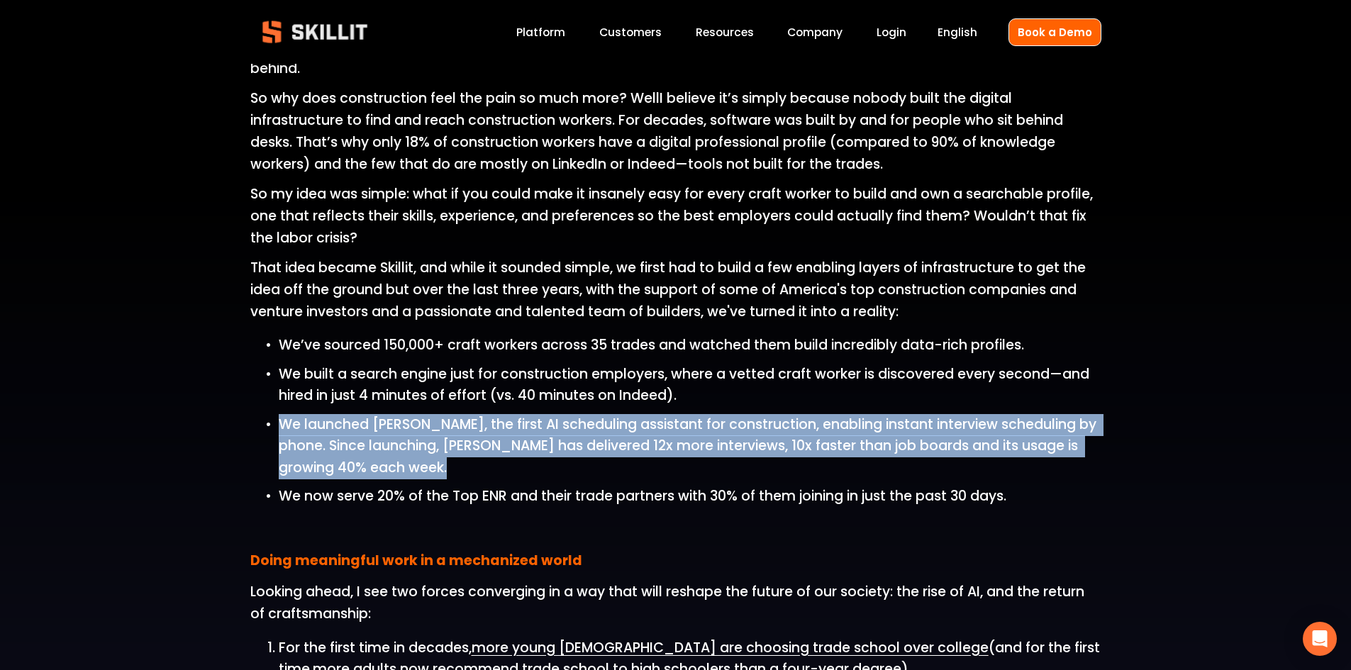
click at [517, 445] on span "We launched Sam, the first AI scheduling assistant for construction, enabling i…" at bounding box center [689, 446] width 821 height 62
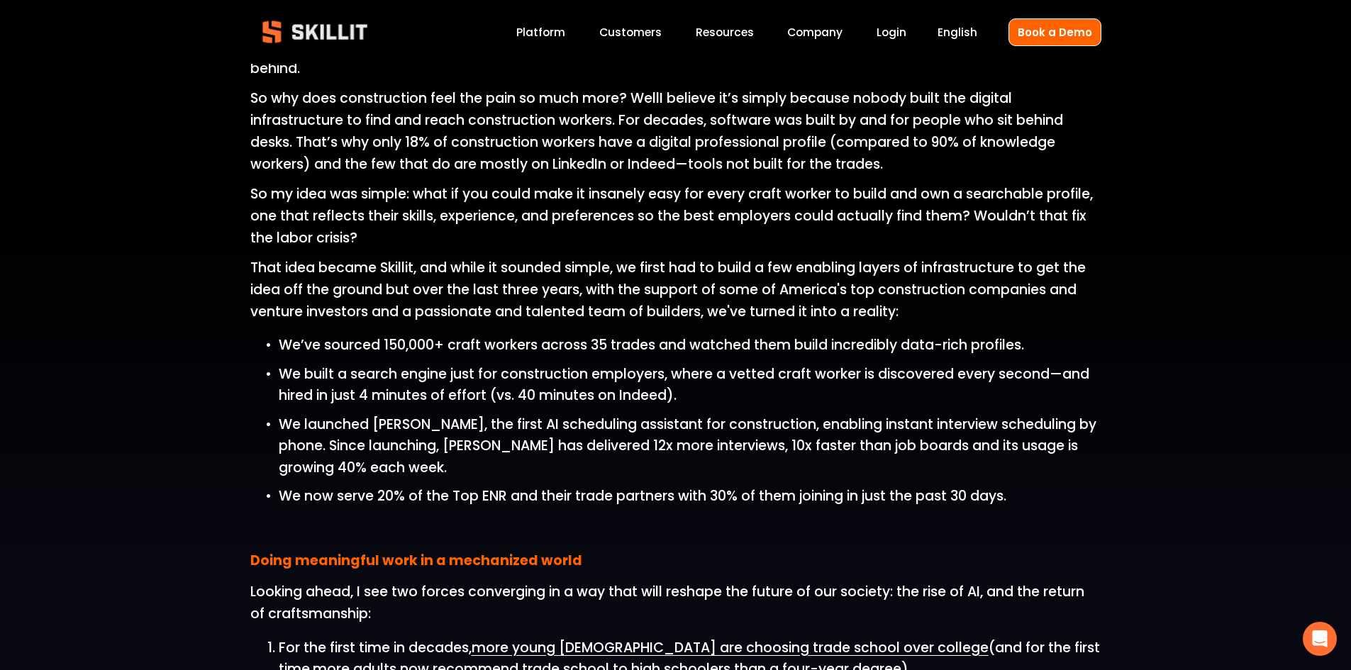
click at [489, 501] on span "We now serve 20% of the Top ENR and their trade partners with 30% of them joini…" at bounding box center [643, 496] width 728 height 19
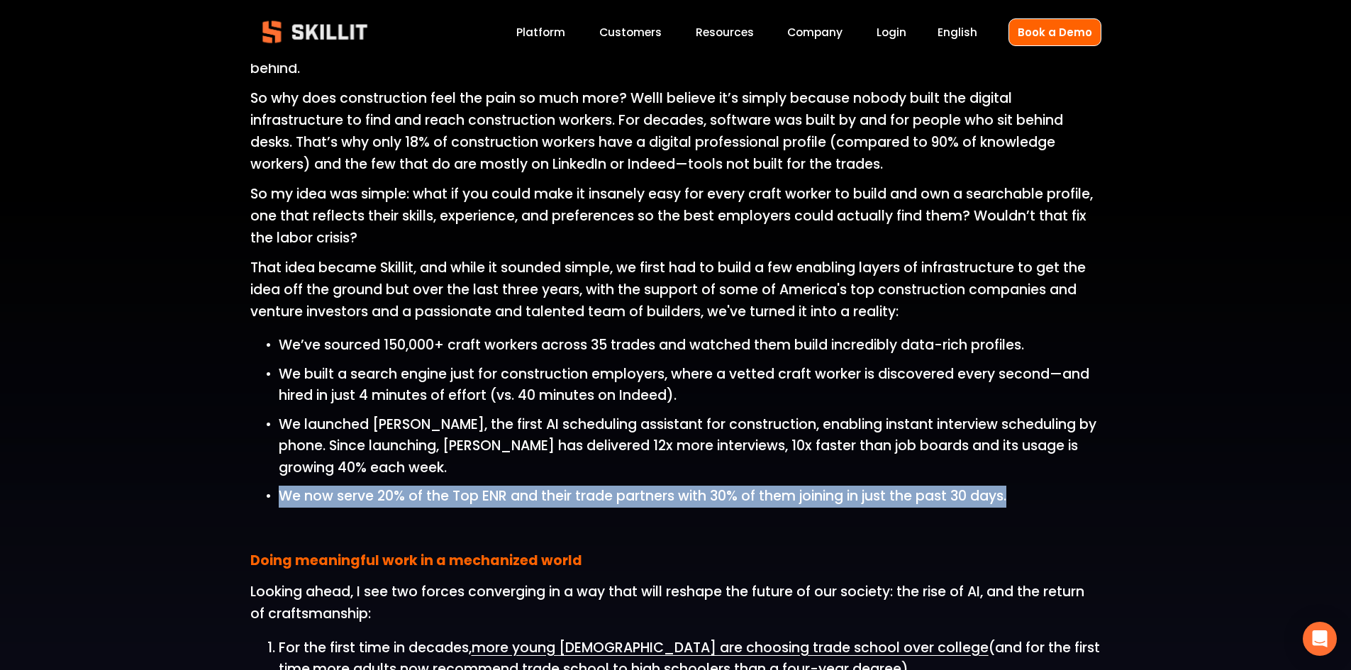
click at [489, 501] on span "We now serve 20% of the Top ENR and their trade partners with 30% of them joini…" at bounding box center [643, 496] width 728 height 19
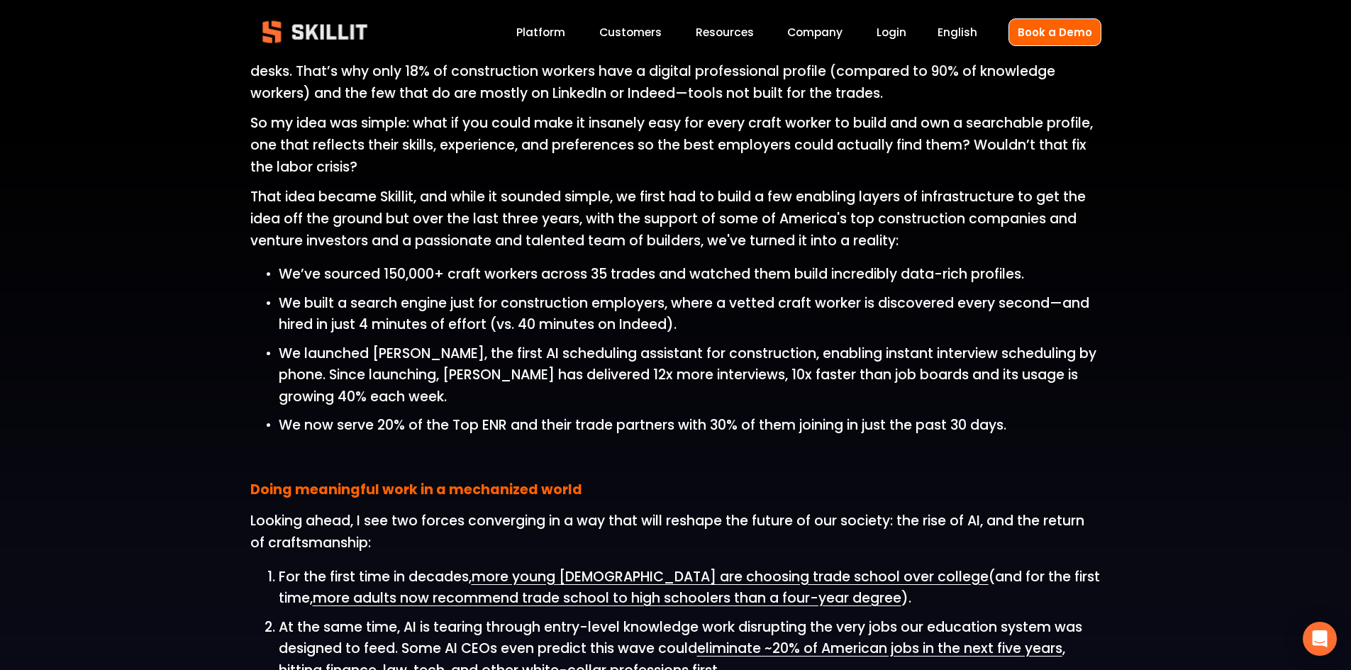
click at [373, 512] on p "Looking ahead, I see two forces converging in a way that will reshape the futur…" at bounding box center [675, 532] width 851 height 43
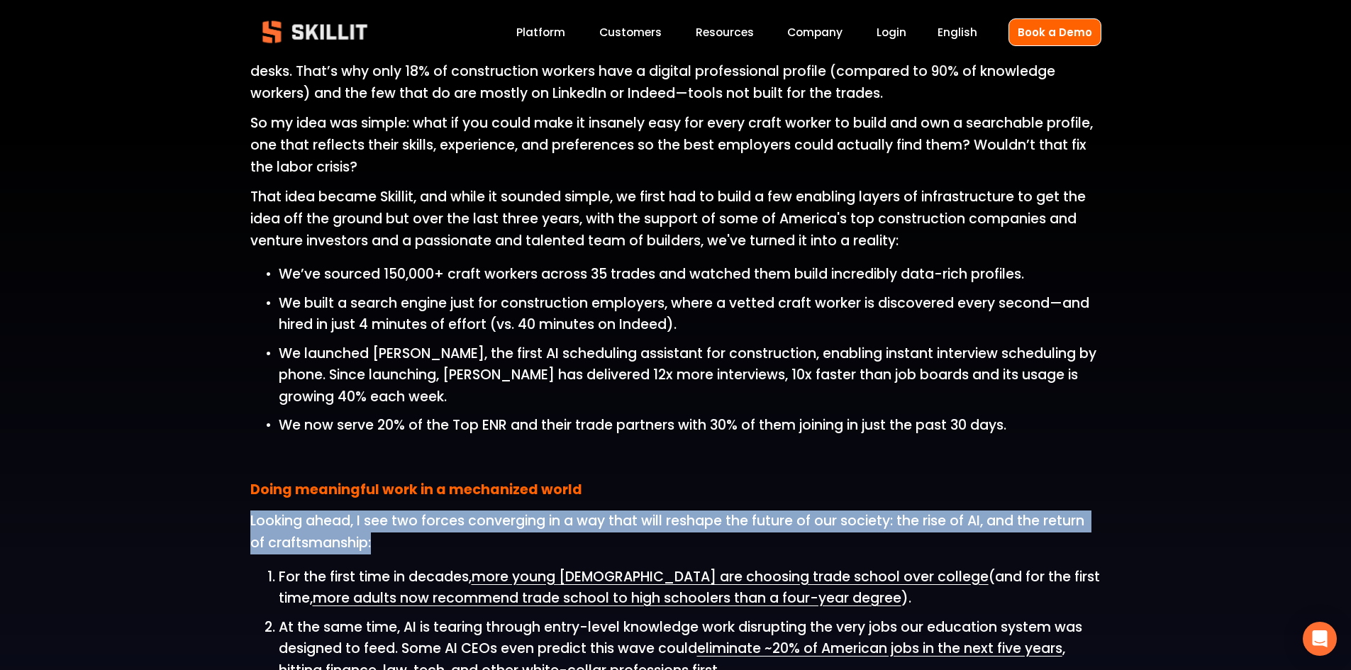
click at [373, 512] on p "Looking ahead, I see two forces converging in a way that will reshape the futur…" at bounding box center [675, 532] width 851 height 43
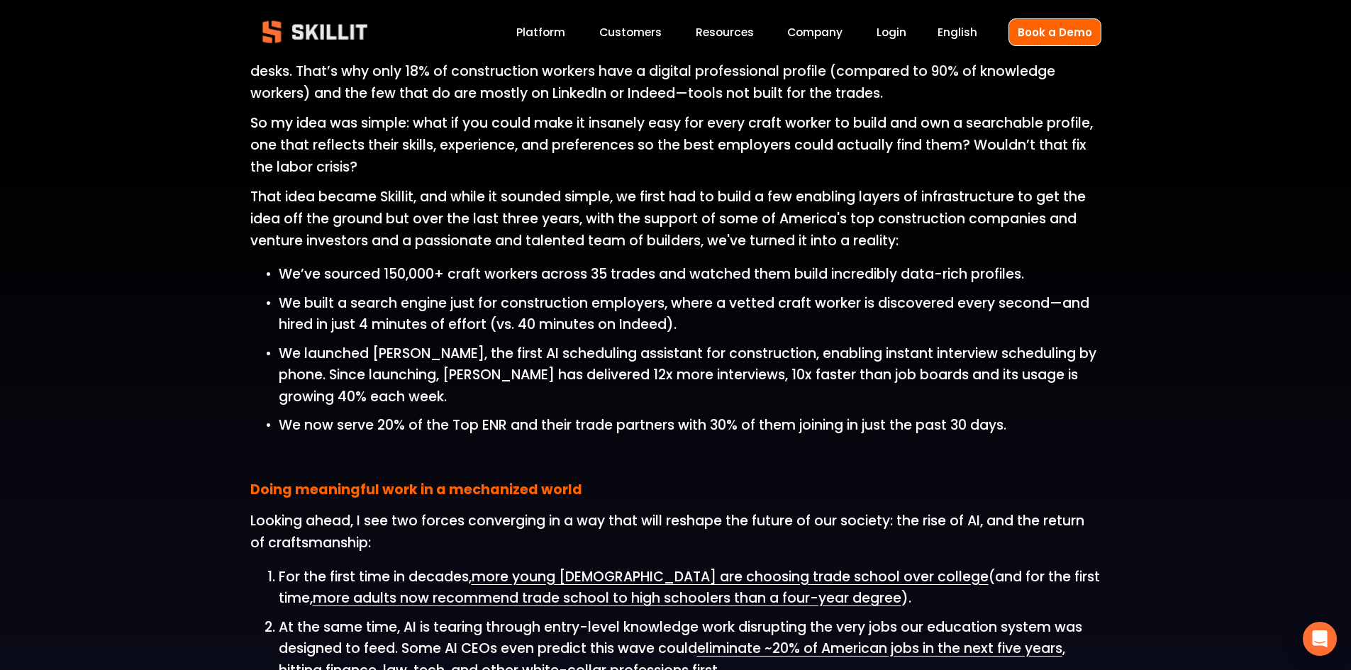
click at [358, 494] on strong "Doing meaningful work in a mechanized world" at bounding box center [416, 490] width 332 height 23
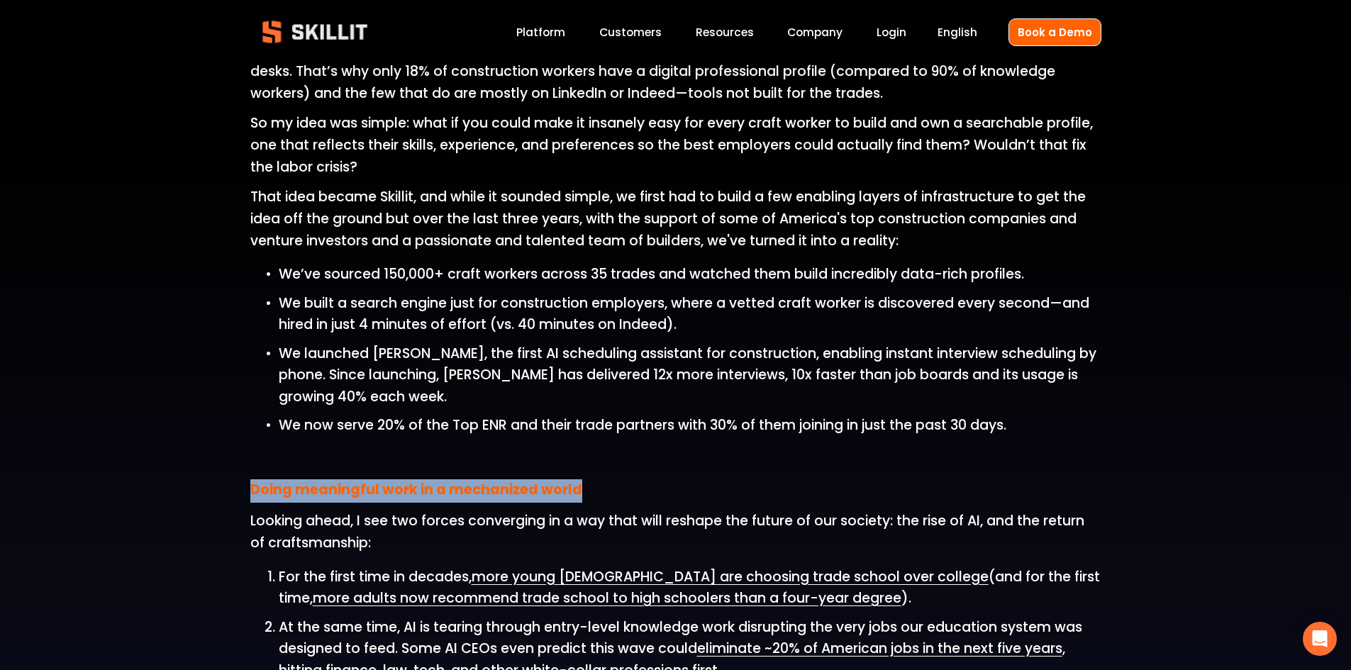
click at [358, 494] on strong "Doing meaningful work in a mechanized world" at bounding box center [416, 490] width 332 height 23
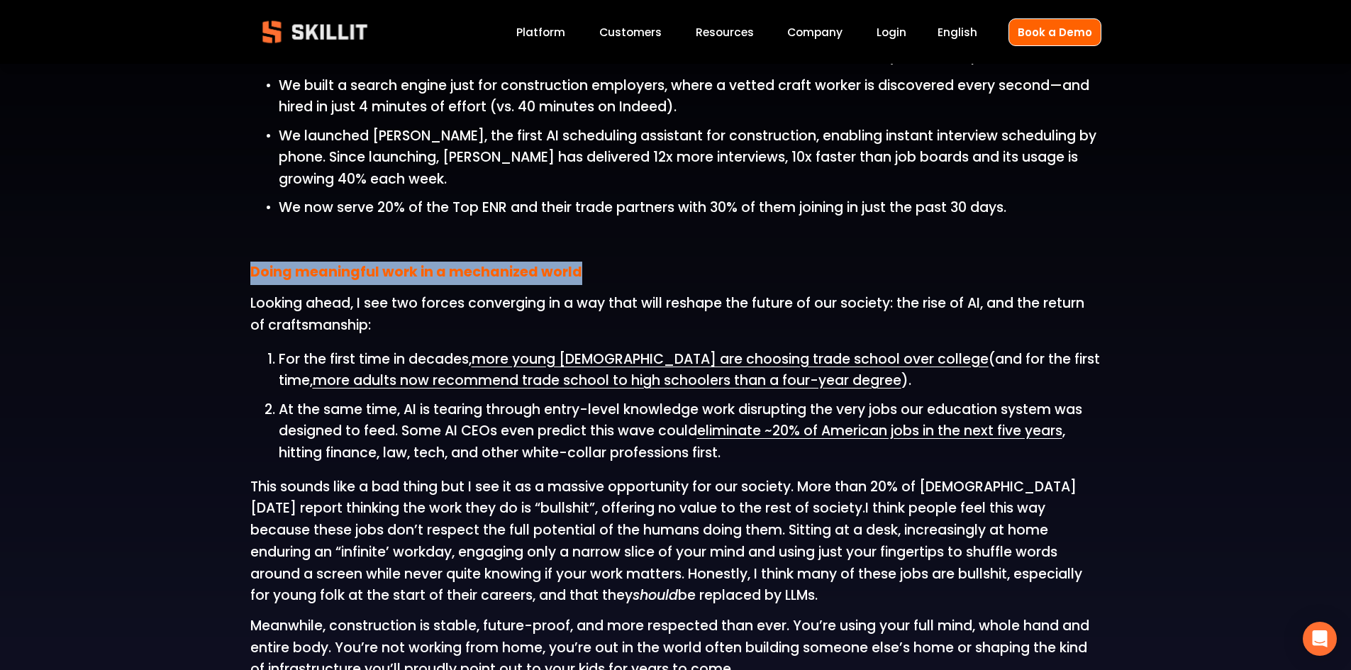
scroll to position [1560, 0]
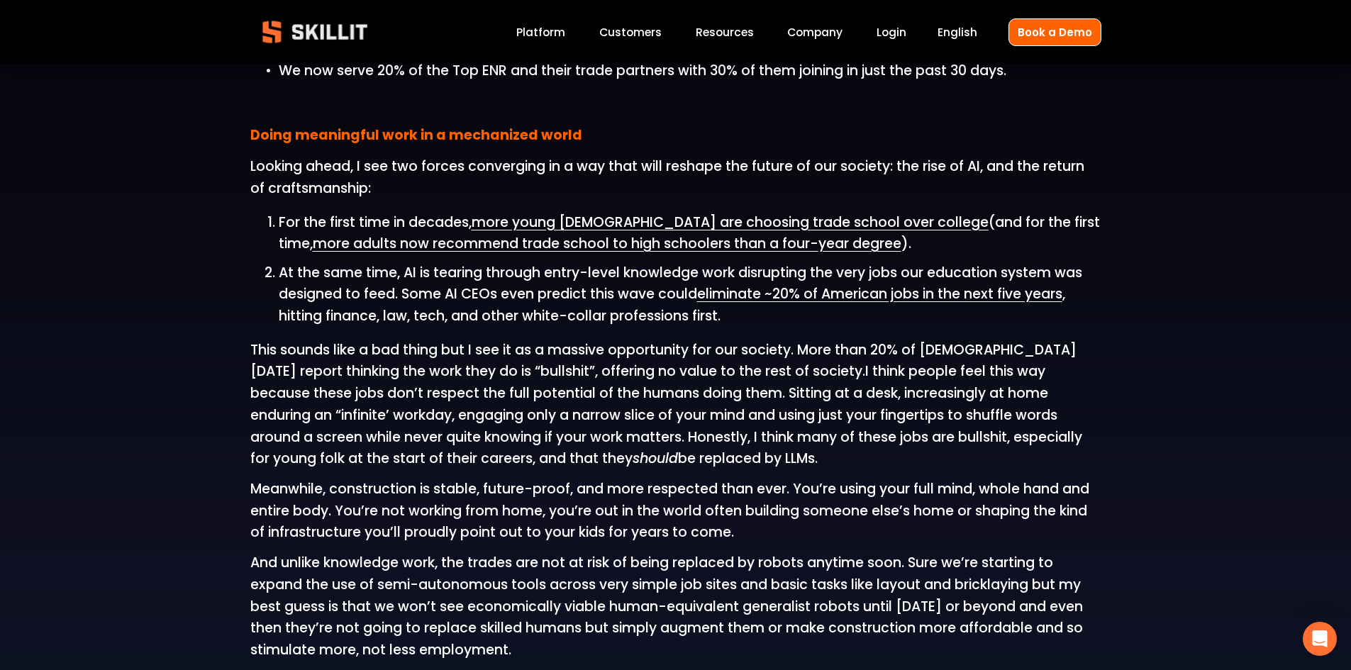
click at [345, 504] on p "Meanwhile, construction is stable, future-proof, and more respected than ever. …" at bounding box center [675, 511] width 851 height 65
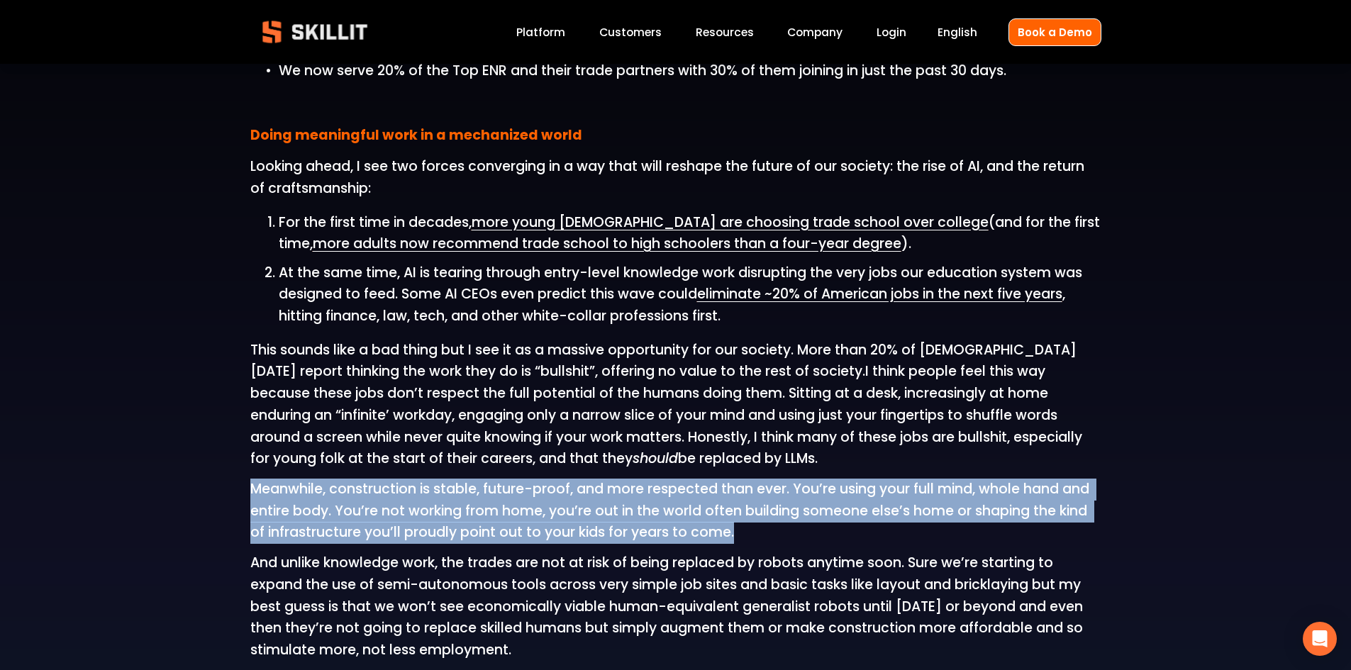
click at [345, 504] on p "Meanwhile, construction is stable, future-proof, and more respected than ever. …" at bounding box center [675, 511] width 851 height 65
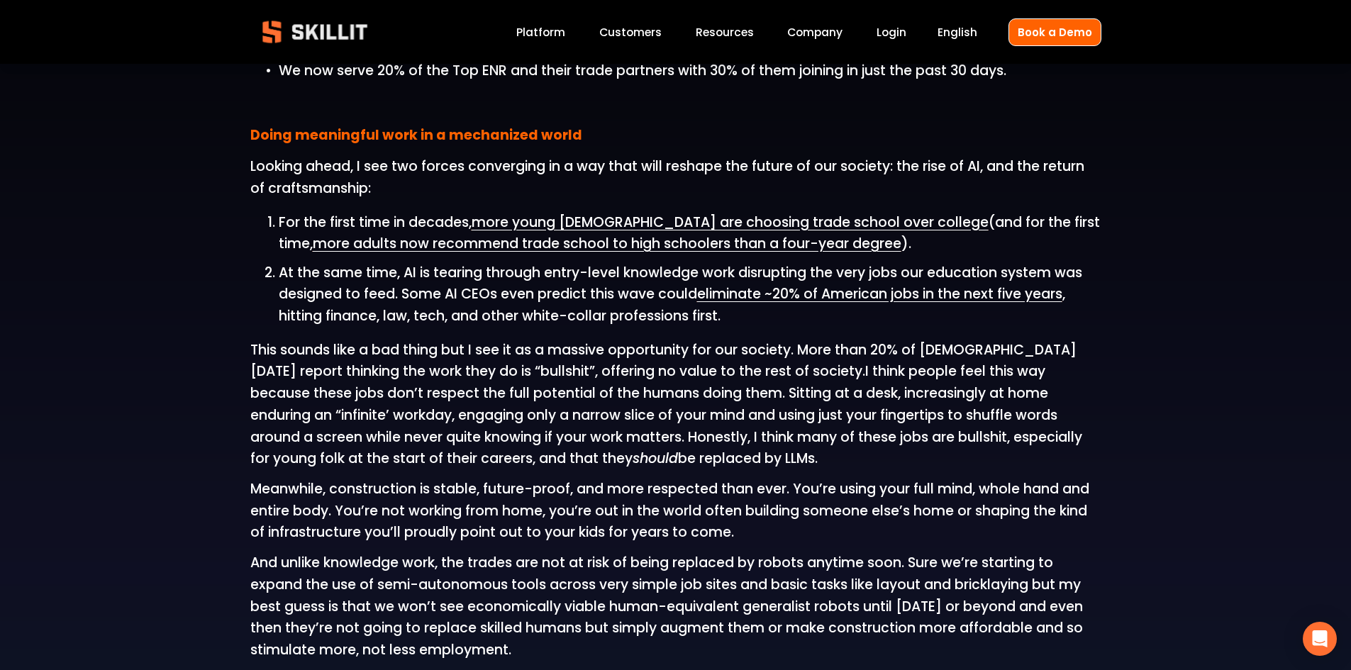
click at [376, 435] on p "This sounds like a bad thing but I see it as a massive opportunity for our soci…" at bounding box center [675, 405] width 851 height 131
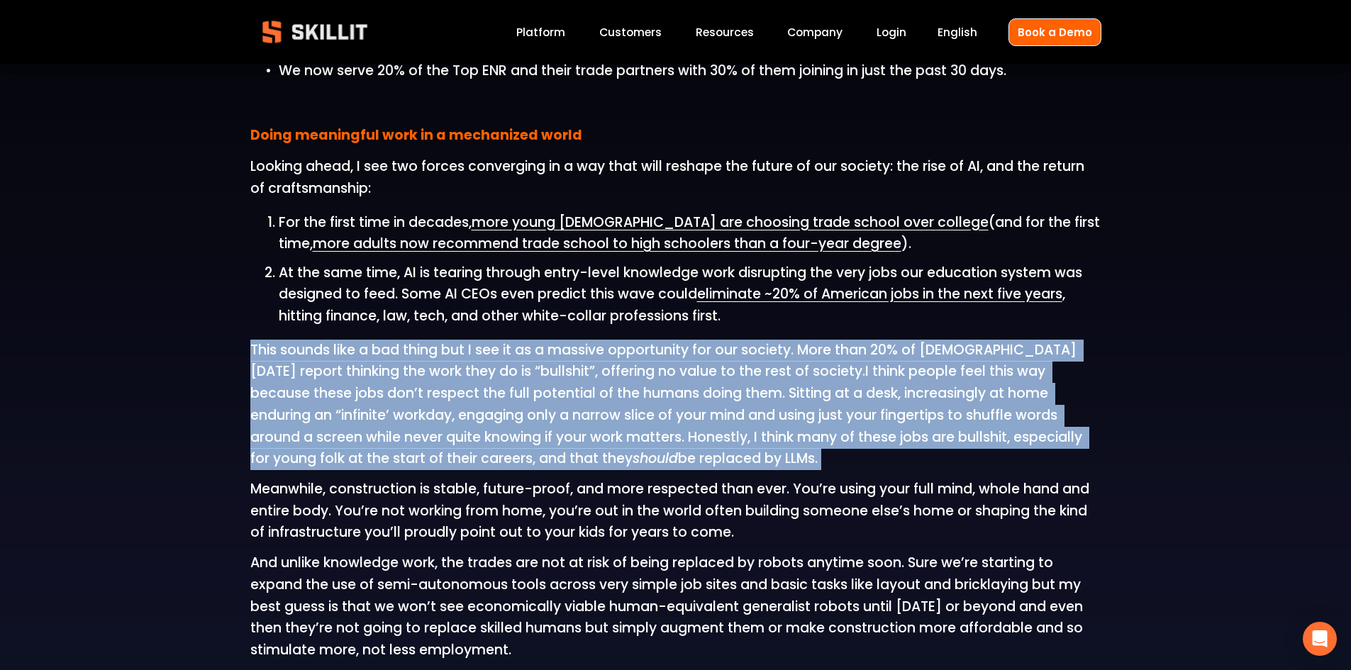
click at [376, 435] on p "This sounds like a bad thing but I see it as a massive opportunity for our soci…" at bounding box center [675, 405] width 851 height 131
click at [336, 374] on span "This sounds like a bad thing but I see it as a massive opportunity for our soci…" at bounding box center [665, 360] width 830 height 41
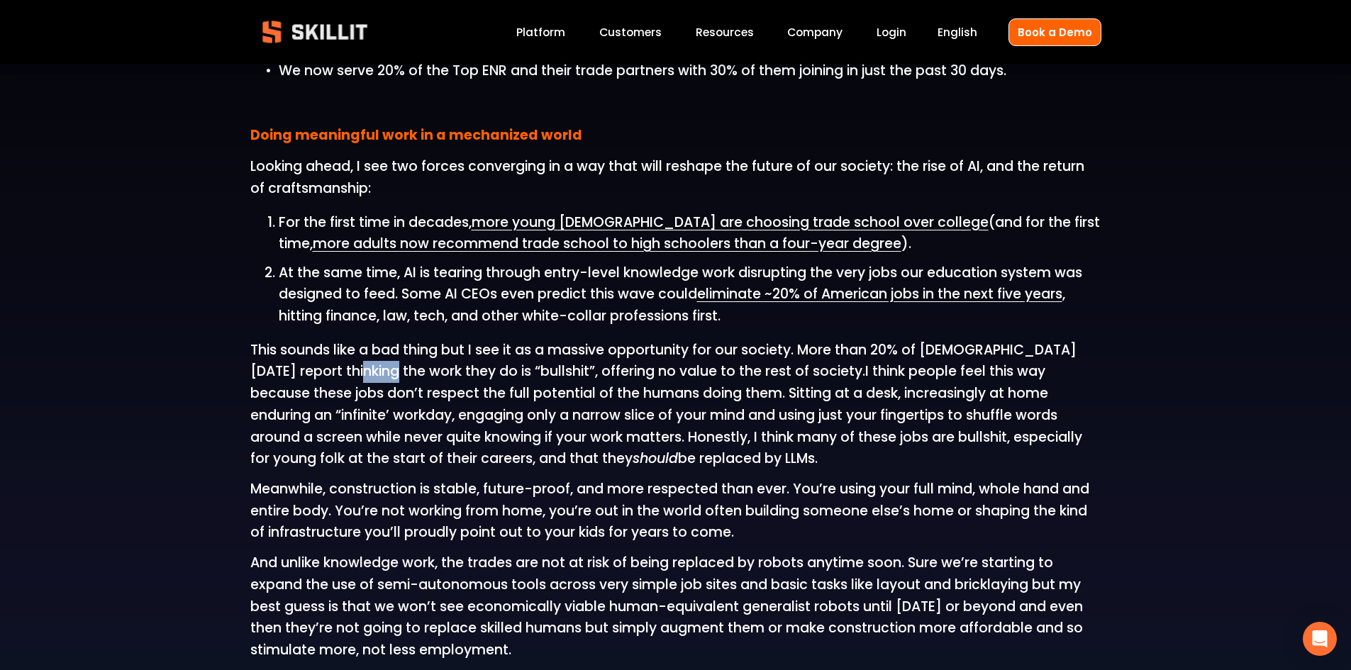
click at [336, 374] on span "This sounds like a bad thing but I see it as a massive opportunity for our soci…" at bounding box center [665, 360] width 830 height 41
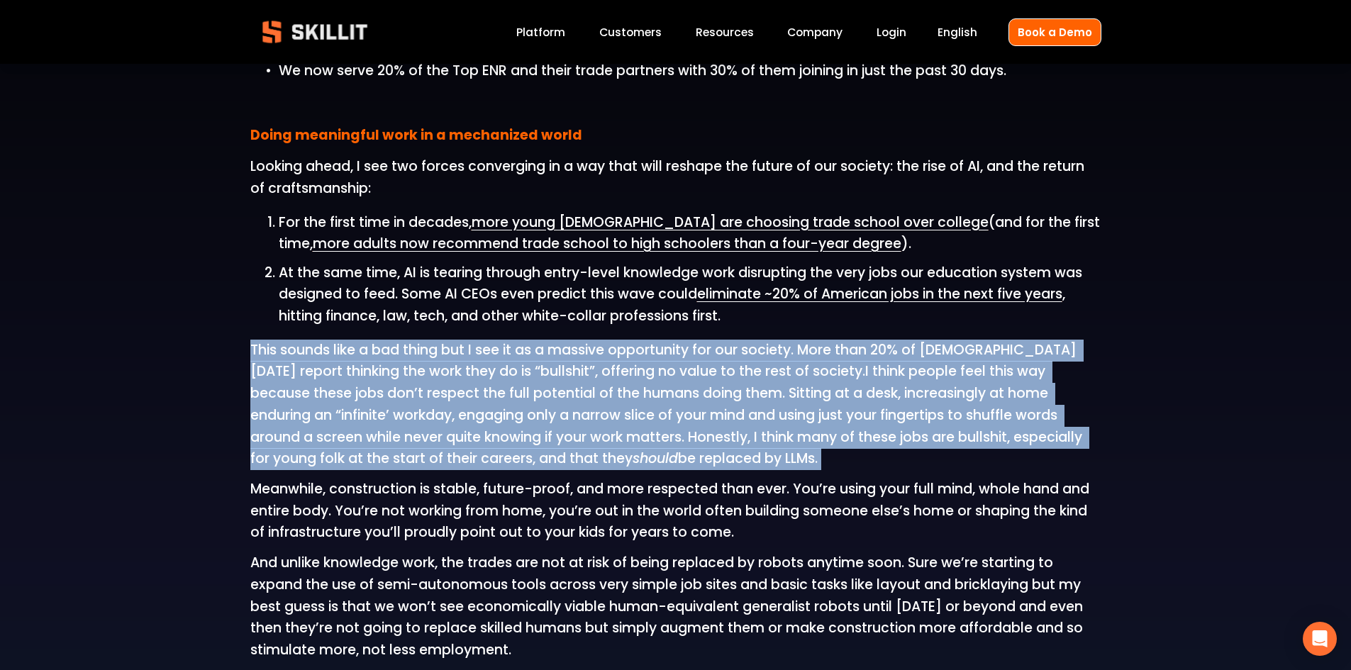
click at [336, 374] on span "This sounds like a bad thing but I see it as a massive opportunity for our soci…" at bounding box center [665, 360] width 830 height 41
click at [253, 346] on span "This sounds like a bad thing but I see it as a massive opportunity for our soci…" at bounding box center [665, 360] width 830 height 41
drag, startPoint x: 216, startPoint y: 348, endPoint x: 731, endPoint y: 460, distance: 527.0
click at [731, 460] on div "Hi, I’m Fraser Patterson. I founded Skillit to help fix the labor crisis in con…" at bounding box center [675, 241] width 1351 height 2080
click at [736, 458] on p "This sounds like a bad thing but I see it as a massive opportunity for our soci…" at bounding box center [675, 405] width 851 height 131
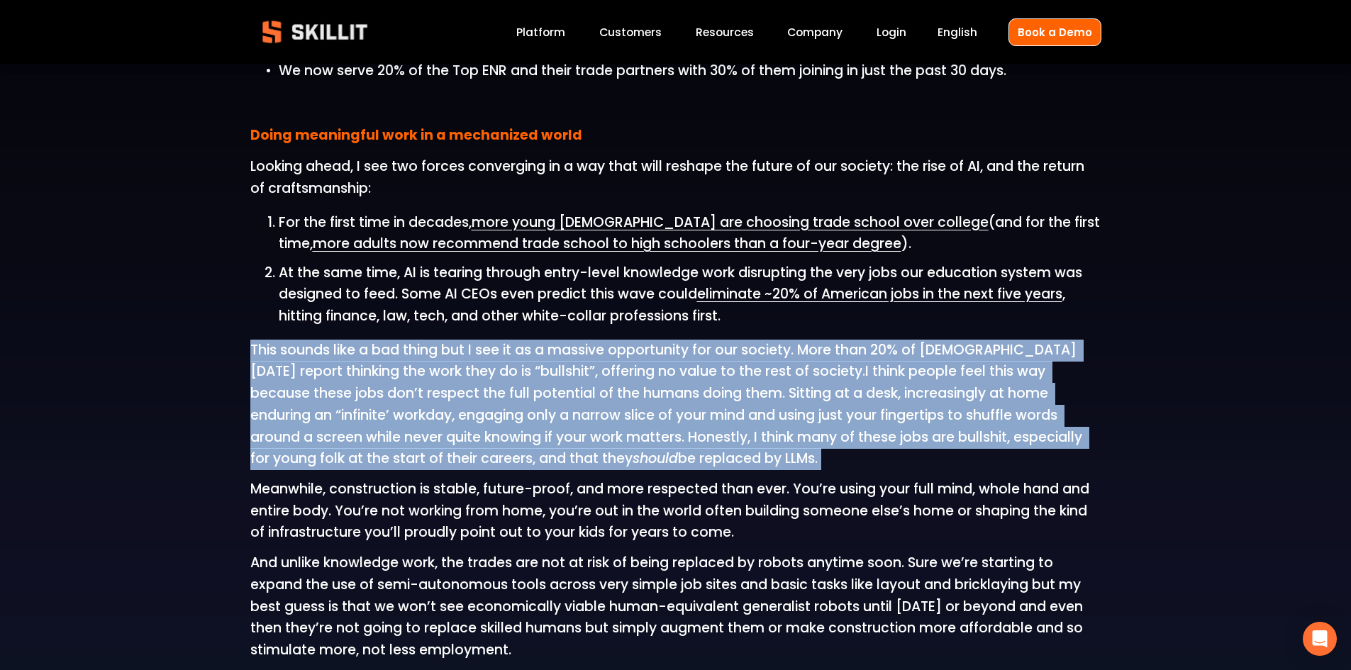
drag, startPoint x: 762, startPoint y: 463, endPoint x: 226, endPoint y: 355, distance: 547.1
click at [226, 357] on div "Hi, I’m Fraser Patterson. I founded Skillit to help fix the labor crisis in con…" at bounding box center [675, 241] width 1351 height 2080
click at [228, 353] on div "Hi, I’m Fraser Patterson. I founded Skillit to help fix the labor crisis in con…" at bounding box center [675, 241] width 1351 height 2080
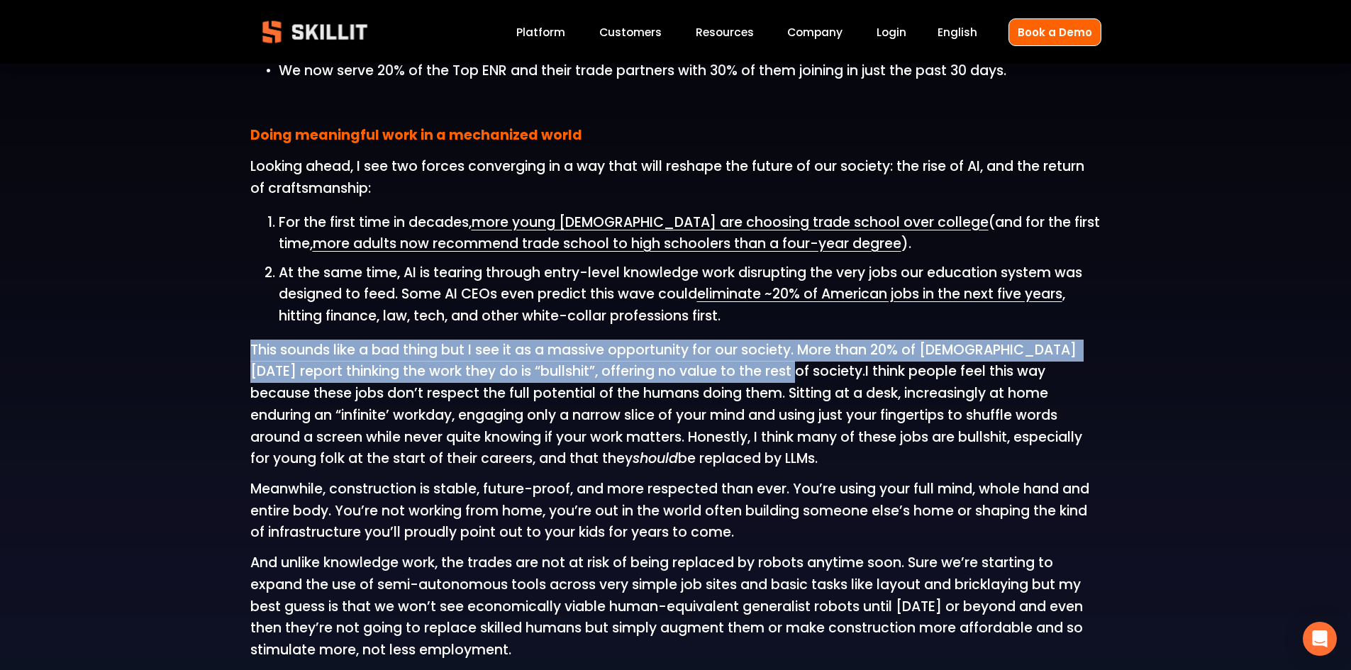
drag, startPoint x: 229, startPoint y: 344, endPoint x: 765, endPoint y: 379, distance: 537.3
click at [765, 379] on div "Hi, I’m Fraser Patterson. I founded Skillit to help fix the labor crisis in con…" at bounding box center [675, 241] width 1351 height 2080
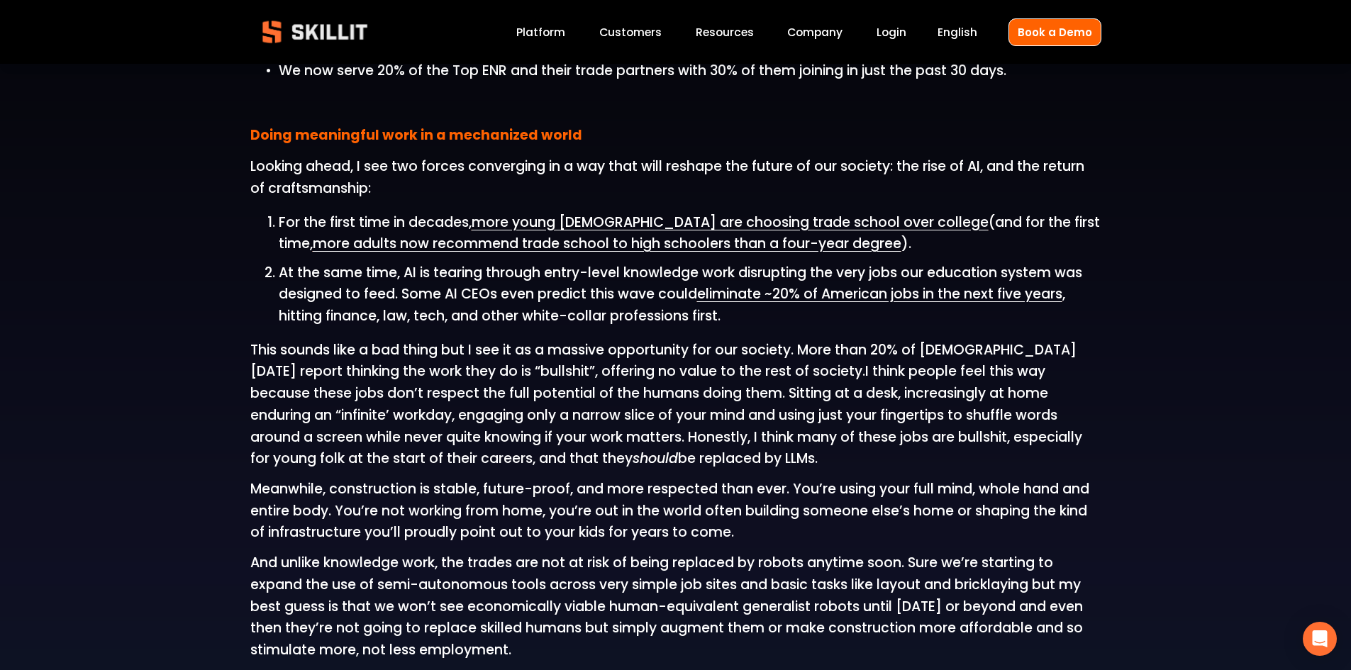
click at [774, 372] on p "This sounds like a bad thing but I see it as a massive opportunity for our soci…" at bounding box center [675, 405] width 851 height 131
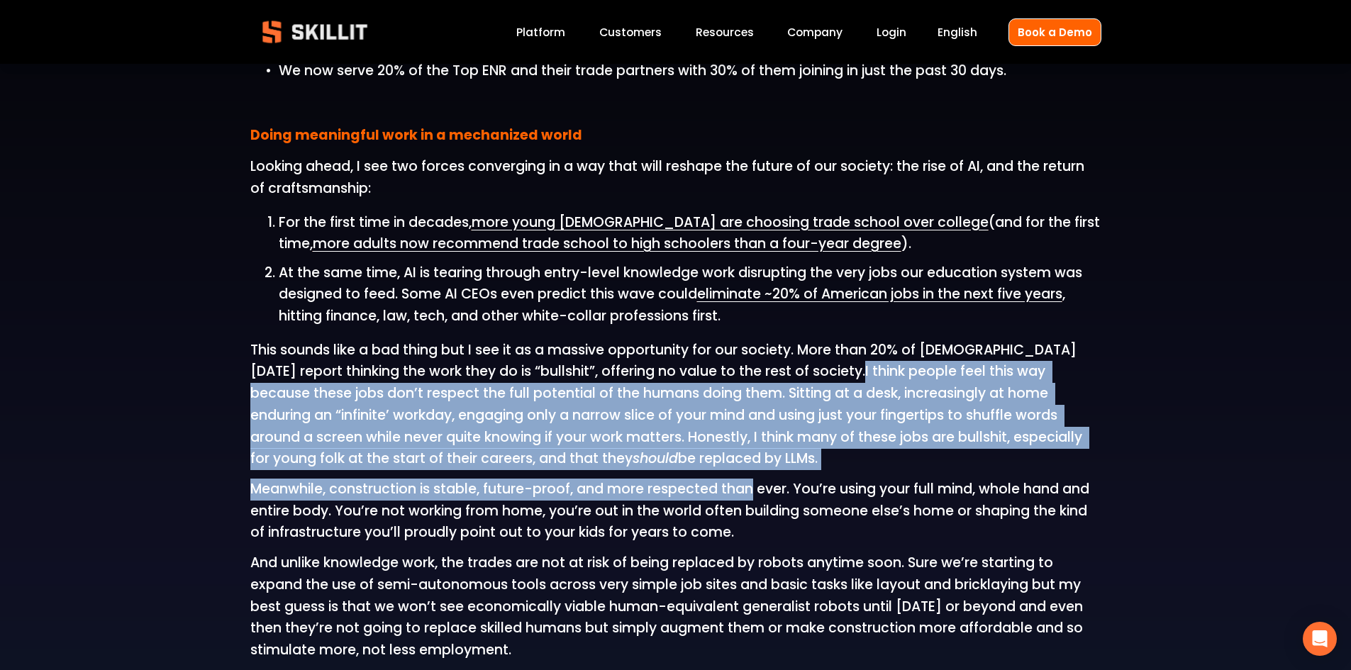
drag, startPoint x: 774, startPoint y: 372, endPoint x: 752, endPoint y: 476, distance: 106.6
click at [752, 476] on div "Hi, I’m Fraser Patterson. I founded Skillit to help fix the labor crisis in con…" at bounding box center [675, 230] width 851 height 2059
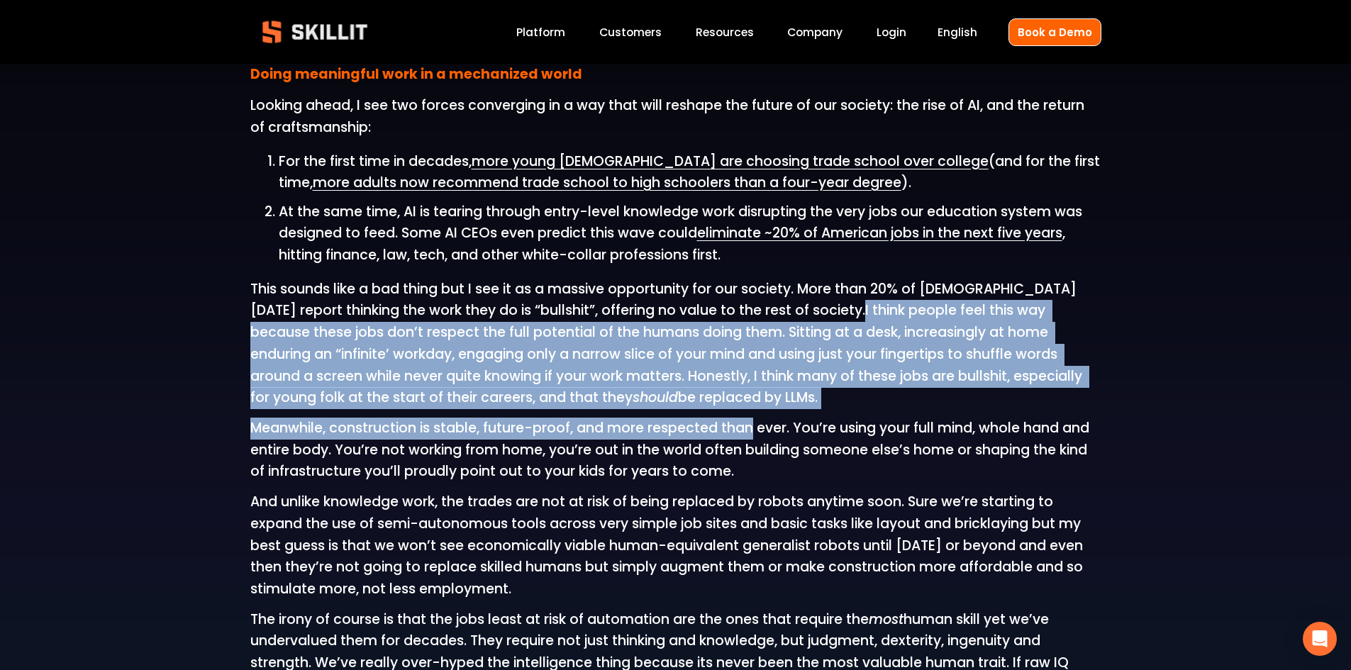
scroll to position [1702, 0]
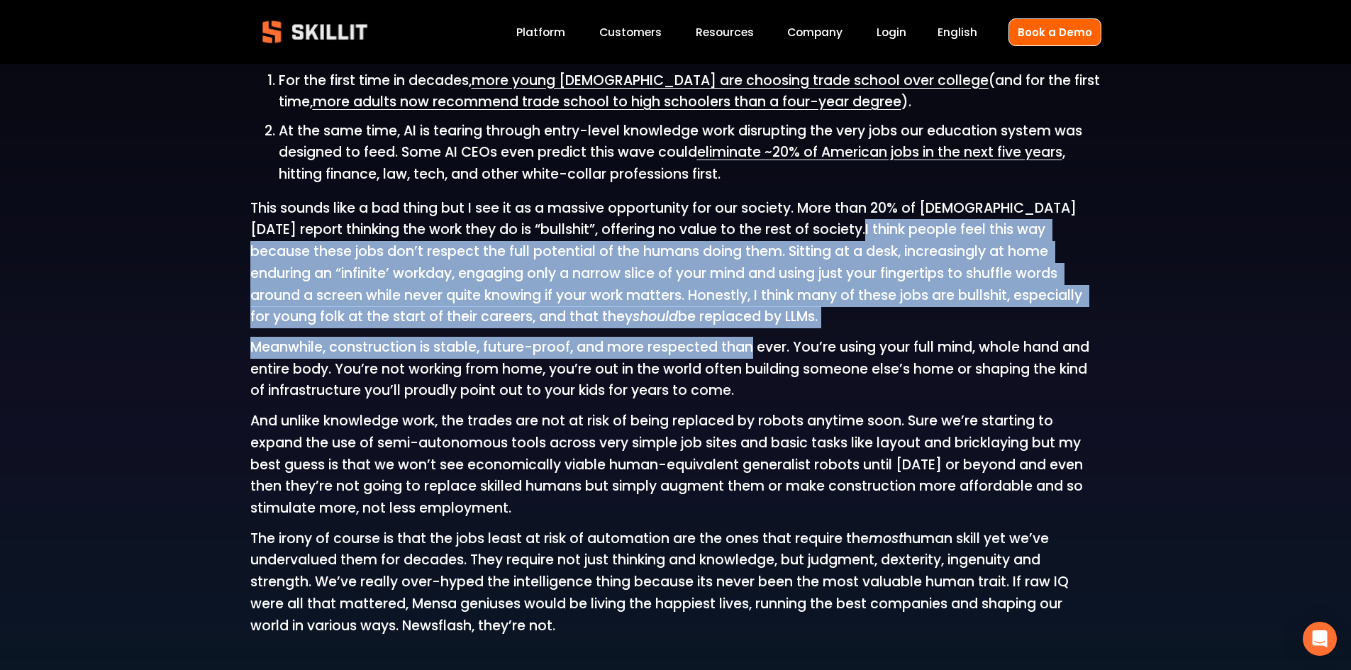
drag, startPoint x: 228, startPoint y: 540, endPoint x: 589, endPoint y: 627, distance: 371.4
click at [582, 637] on div "Hi, I’m Fraser Patterson. I founded Skillit to help fix the labor crisis in con…" at bounding box center [675, 99] width 1351 height 2080
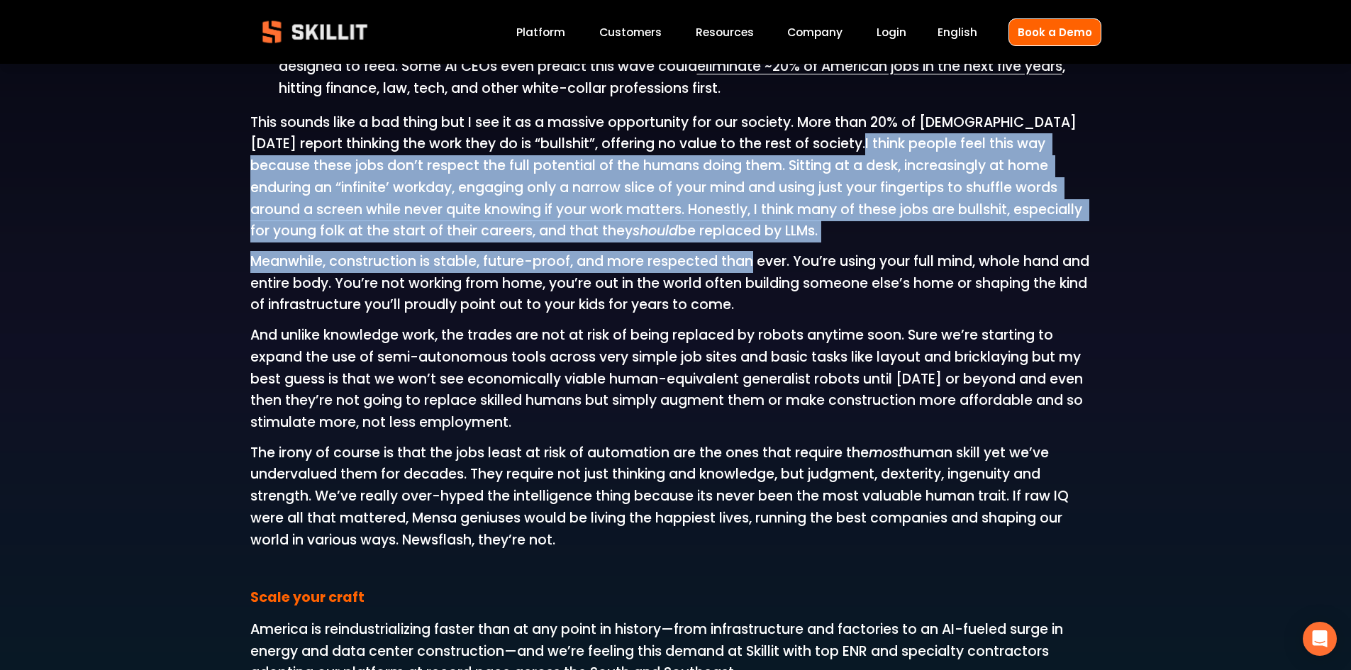
scroll to position [1986, 0]
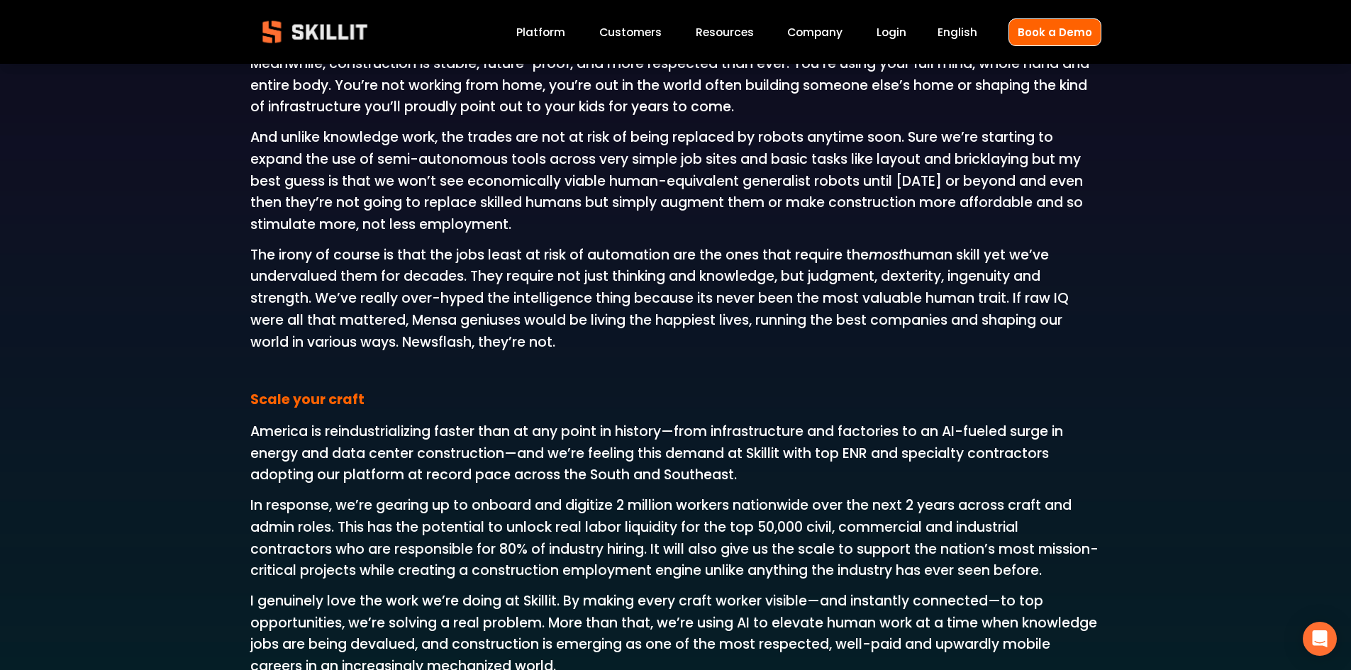
click at [306, 433] on p "America is reindustrializing faster than at any point in history—from infrastru…" at bounding box center [675, 453] width 851 height 65
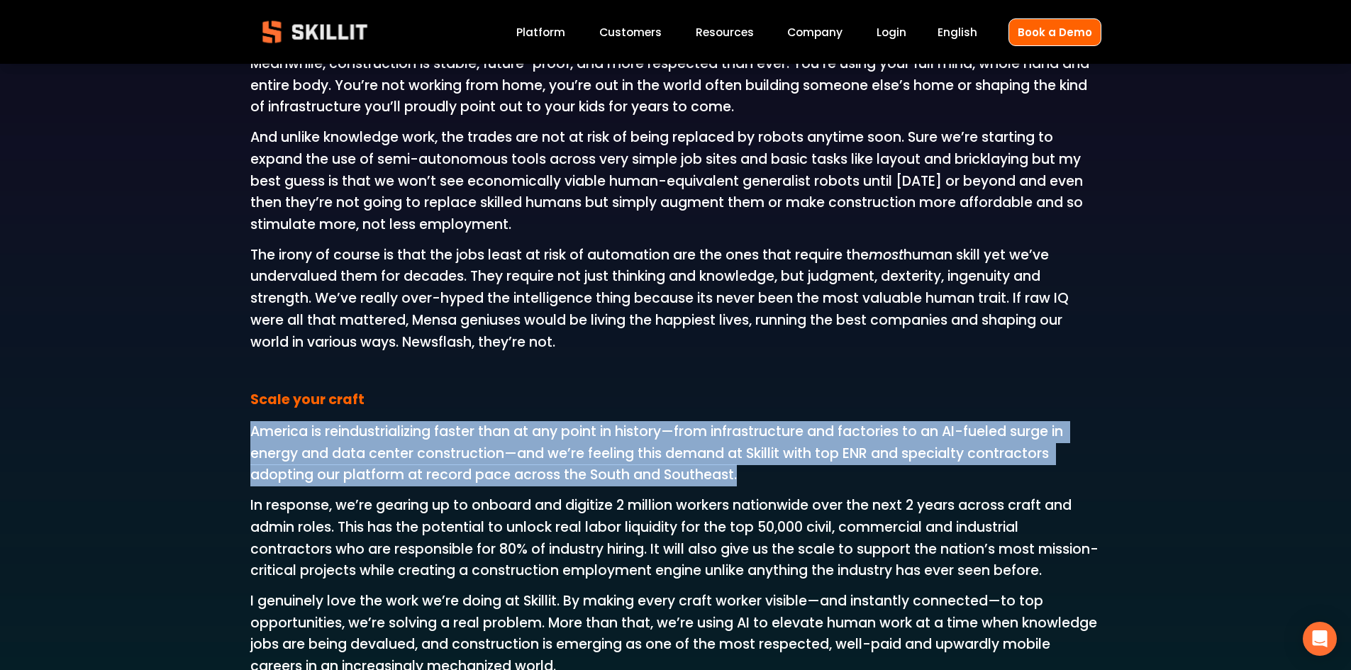
click at [306, 433] on p "America is reindustrializing faster than at any point in history—from infrastru…" at bounding box center [675, 453] width 851 height 65
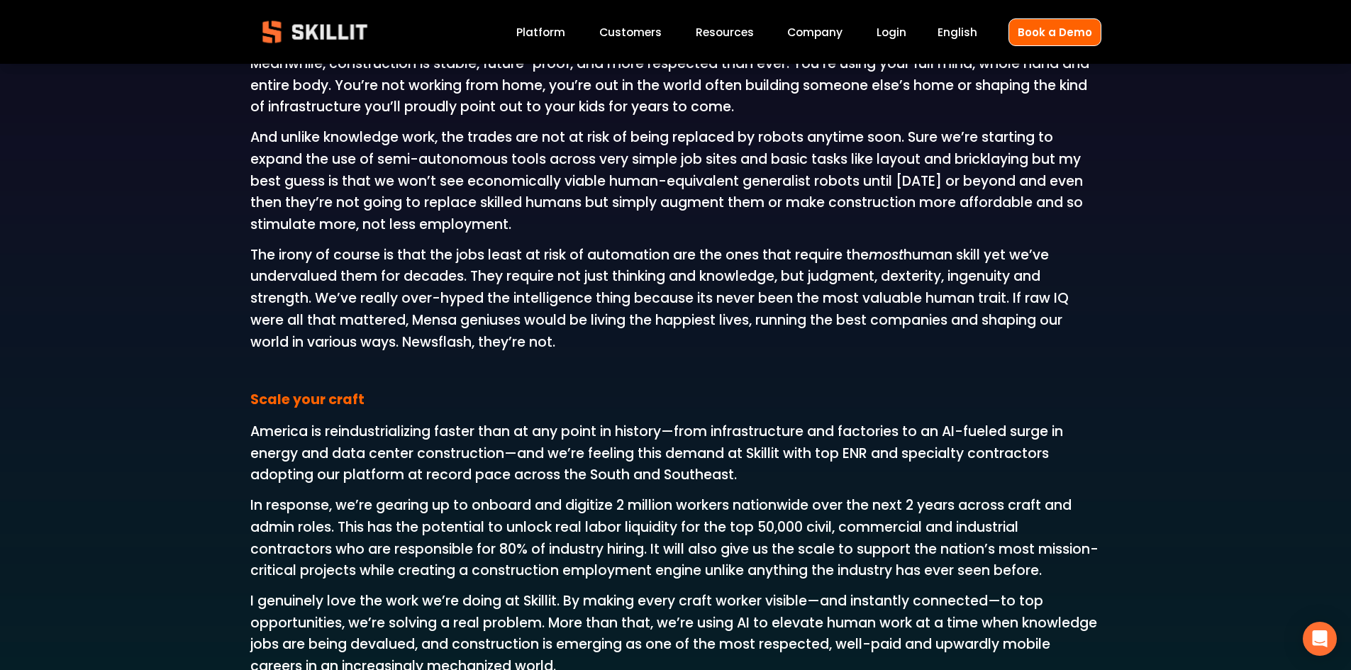
click at [371, 313] on span "The irony of course is that the jobs least at risk of automation are the ones t…" at bounding box center [661, 298] width 822 height 106
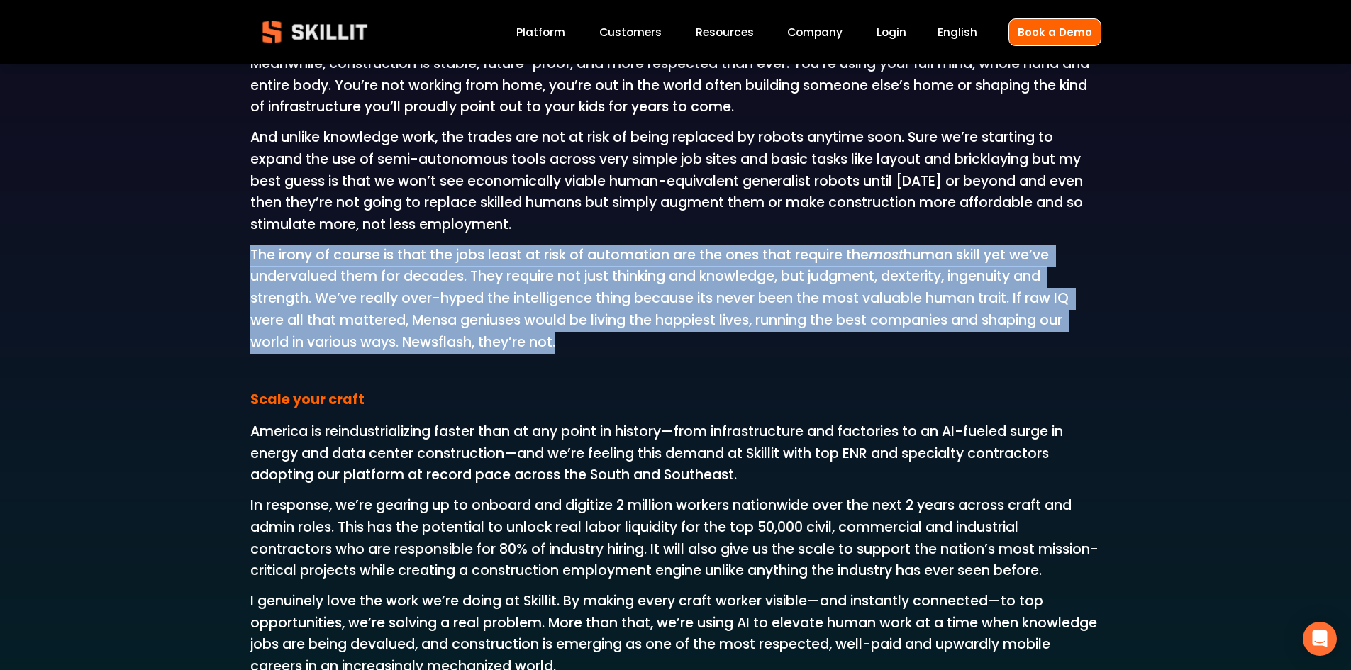
click at [371, 313] on span "The irony of course is that the jobs least at risk of automation are the ones t…" at bounding box center [661, 298] width 822 height 106
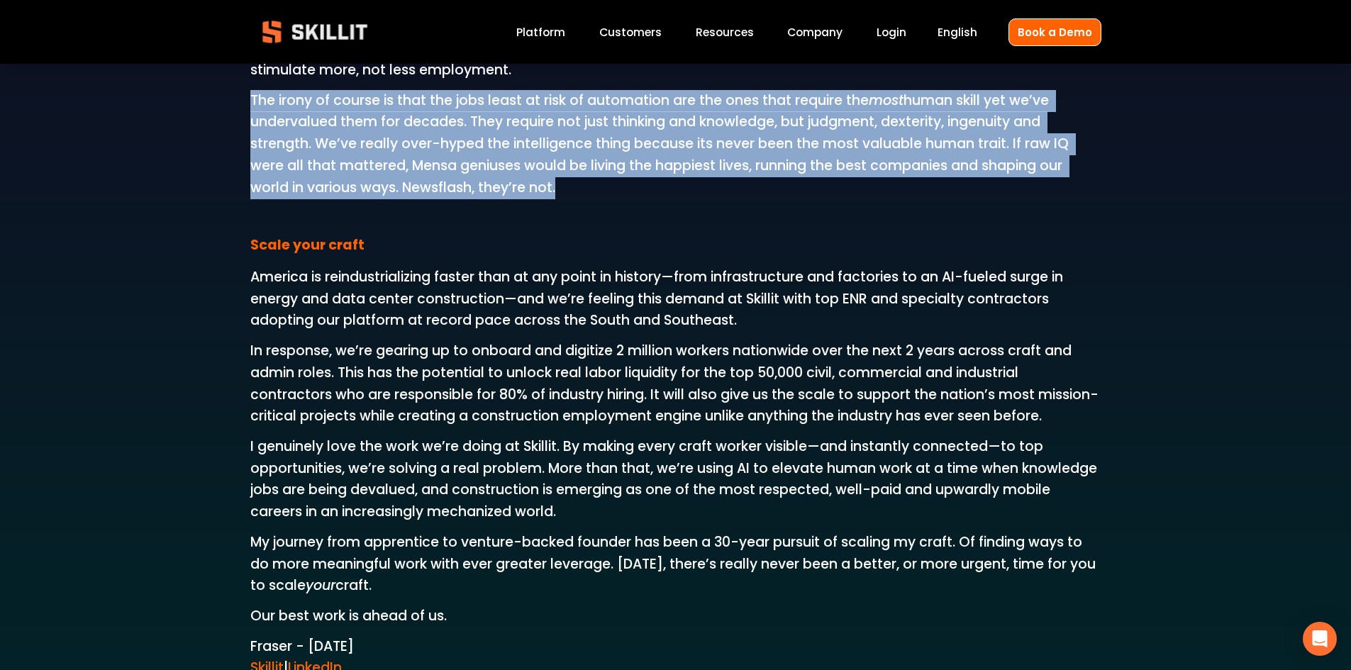
scroll to position [2340, 0]
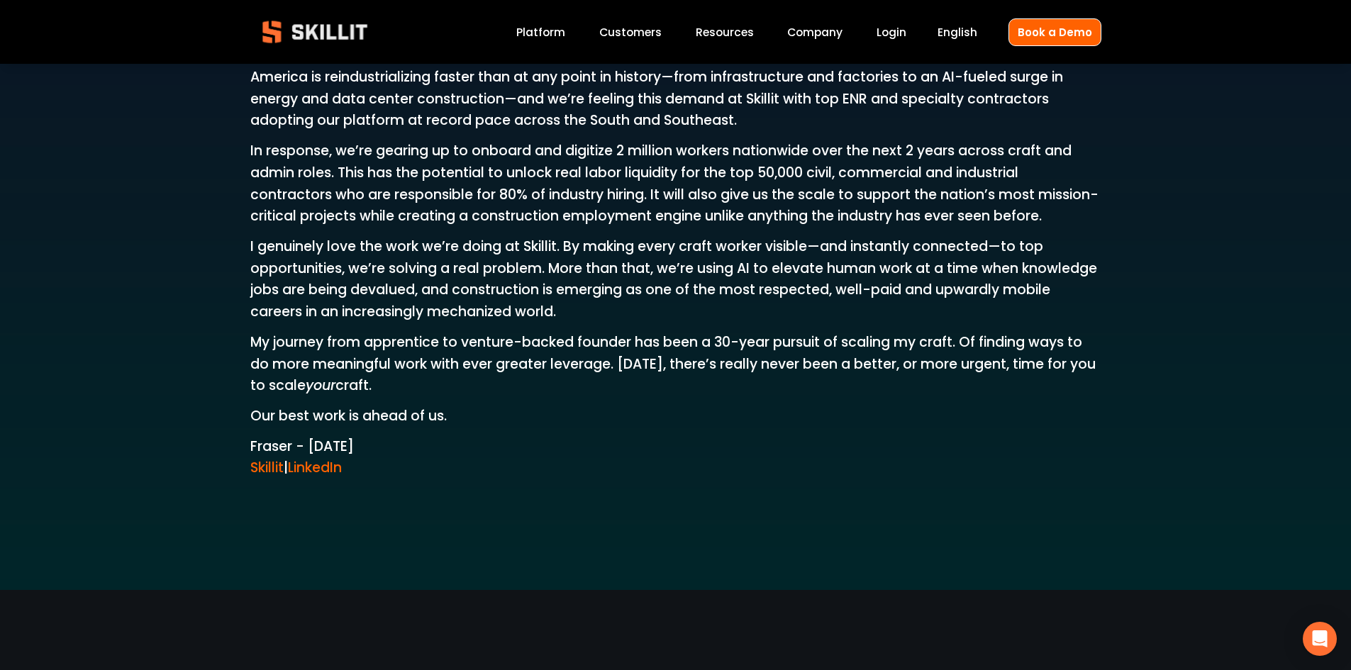
click at [808, 29] on link "Company" at bounding box center [814, 32] width 55 height 19
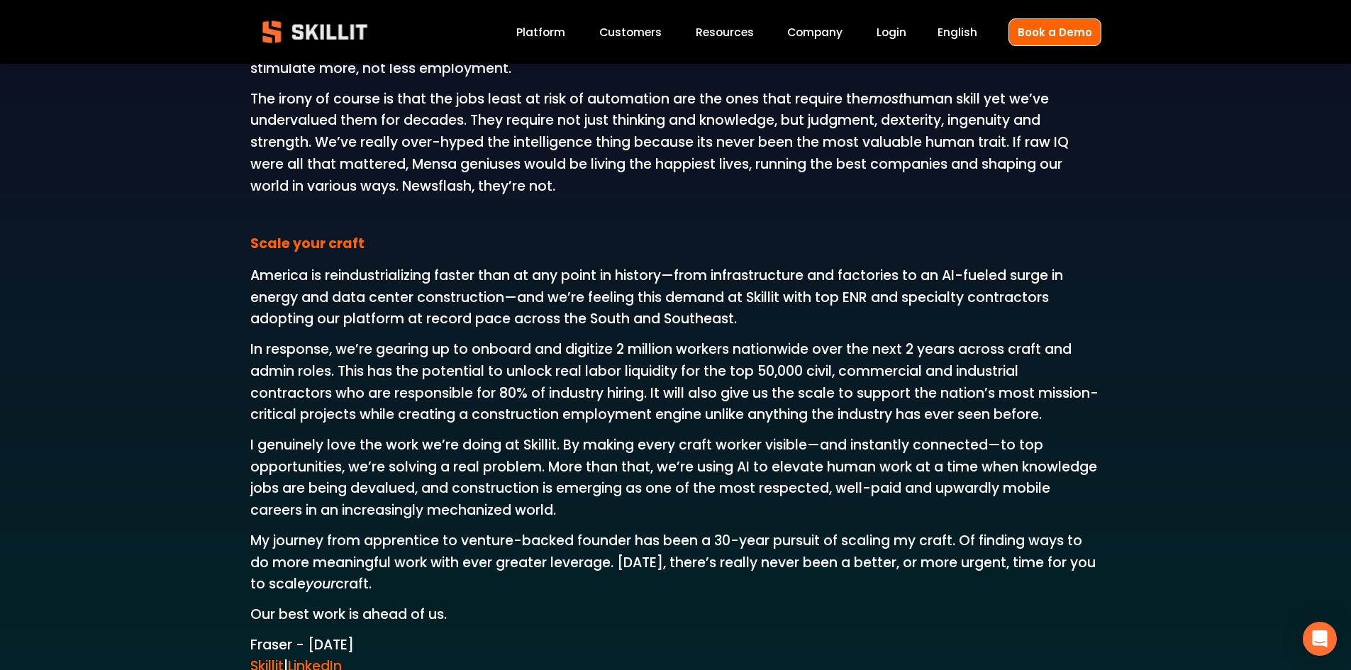
scroll to position [2340, 0]
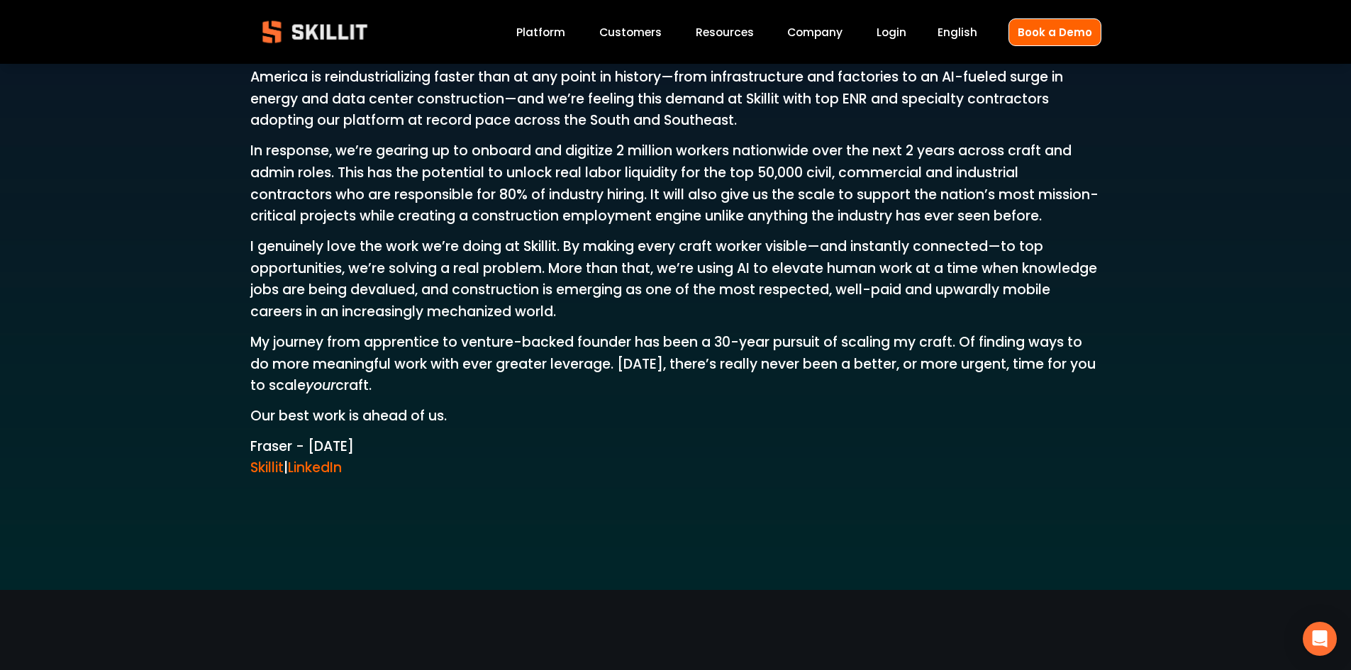
click at [712, 30] on span "Resources" at bounding box center [725, 32] width 58 height 16
click at [0, 0] on link "Labor Insights" at bounding box center [0, 0] width 0 height 0
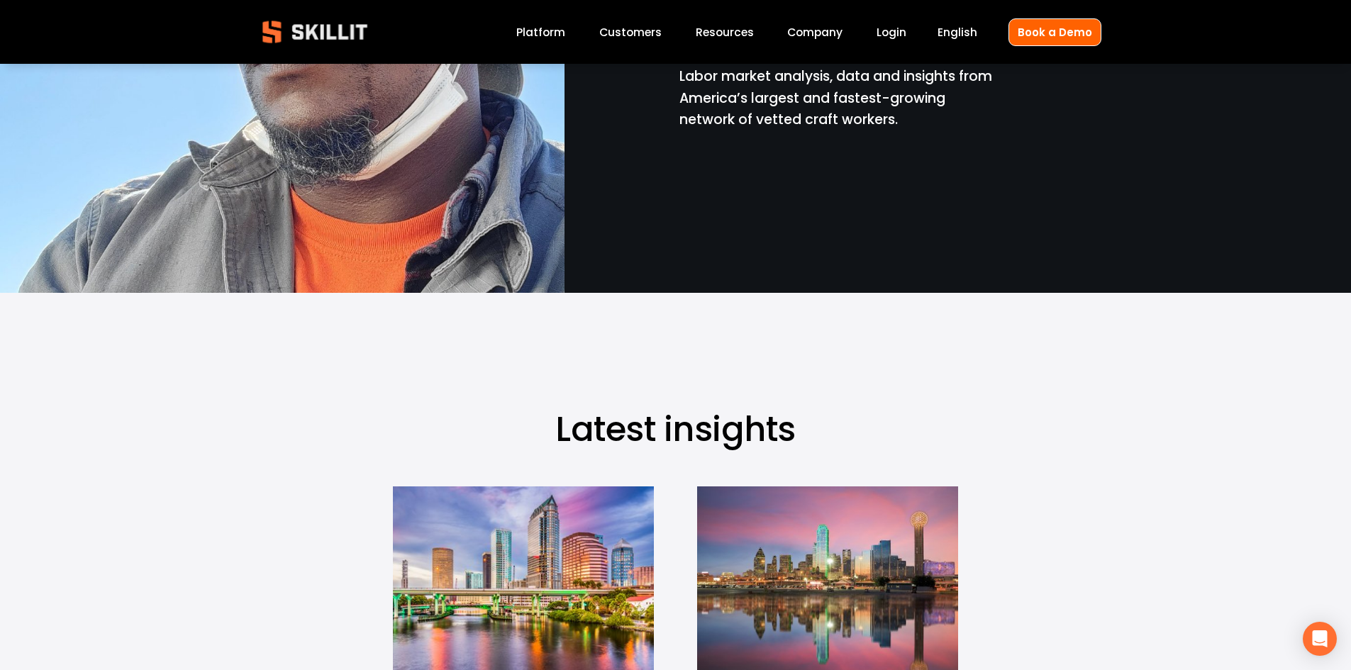
scroll to position [355, 0]
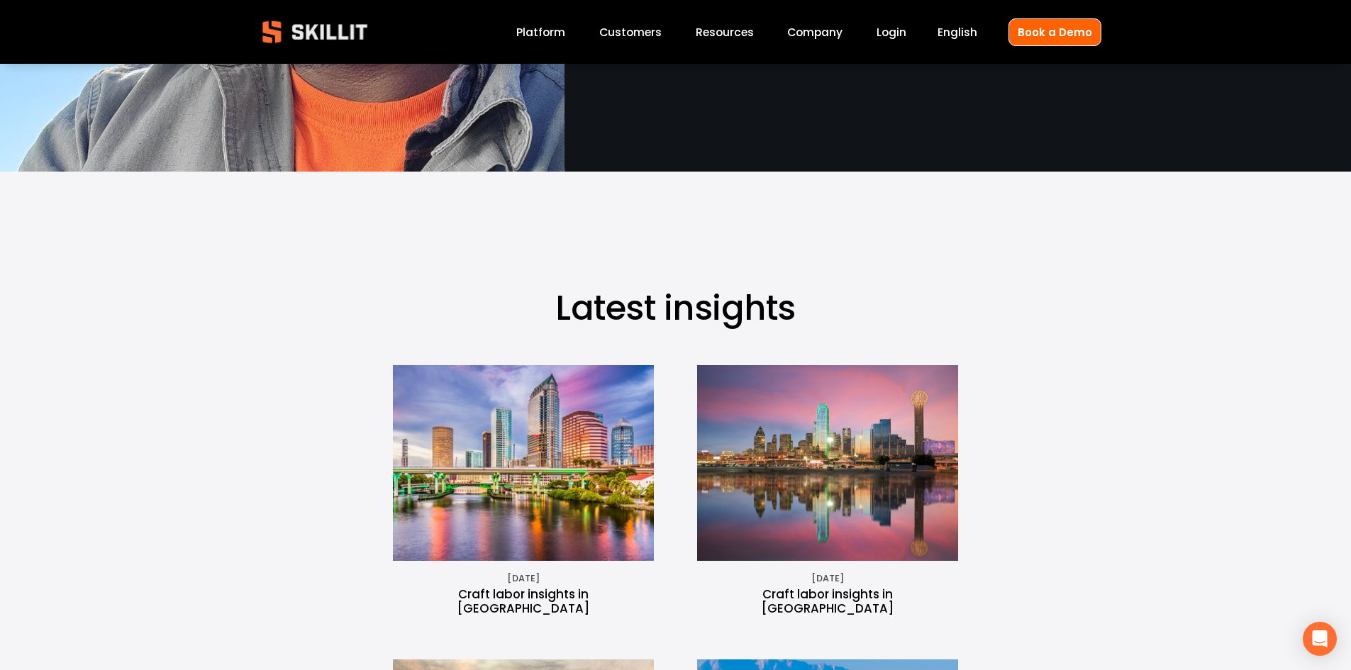
click at [548, 34] on link "Platform" at bounding box center [540, 32] width 49 height 19
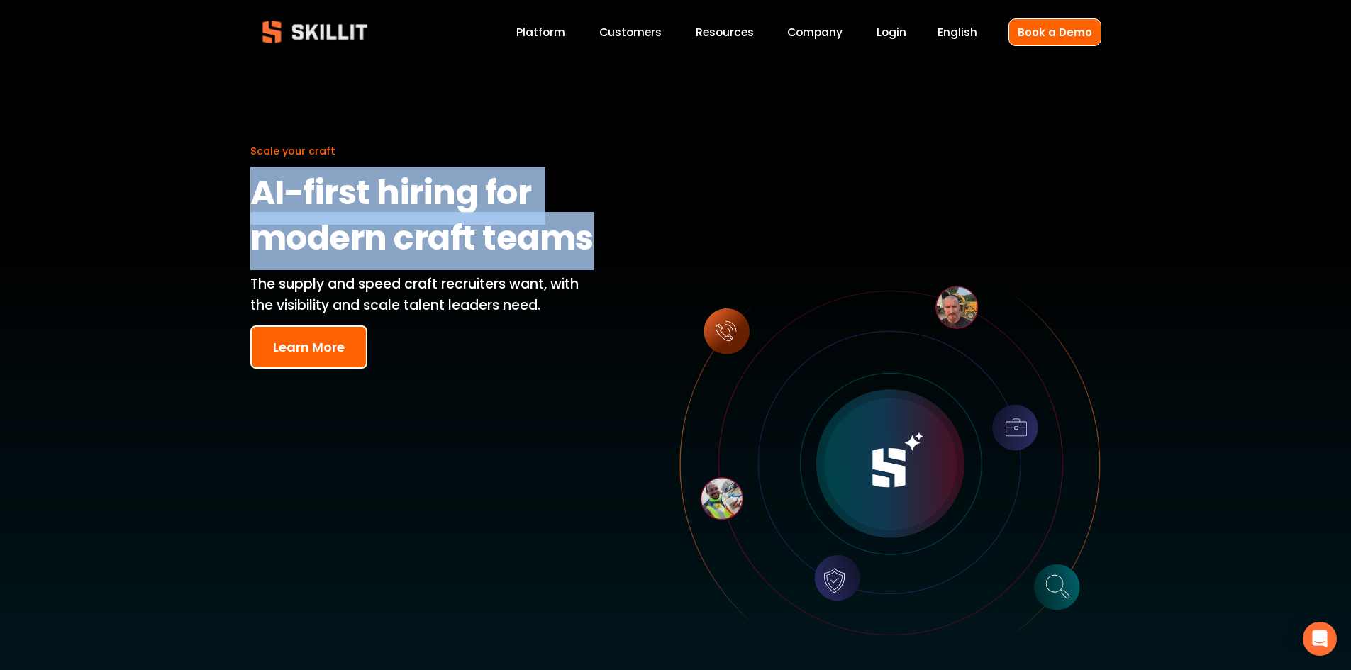
drag, startPoint x: 225, startPoint y: 191, endPoint x: 588, endPoint y: 254, distance: 368.5
click at [588, 254] on div "Scale your craft AI-first hiring for modern craft teams The supply and speed cr…" at bounding box center [675, 452] width 1351 height 774
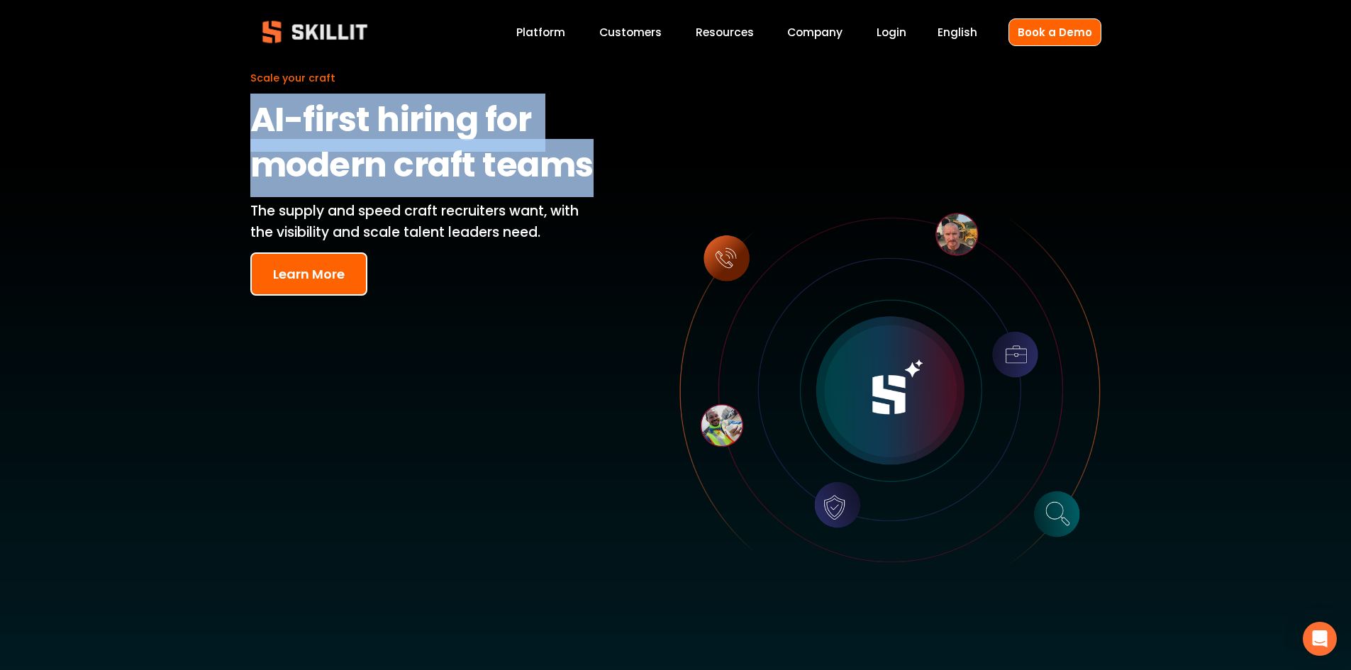
scroll to position [142, 0]
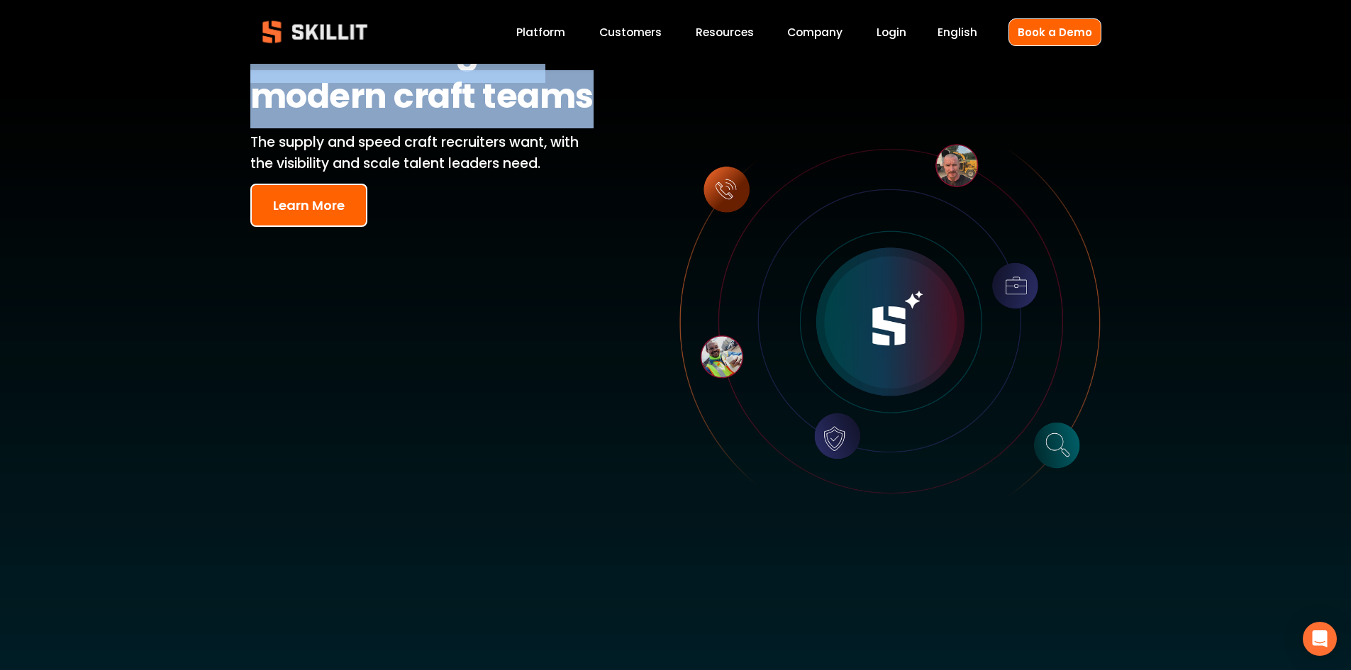
click at [321, 197] on button "Learn More" at bounding box center [308, 205] width 117 height 43
